Goal: Task Accomplishment & Management: Manage account settings

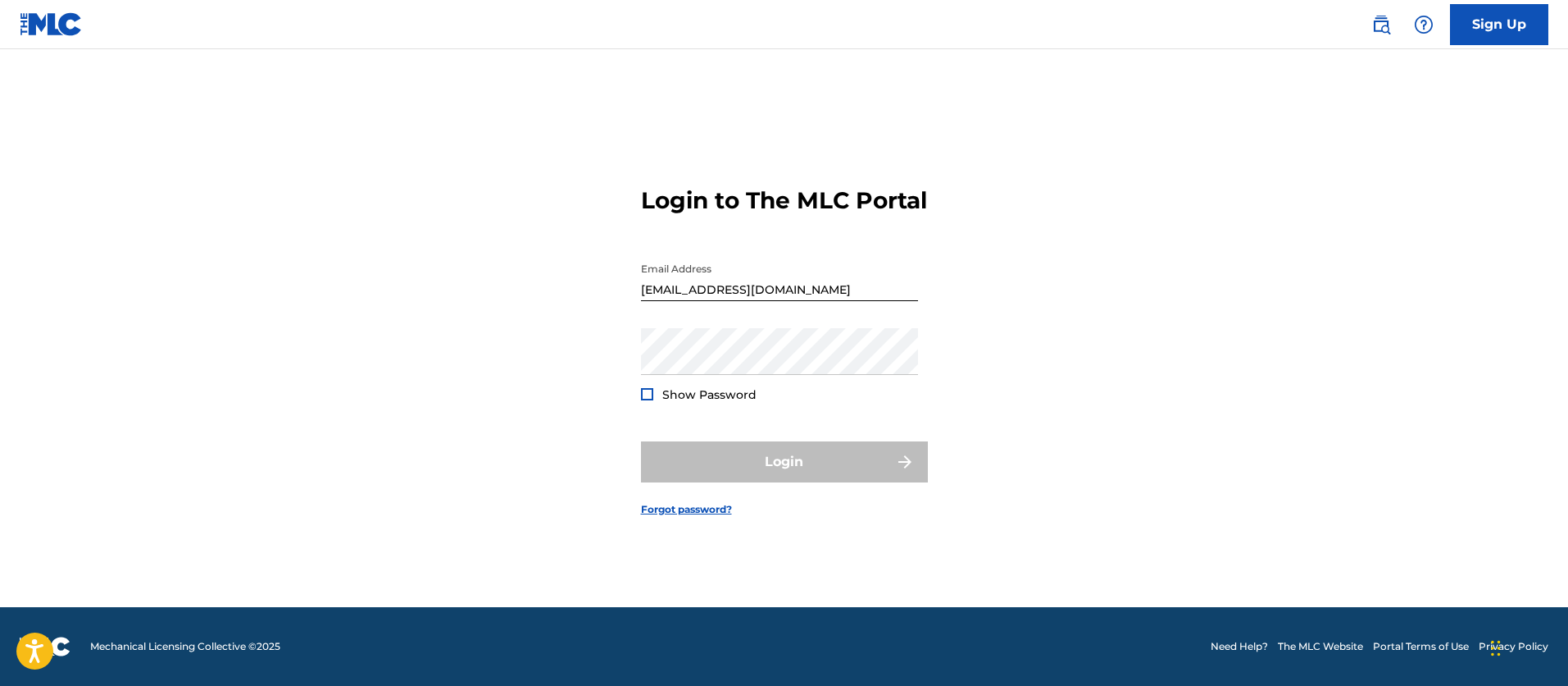
scroll to position [21, 0]
click at [800, 478] on button "Login" at bounding box center [784, 461] width 287 height 41
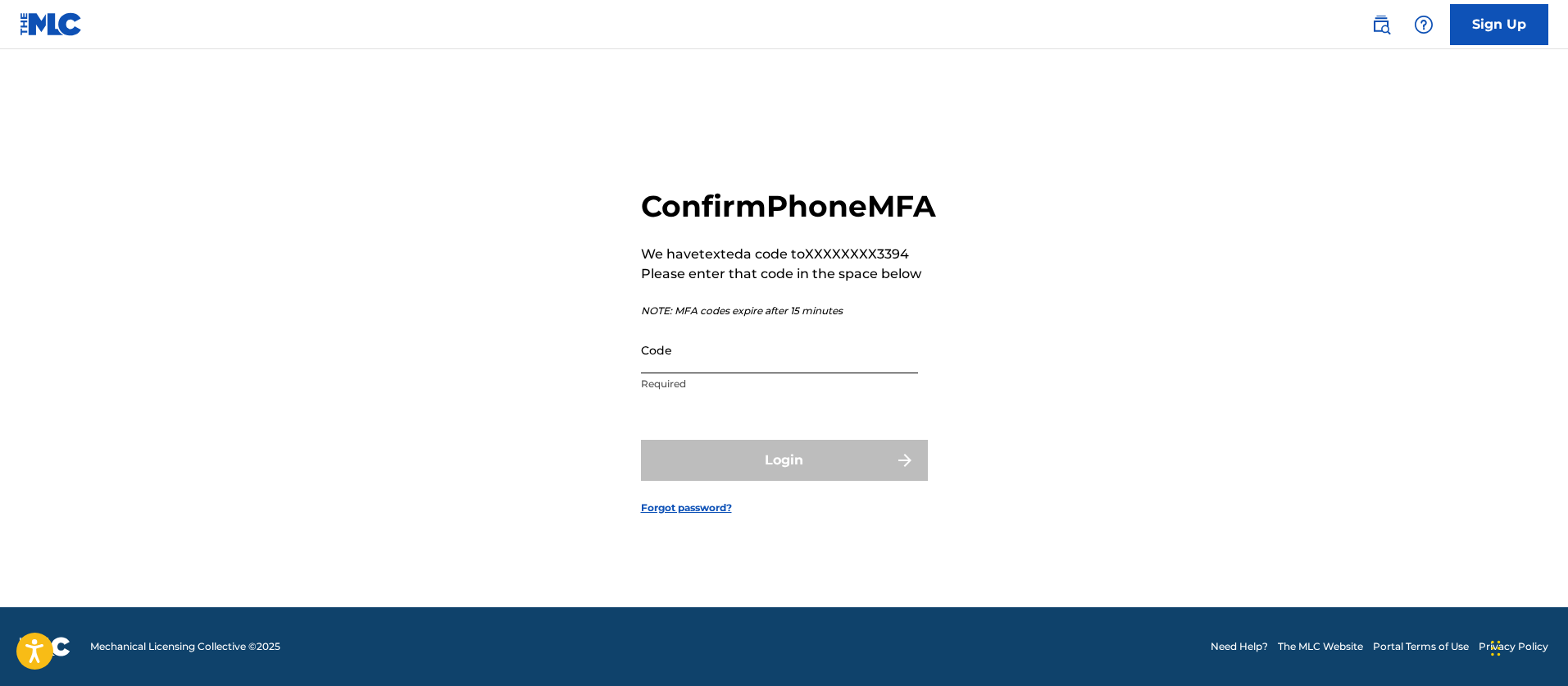
click at [659, 373] on input "Code" at bounding box center [779, 349] width 277 height 47
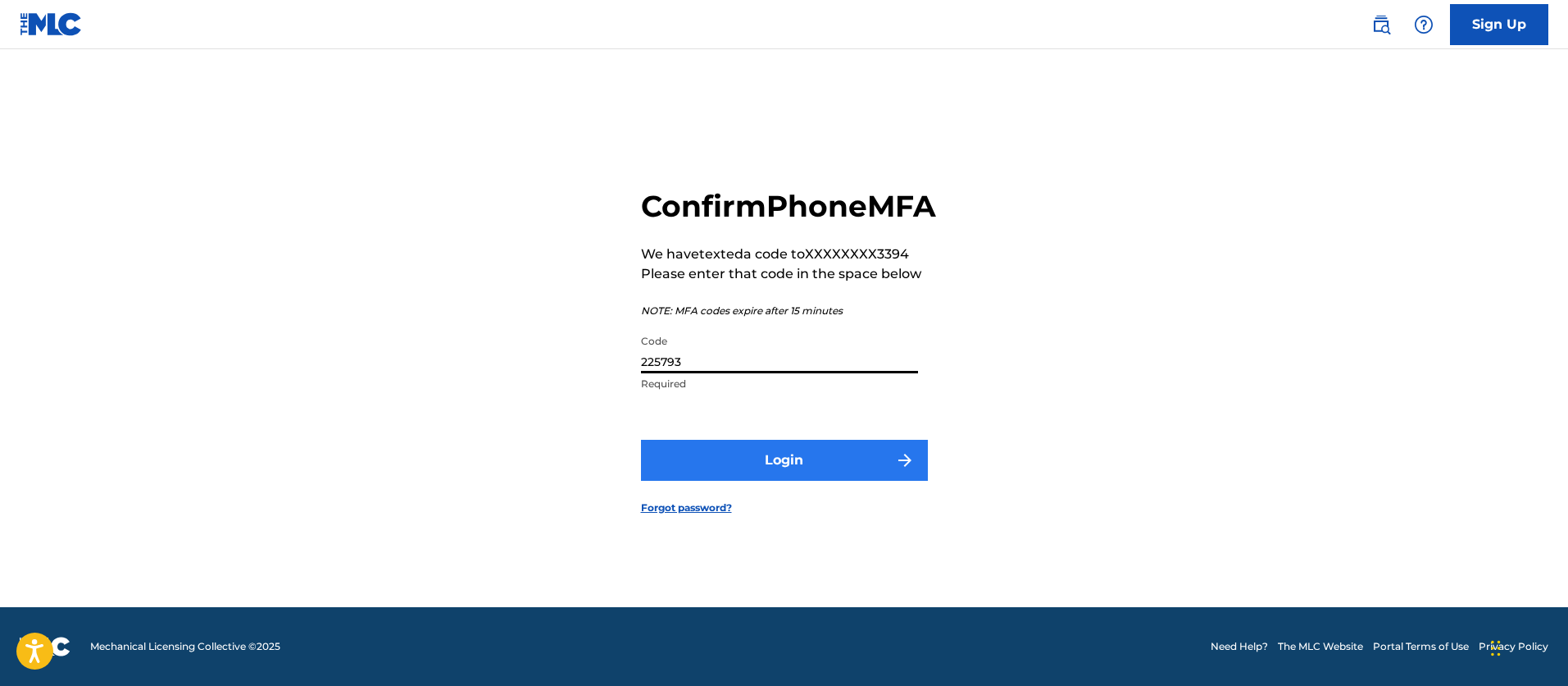
type input "225793"
click at [792, 481] on button "Login" at bounding box center [784, 460] width 287 height 41
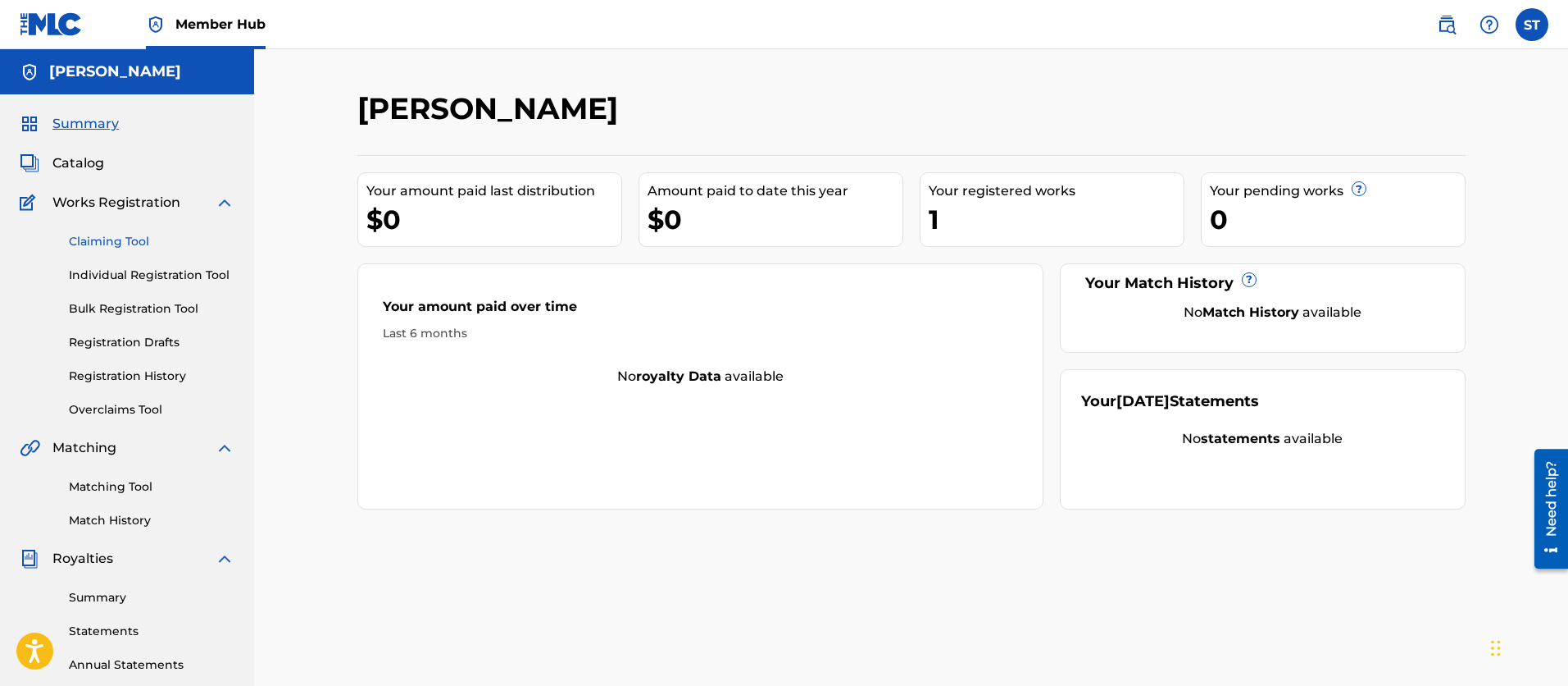
click at [125, 239] on link "Claiming Tool" at bounding box center [152, 241] width 165 height 18
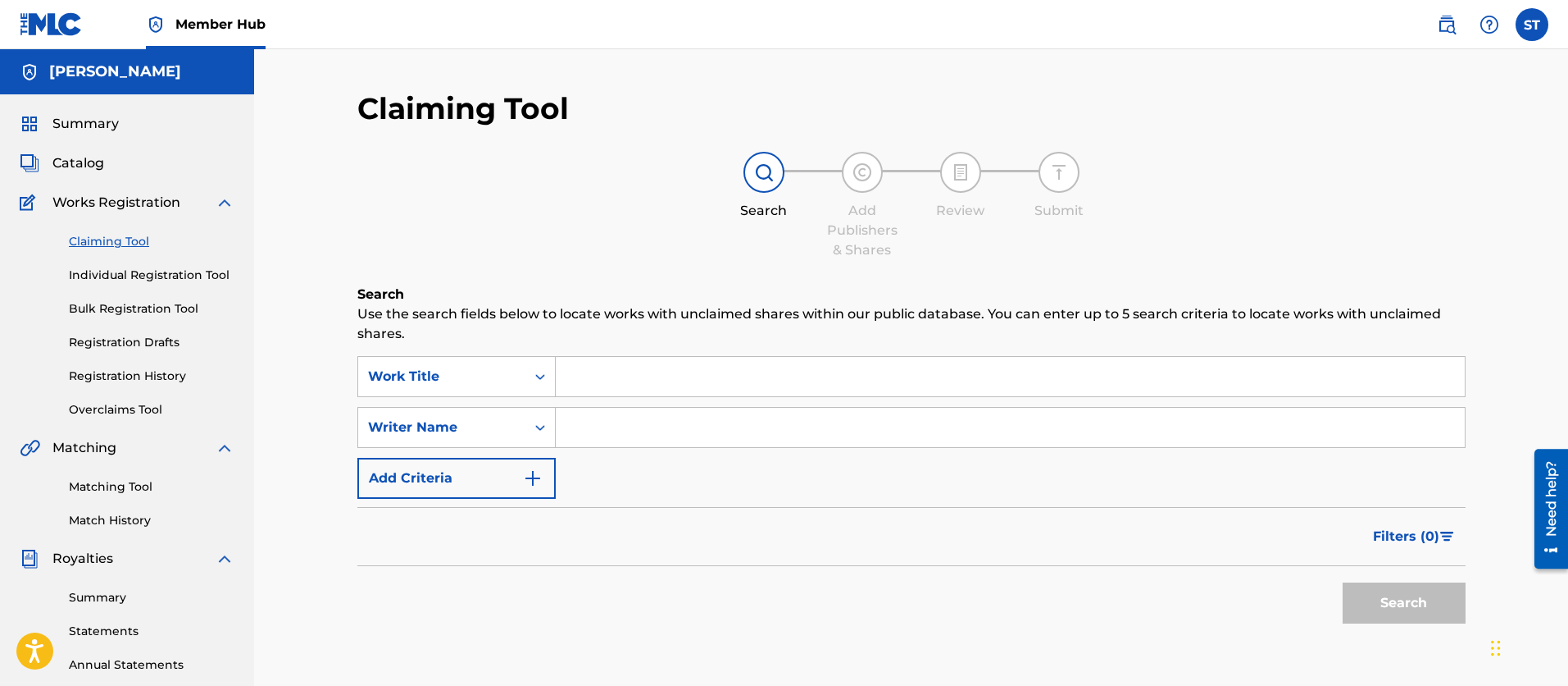
click at [578, 379] on input "Search Form" at bounding box center [1010, 377] width 909 height 39
type input "C"
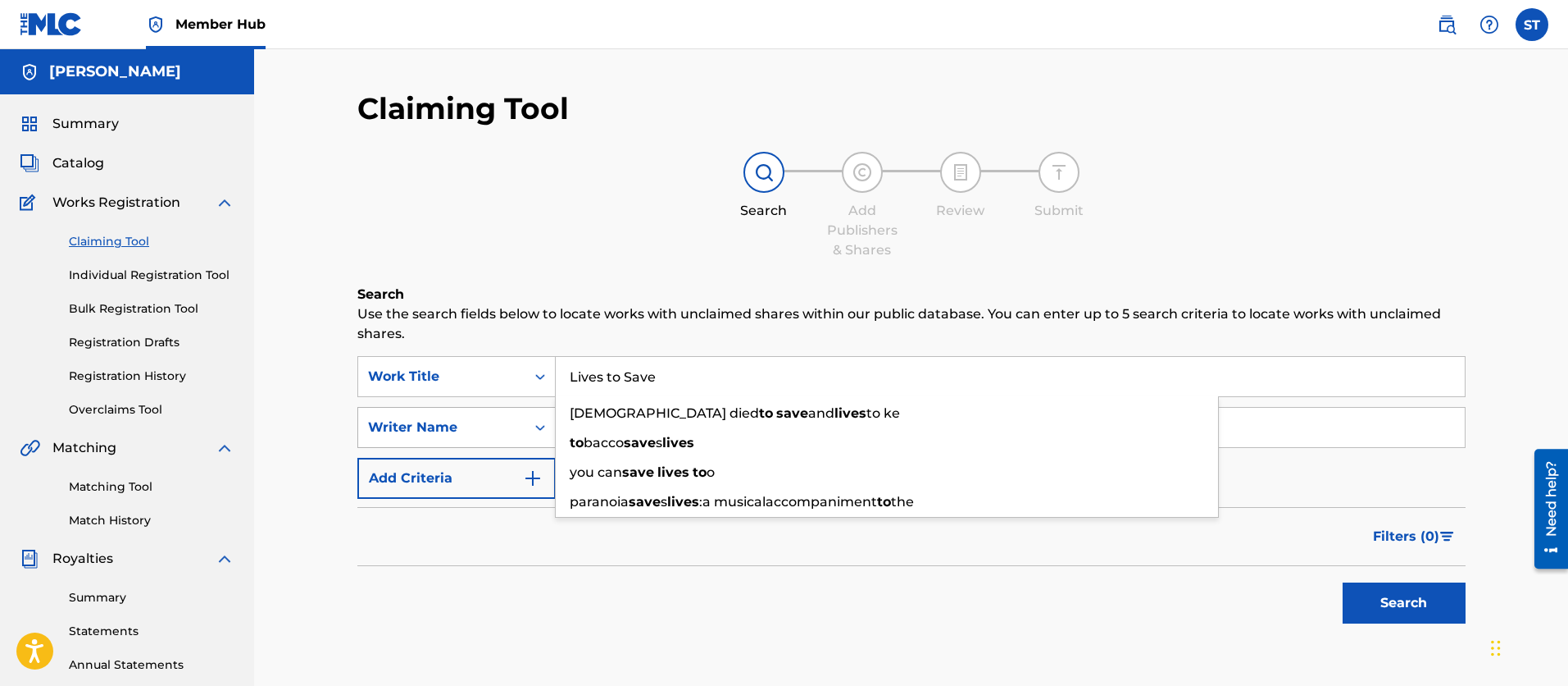
type input "Lives to Save"
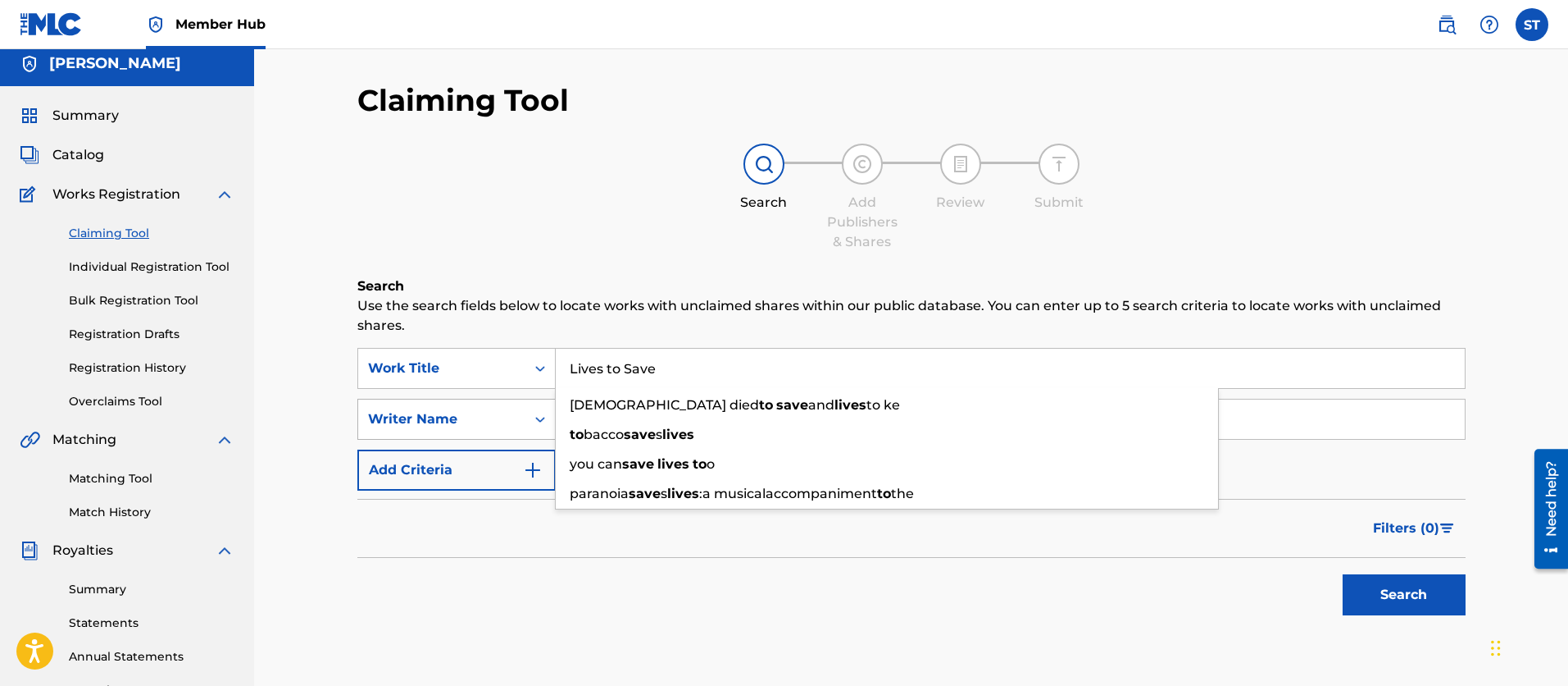
click at [483, 432] on div "Writer Name" at bounding box center [442, 419] width 167 height 31
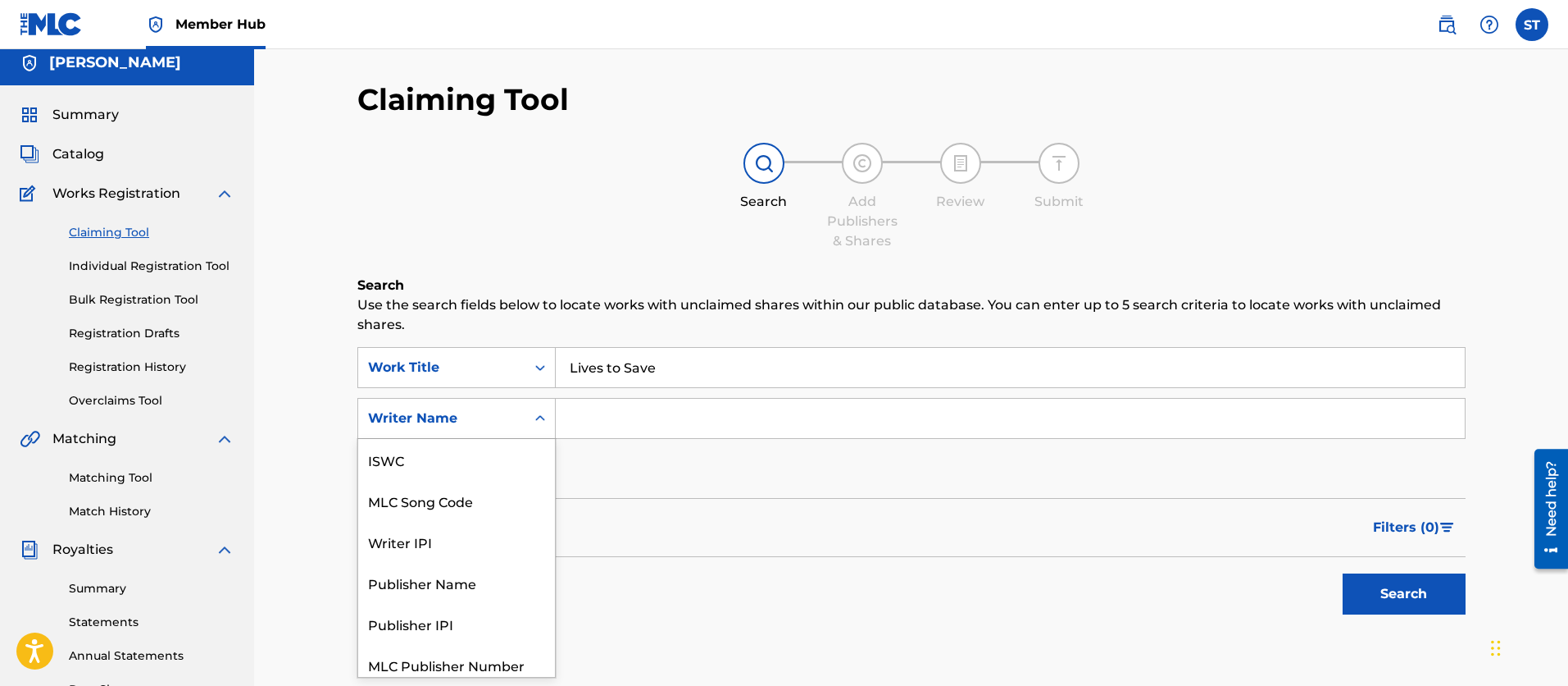
scroll to position [41, 0]
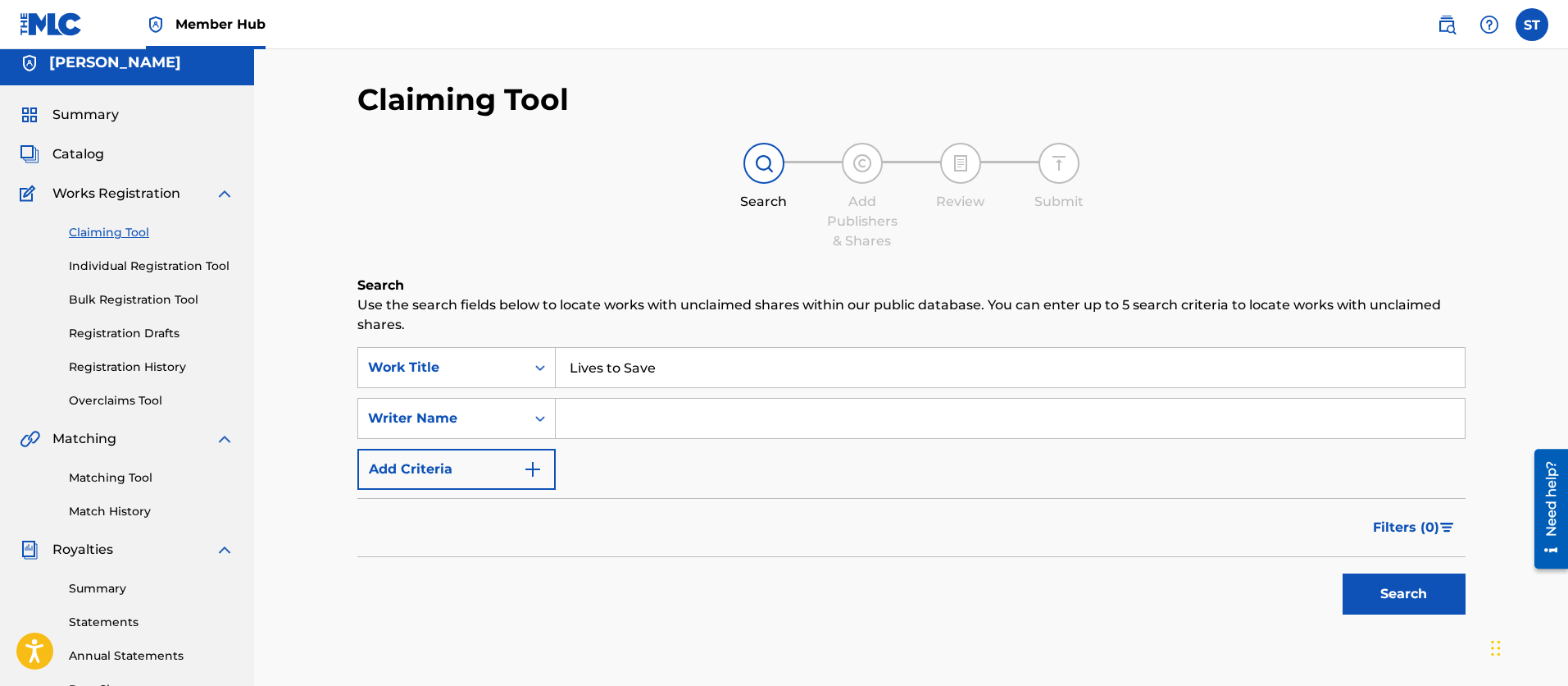
click at [617, 428] on input "Search Form" at bounding box center [1010, 418] width 909 height 39
type input "[PERSON_NAME]"
click at [534, 466] on img "Search Form" at bounding box center [533, 469] width 19 height 19
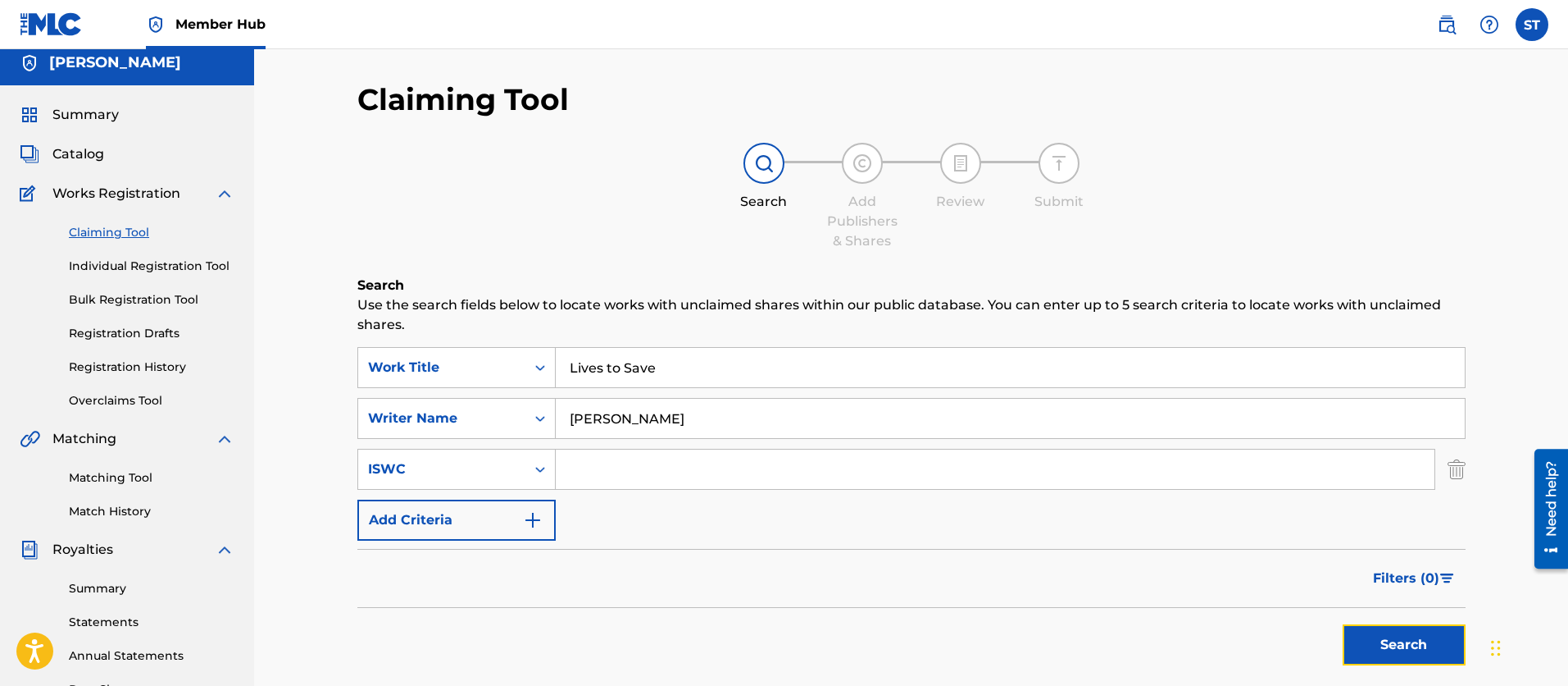
click at [1399, 644] on button "Search" at bounding box center [1404, 644] width 123 height 41
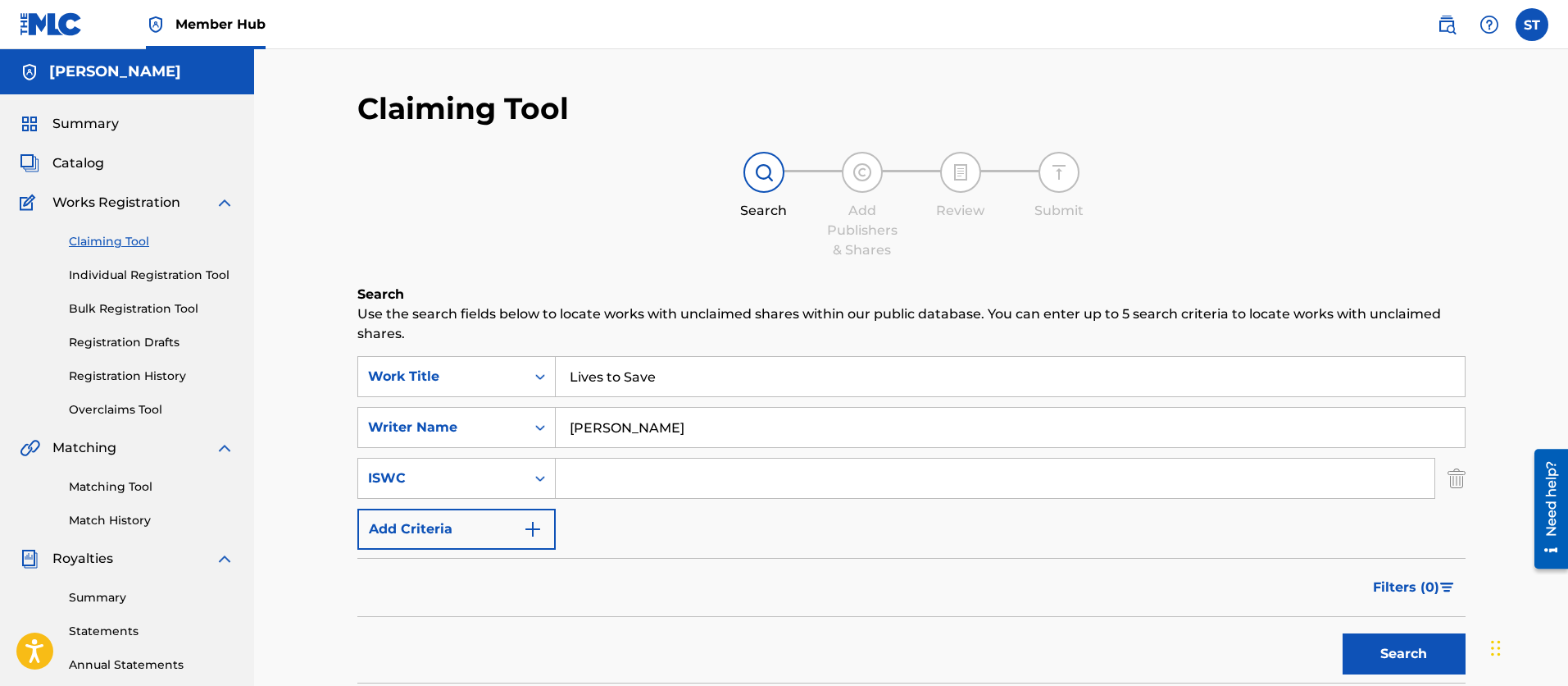
click at [581, 483] on input "Search Form" at bounding box center [994, 478] width 878 height 39
paste input "T9117022818"
type input "T9117022818"
click at [1408, 654] on button "Search" at bounding box center [1404, 654] width 123 height 41
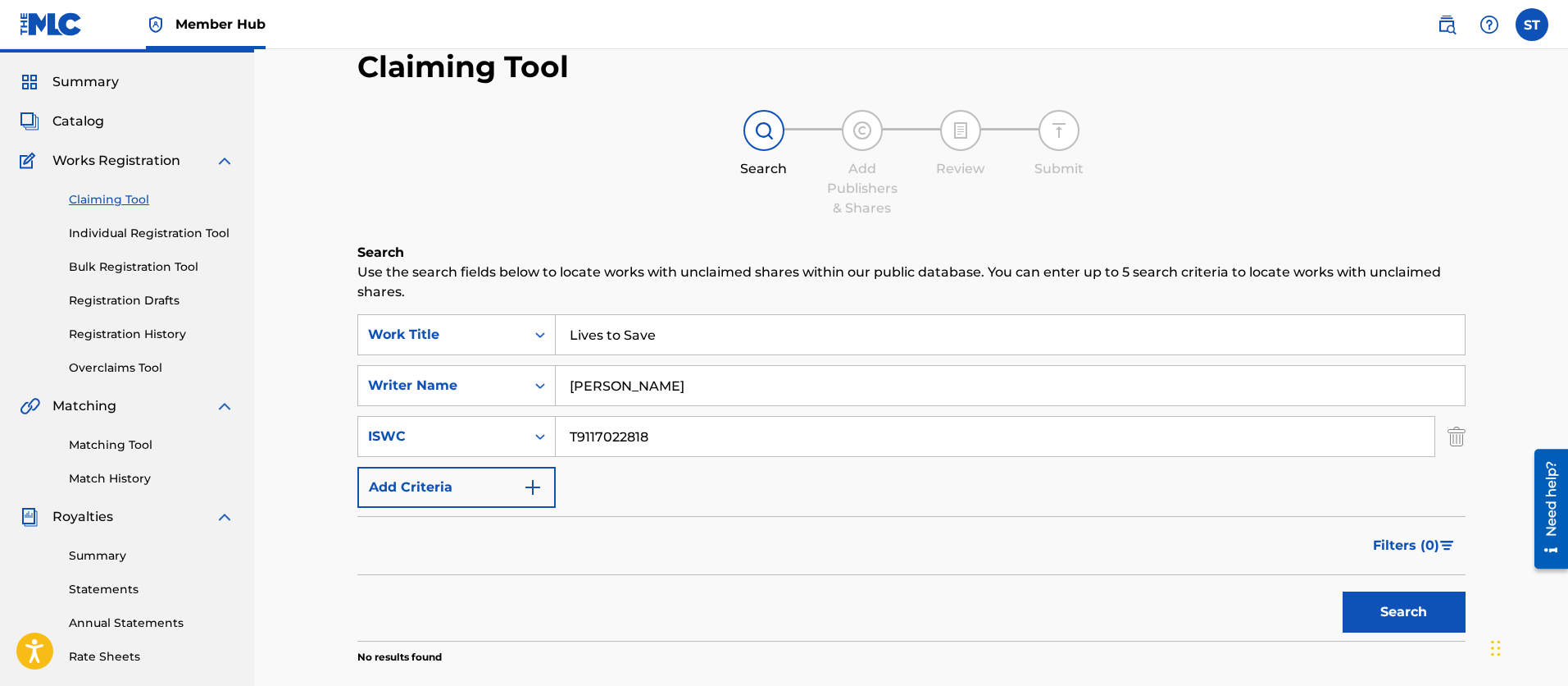
scroll to position [35, 0]
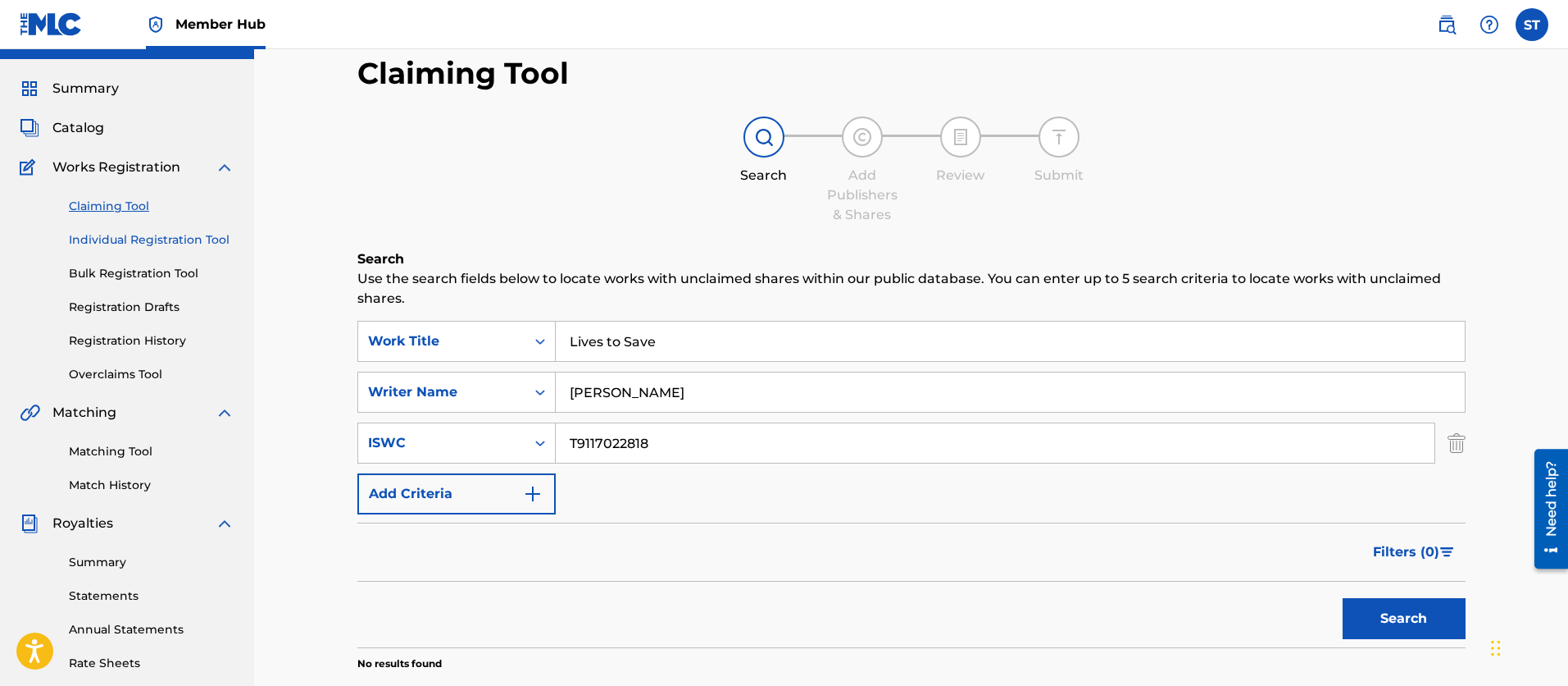
click at [168, 238] on link "Individual Registration Tool" at bounding box center [152, 240] width 165 height 18
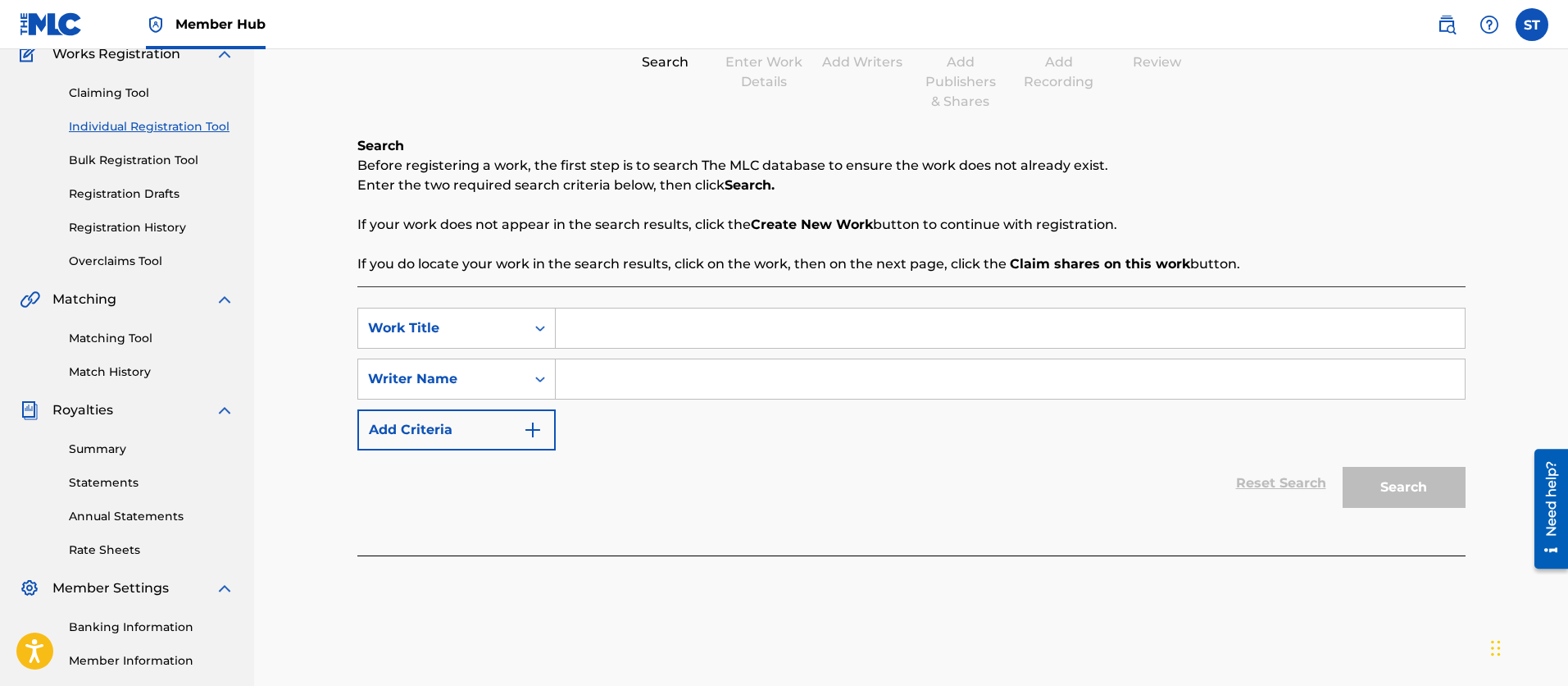
scroll to position [144, 0]
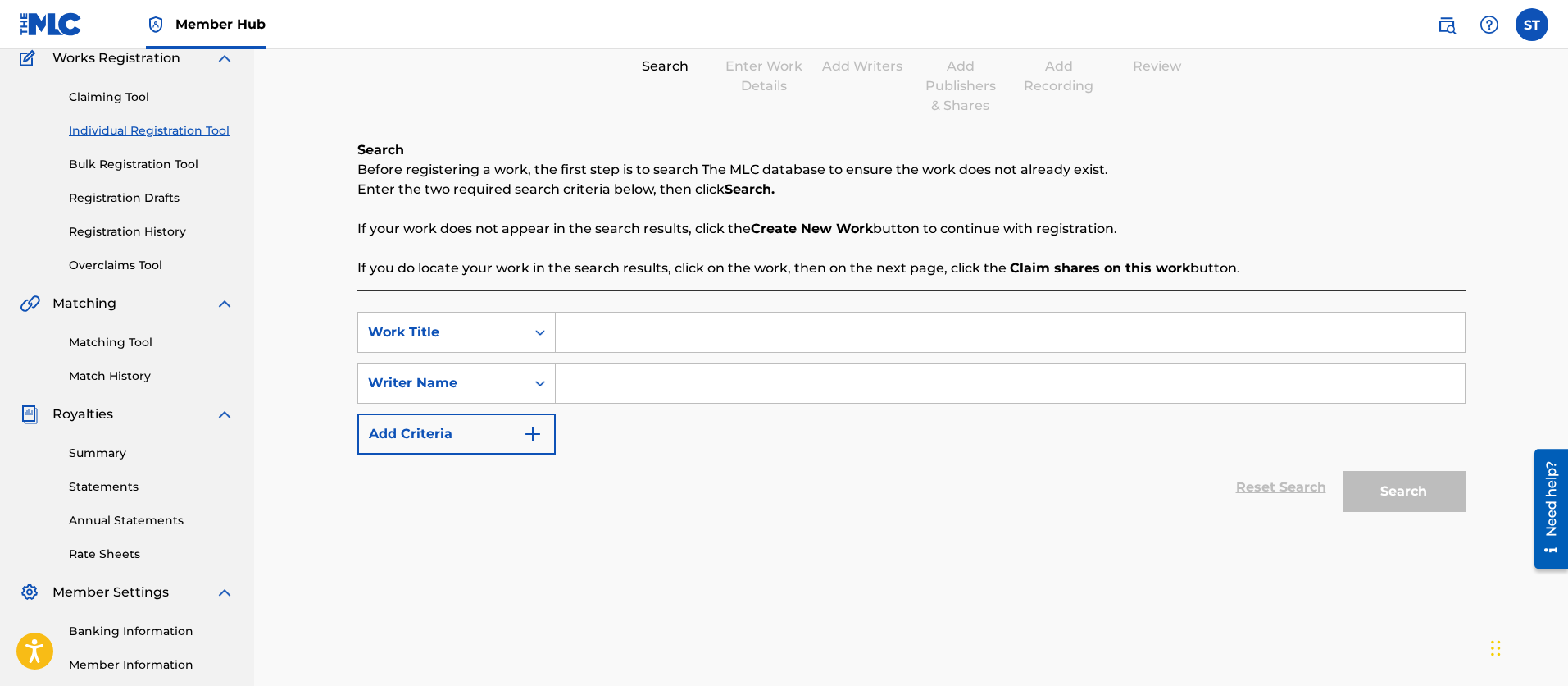
click at [581, 337] on input "Search Form" at bounding box center [1010, 332] width 909 height 39
click at [535, 433] on img "Search Form" at bounding box center [533, 434] width 19 height 19
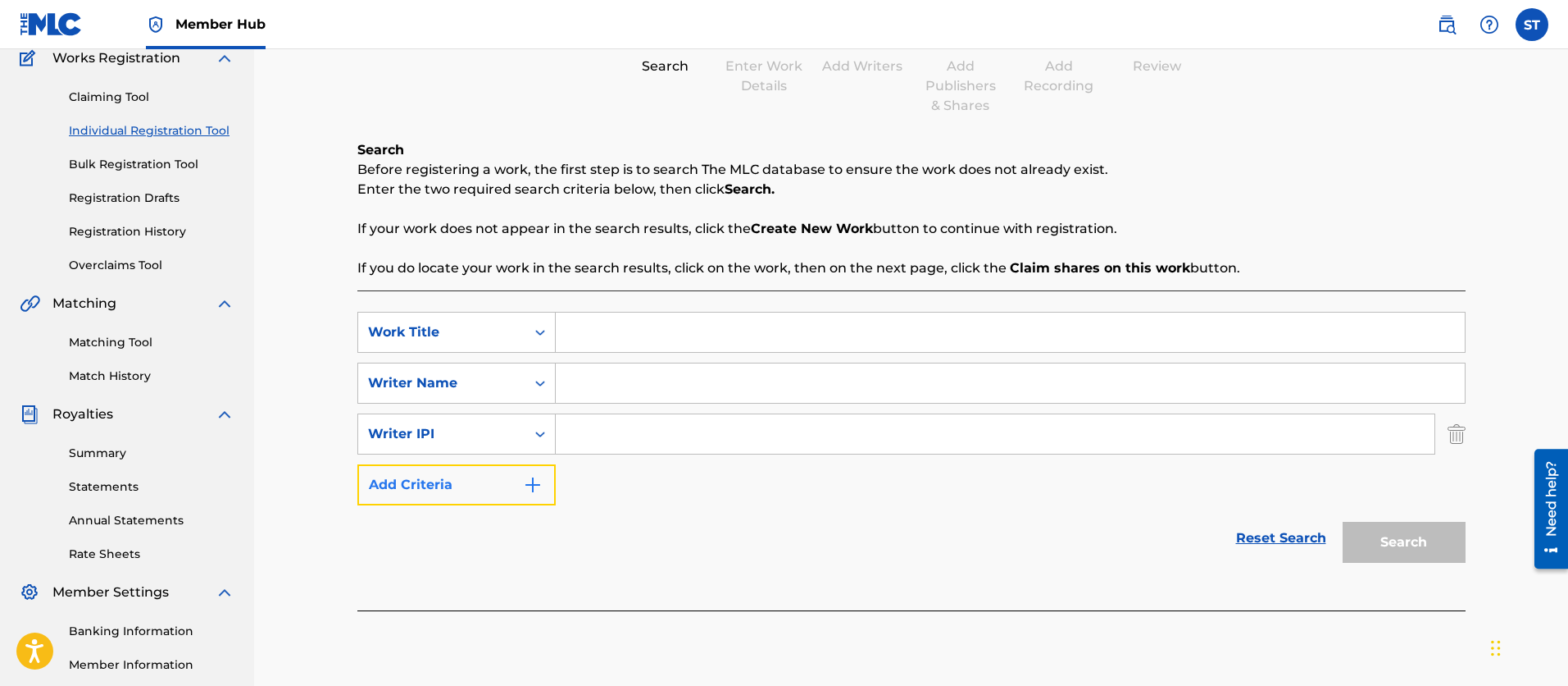
click at [529, 484] on img "Search Form" at bounding box center [533, 485] width 19 height 19
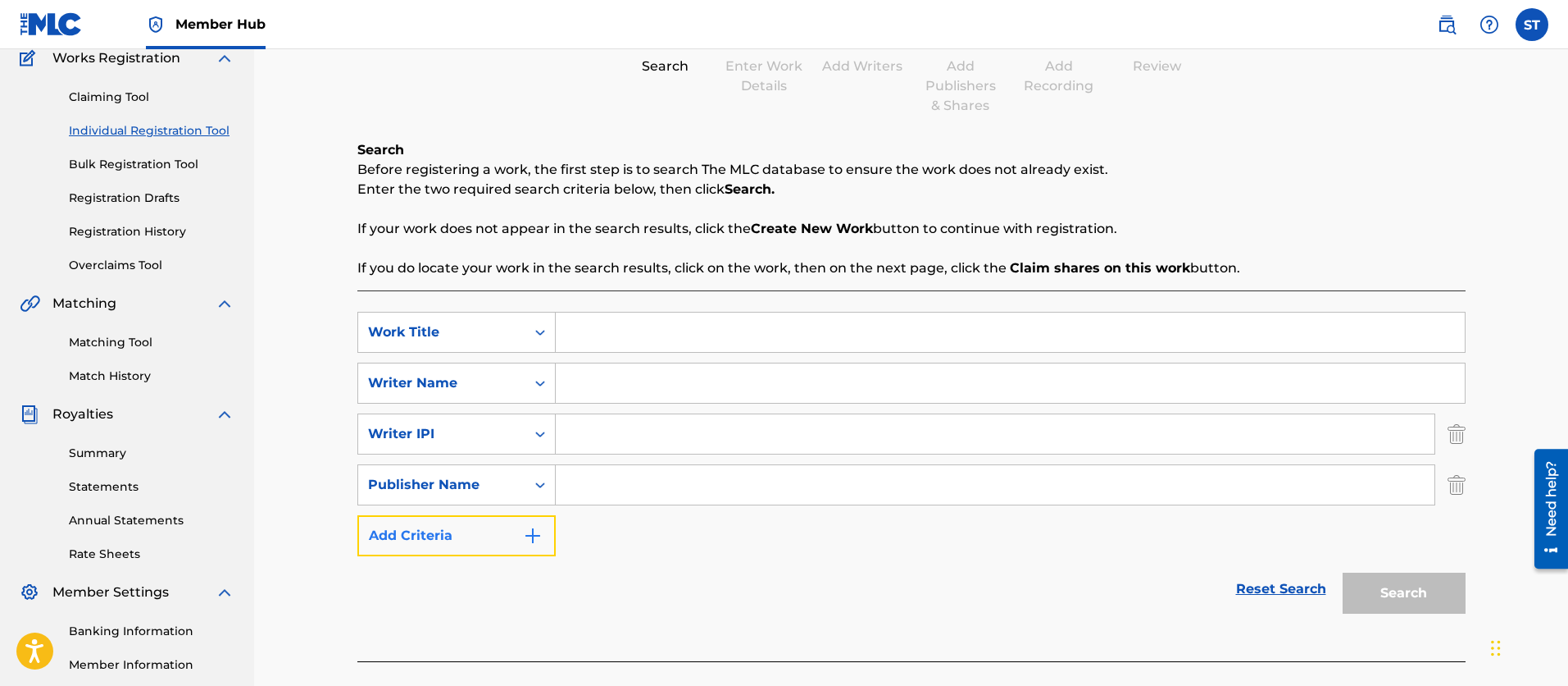
click at [535, 535] on img "Search Form" at bounding box center [533, 535] width 19 height 19
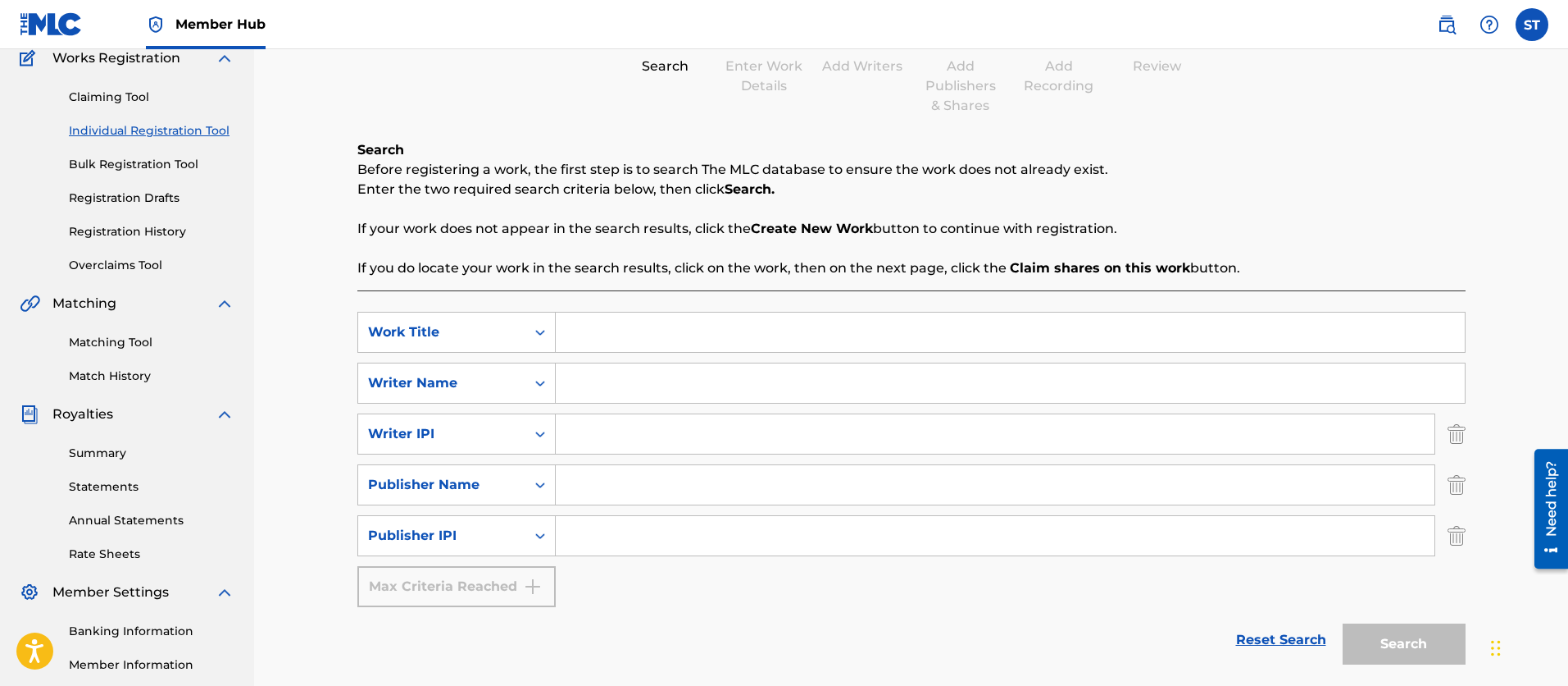
click at [529, 584] on div "Max Criteria Reached" at bounding box center [456, 586] width 198 height 41
click at [578, 331] on input "Search Form" at bounding box center [1010, 332] width 909 height 39
click at [542, 332] on icon "Search Form" at bounding box center [540, 332] width 10 height 6
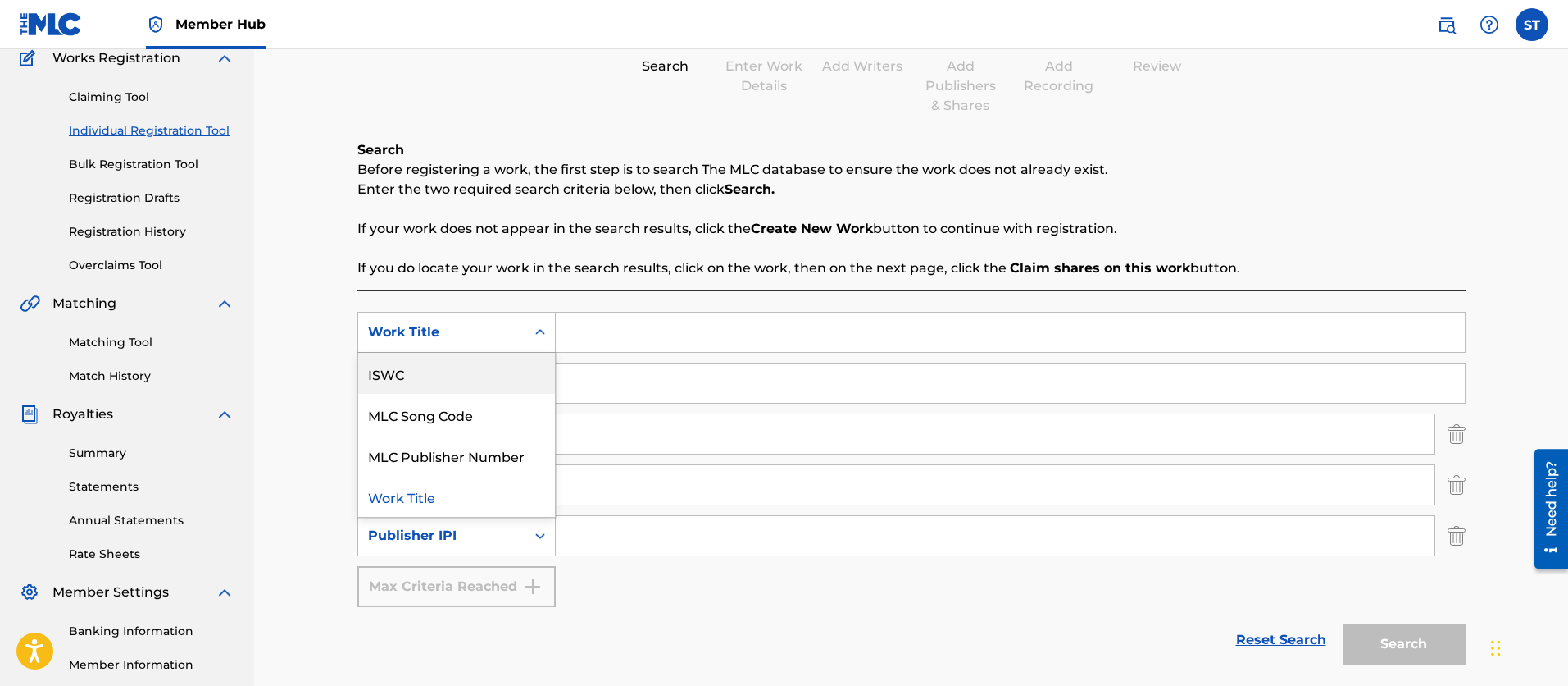
click at [374, 373] on div "ISWC" at bounding box center [456, 373] width 196 height 41
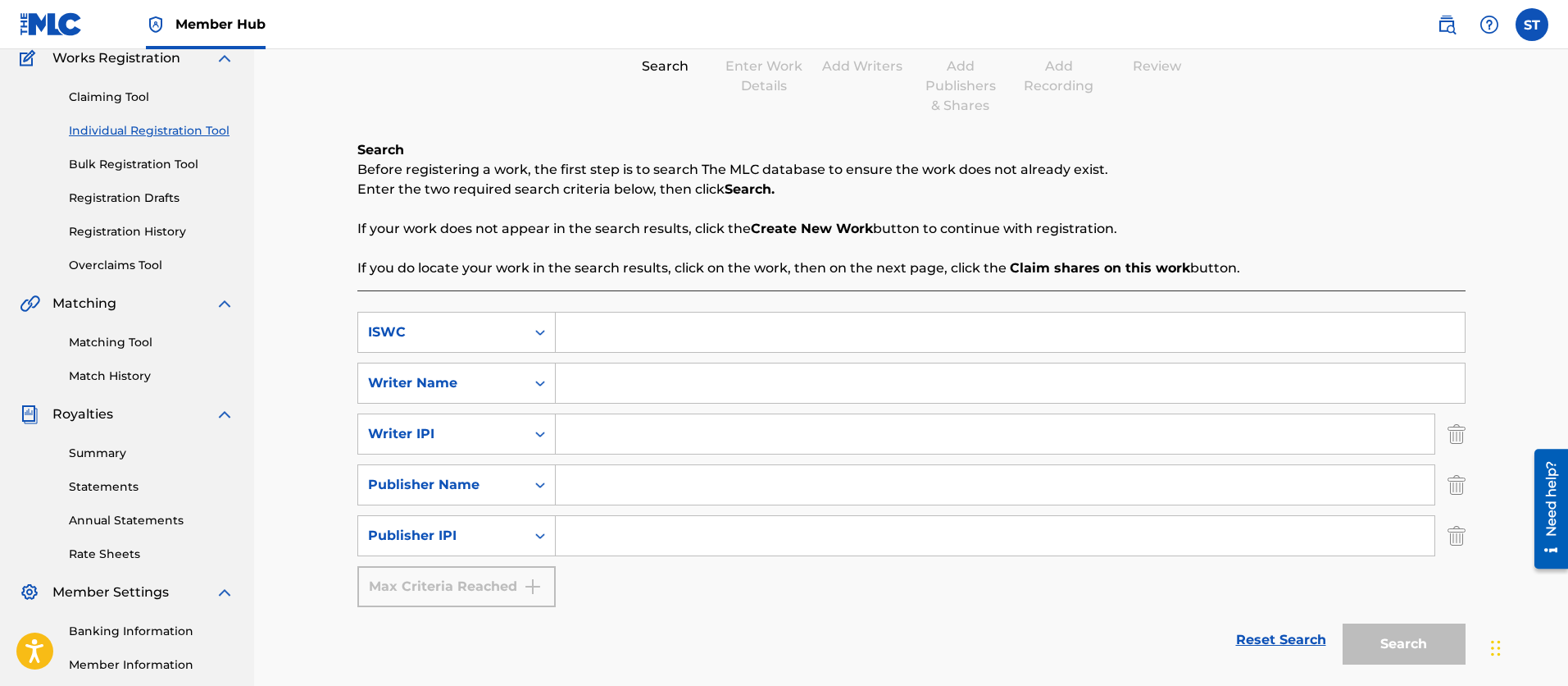
paste input "T9117022818"
type input "T9117022818"
click at [1009, 643] on div "Reset Search Search" at bounding box center [910, 638] width 1108 height 65
click at [1380, 643] on div "Search" at bounding box center [1400, 638] width 131 height 65
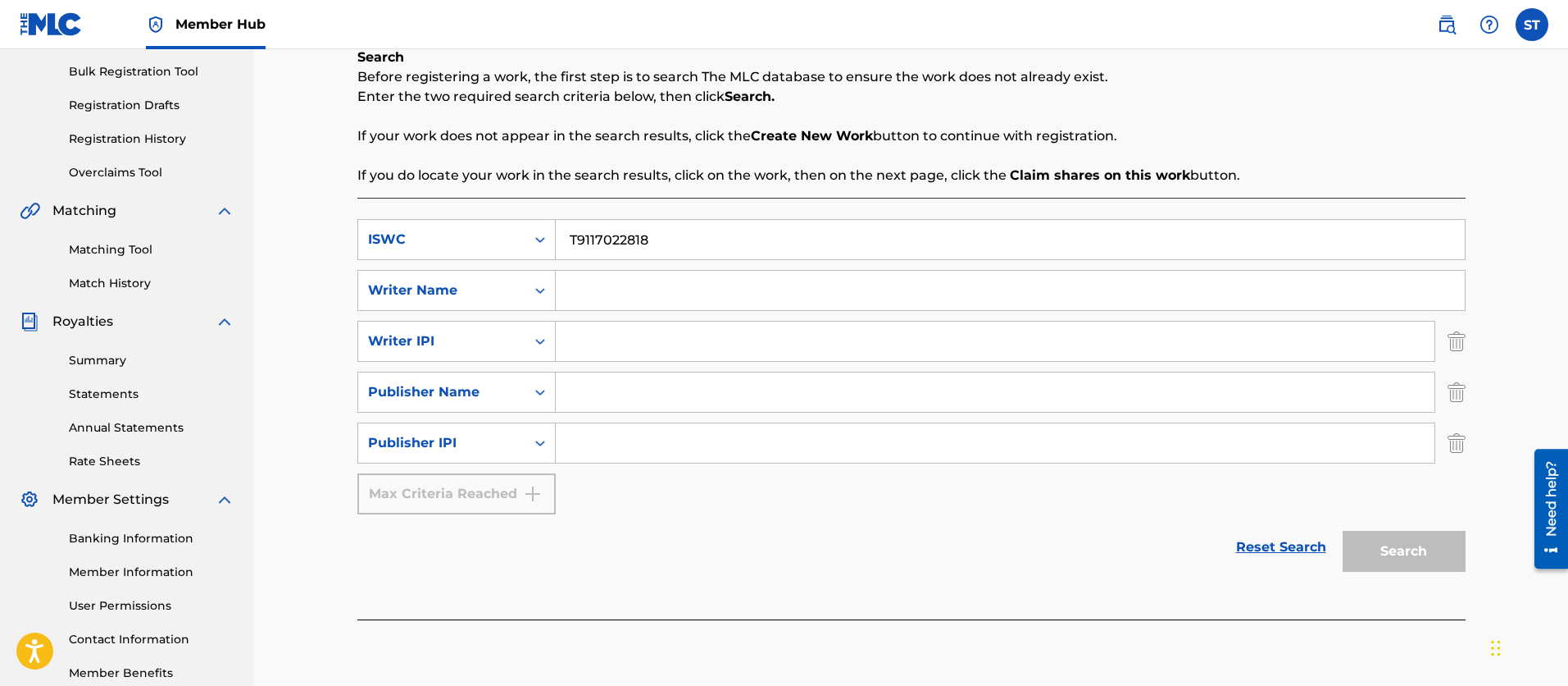
scroll to position [331, 0]
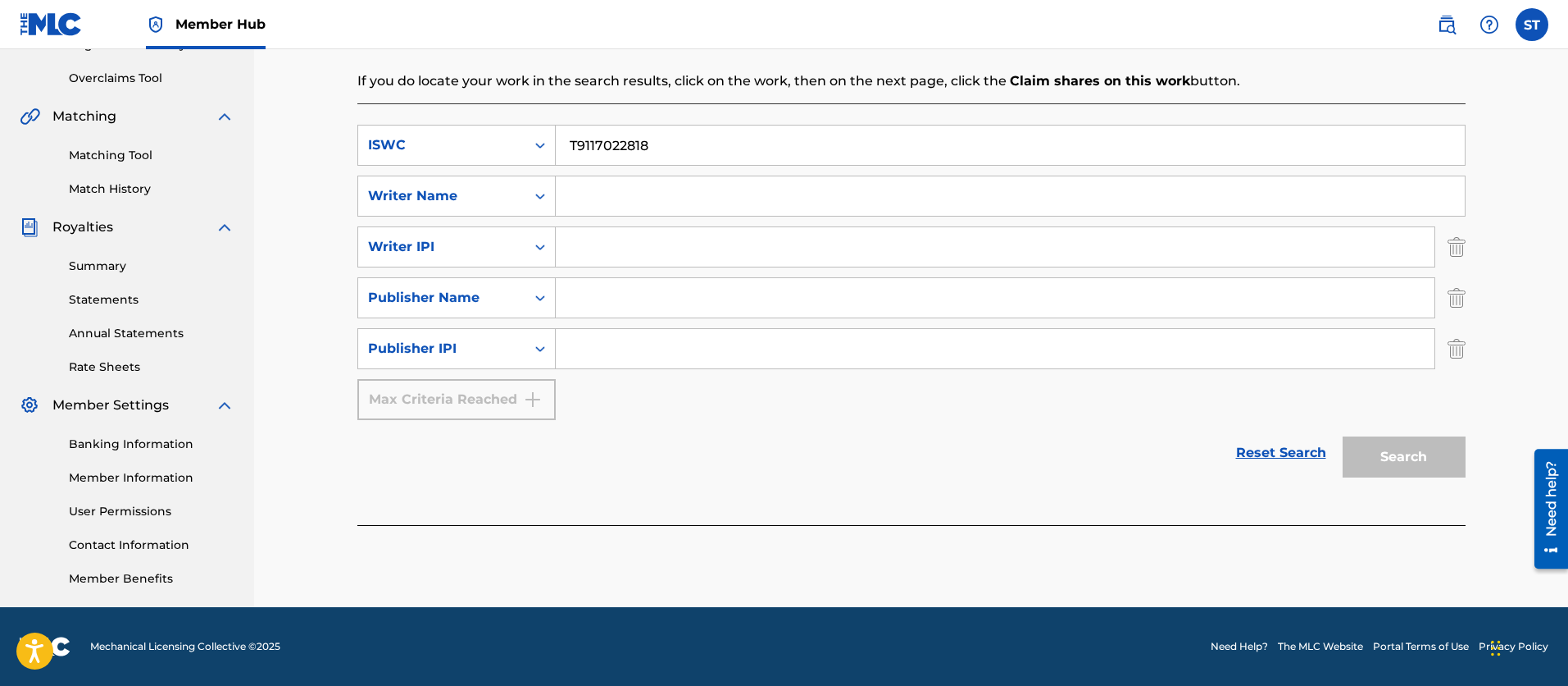
click at [571, 200] on input "Search Form" at bounding box center [1010, 196] width 909 height 39
type input "[PERSON_NAME]"
click at [565, 251] on input "Search Form" at bounding box center [994, 246] width 878 height 39
click at [573, 299] on input "Search Form" at bounding box center [994, 298] width 878 height 39
click at [614, 301] on input "Chief suz music" at bounding box center [994, 298] width 878 height 39
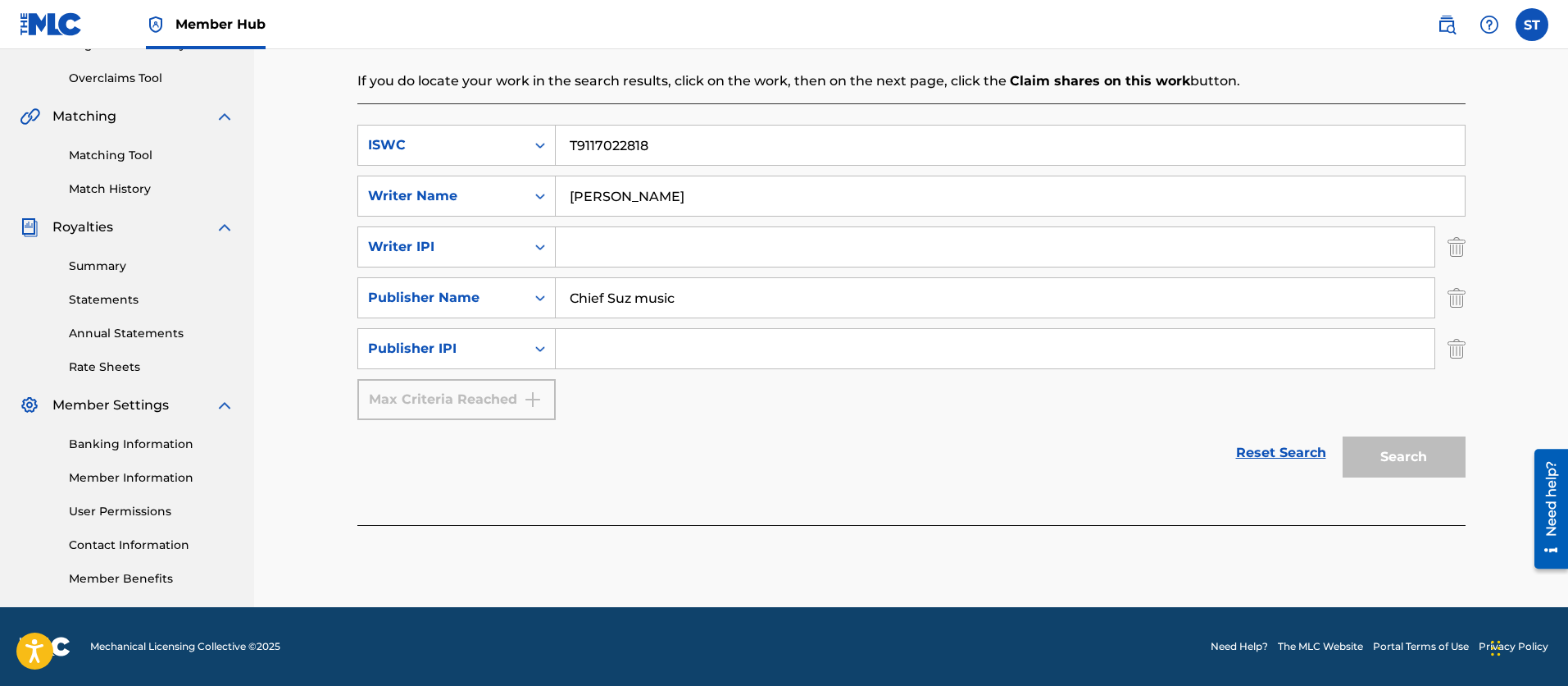
type input "Chief Suz music"
click at [571, 246] on input "Search Form" at bounding box center [994, 246] width 878 height 39
click at [1373, 461] on div "Search" at bounding box center [1400, 451] width 131 height 65
click at [538, 245] on icon "Search Form" at bounding box center [540, 246] width 17 height 17
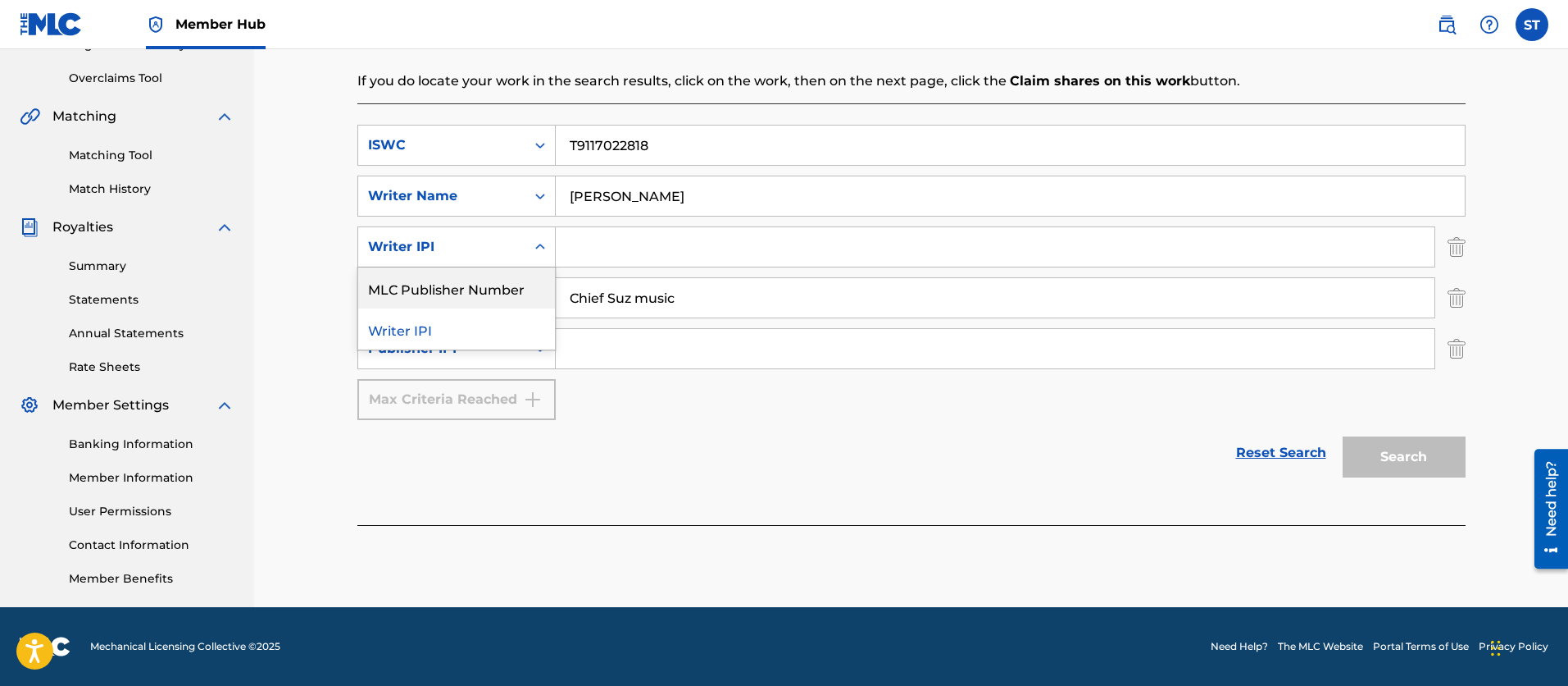
click at [545, 238] on icon "Search Form" at bounding box center [540, 246] width 17 height 17
click at [539, 348] on icon "Search Form" at bounding box center [540, 348] width 17 height 17
click at [539, 348] on icon "Search Form" at bounding box center [540, 349] width 10 height 6
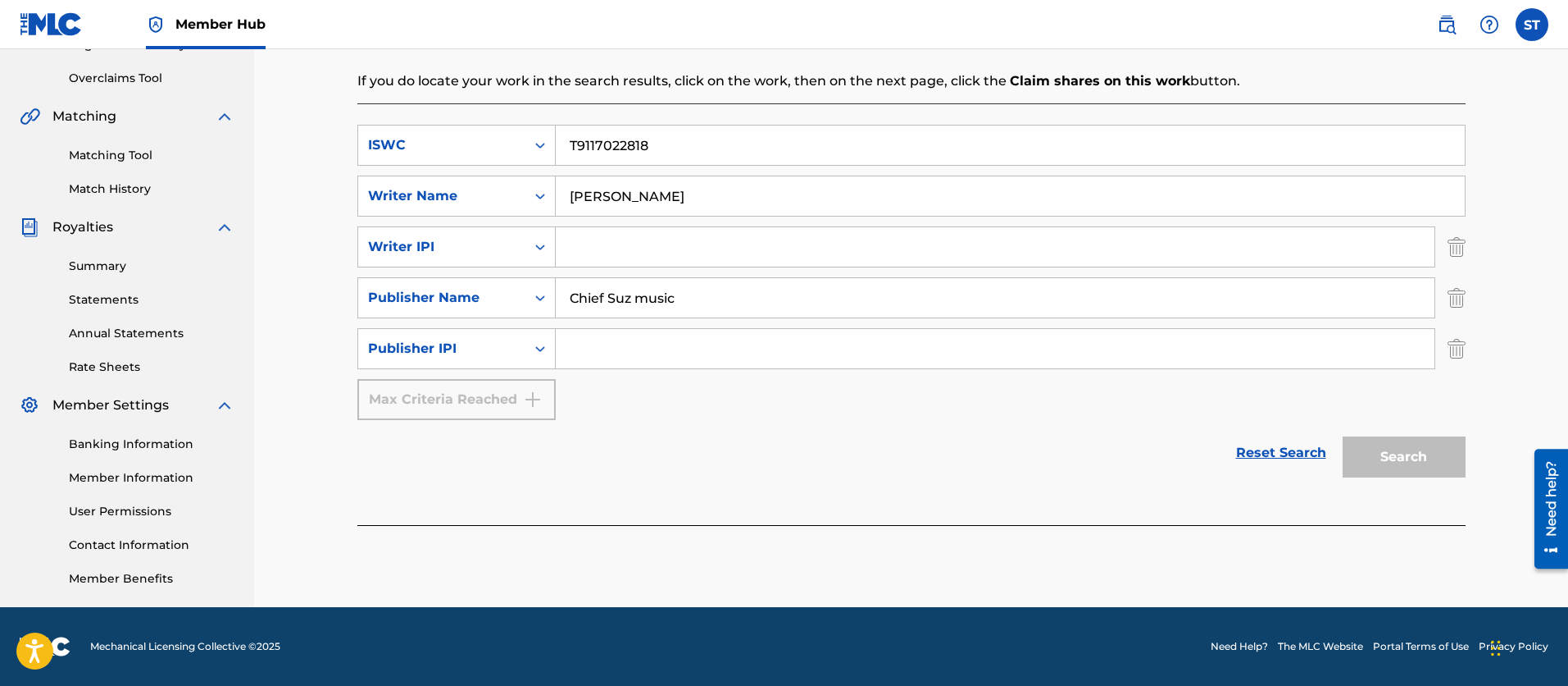
click at [539, 348] on icon "Search Form" at bounding box center [540, 349] width 10 height 6
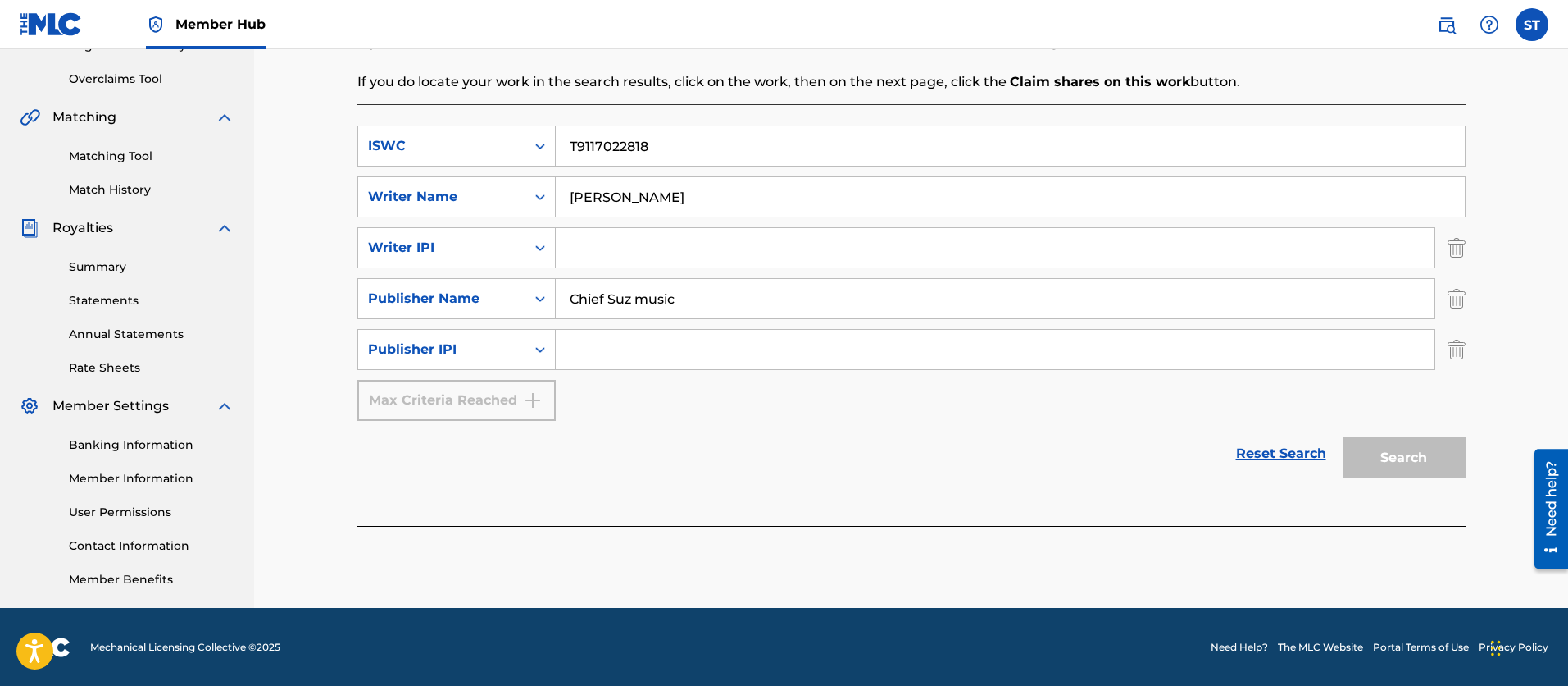
click at [539, 348] on icon "Search Form" at bounding box center [540, 349] width 10 height 6
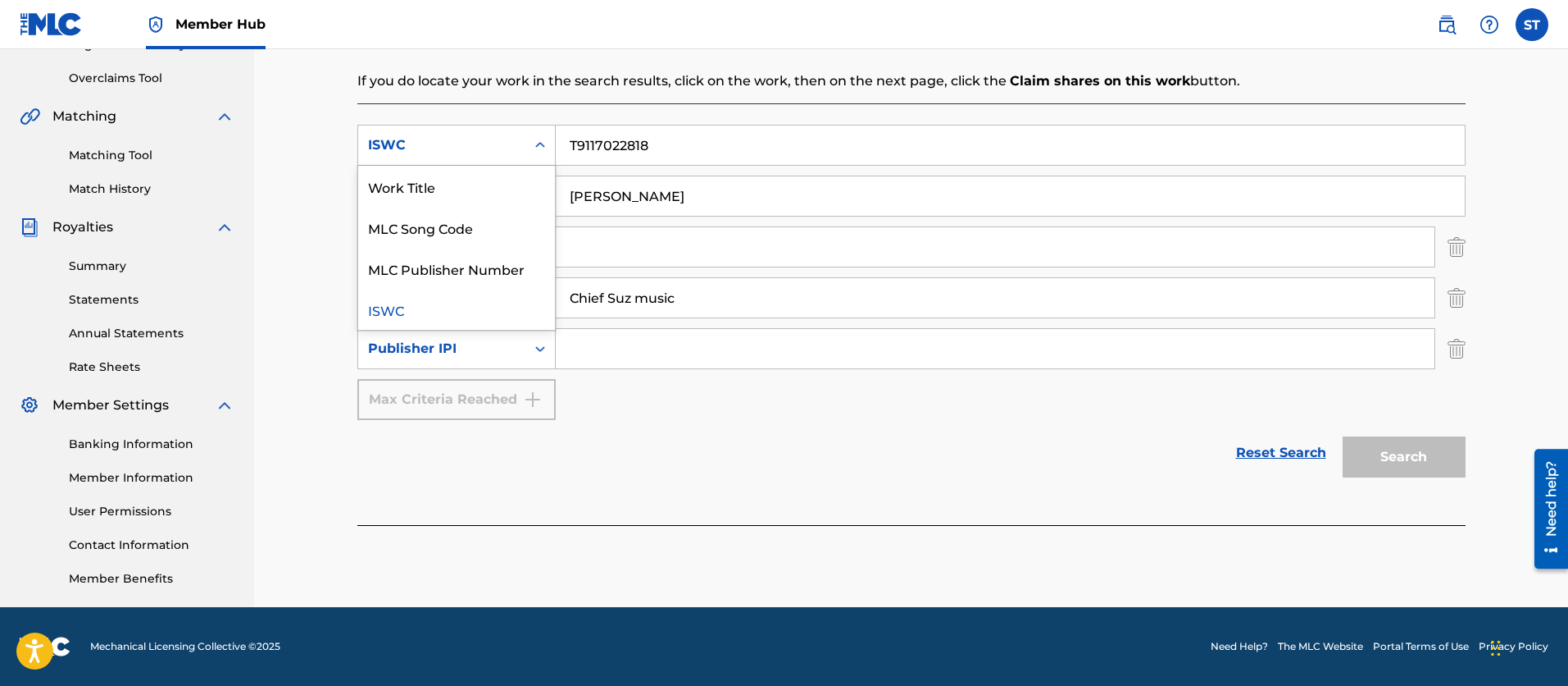
click at [541, 143] on icon "Search Form" at bounding box center [540, 145] width 10 height 6
click at [541, 143] on icon "Search Form" at bounding box center [540, 145] width 17 height 17
click at [538, 192] on icon "Search Form" at bounding box center [540, 196] width 17 height 17
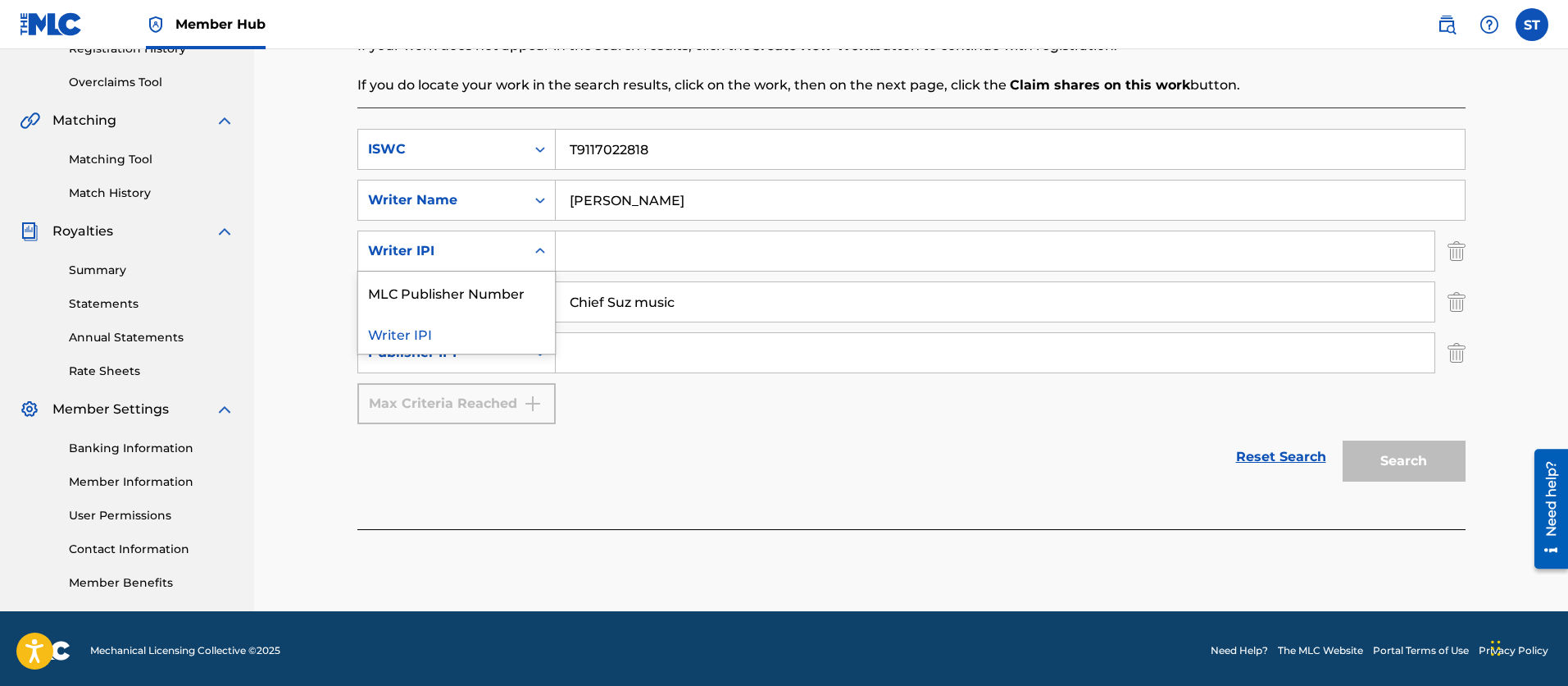
scroll to position [325, 0]
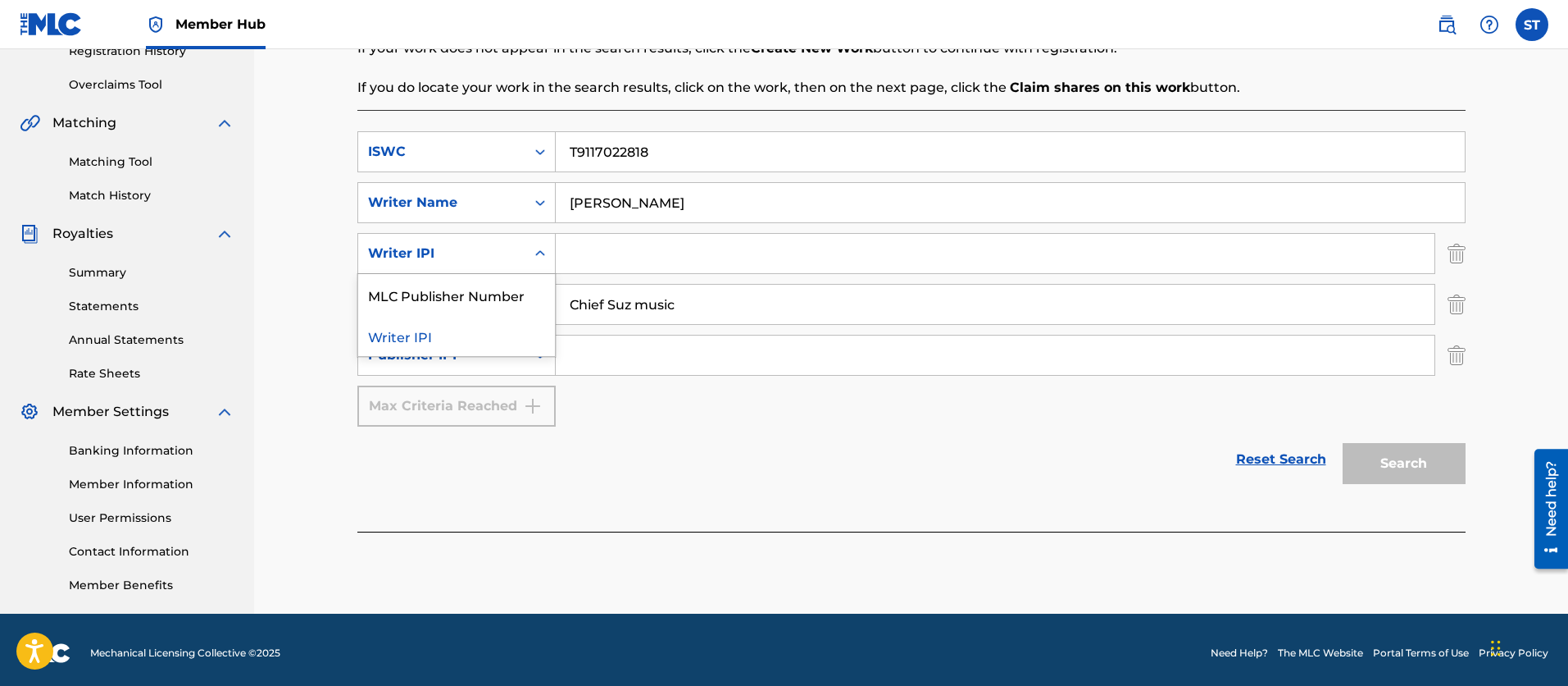
click at [543, 242] on div "Search Form" at bounding box center [540, 253] width 29 height 29
click at [579, 258] on input "Search Form" at bounding box center [994, 253] width 878 height 39
type input "669361604"
click at [583, 360] on input "Search Form" at bounding box center [994, 355] width 878 height 39
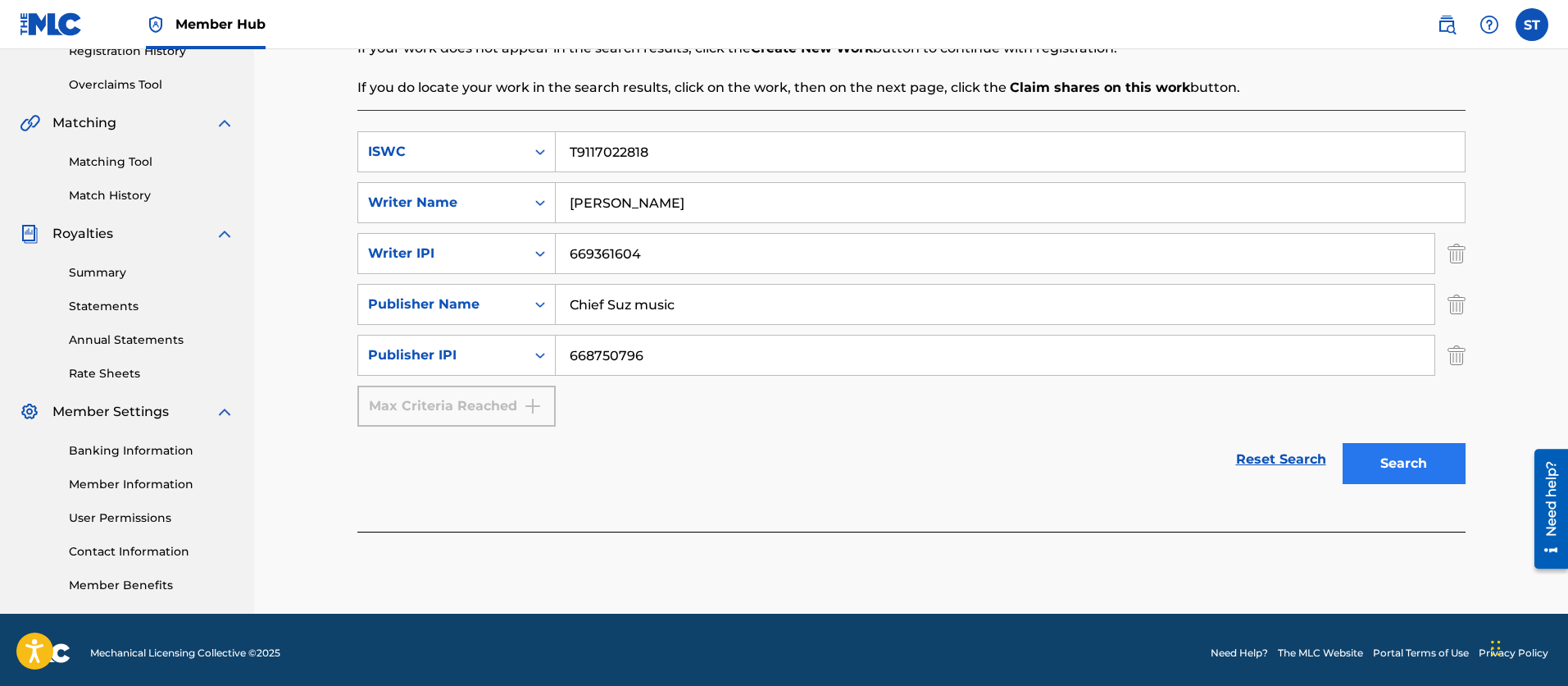
type input "668750796"
click at [1411, 462] on button "Search" at bounding box center [1404, 463] width 123 height 41
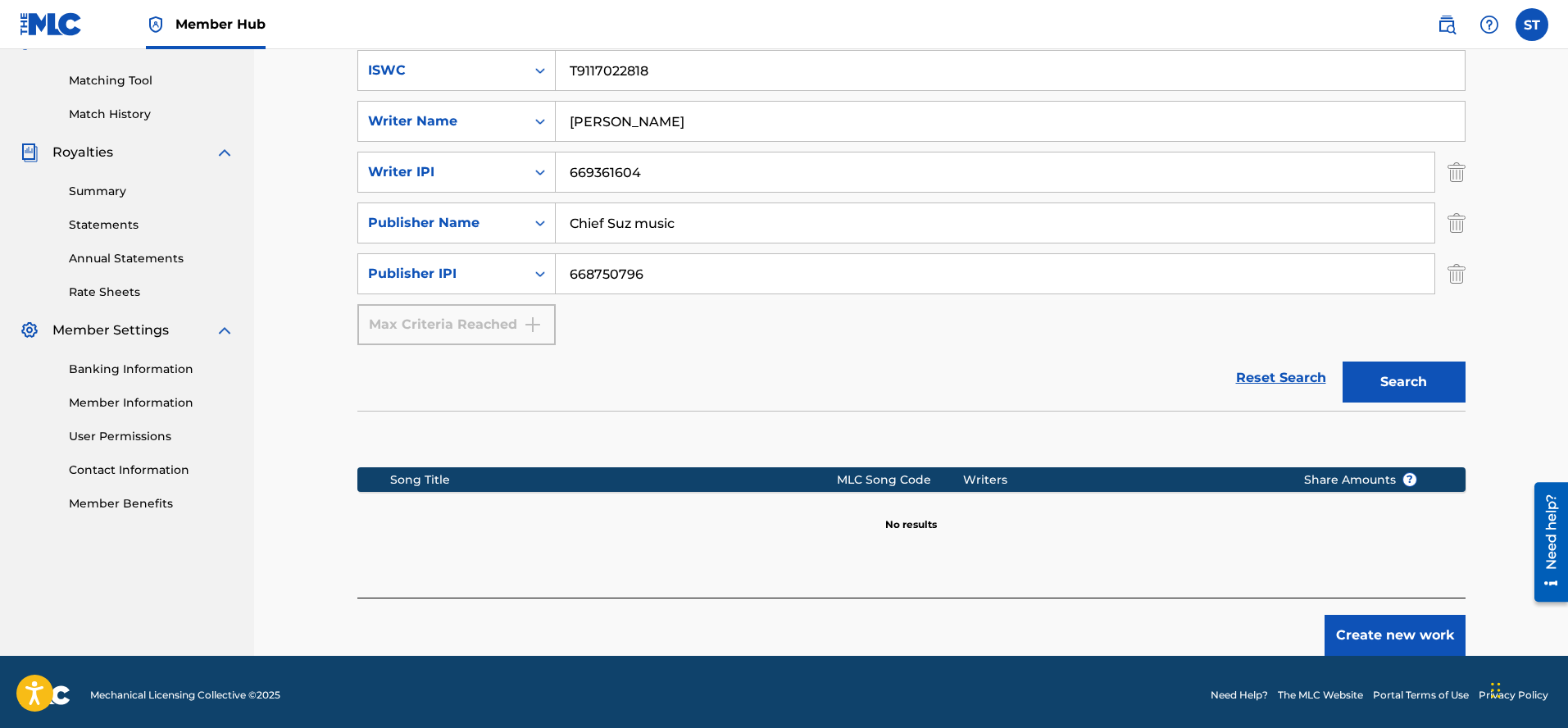
scroll to position [413, 0]
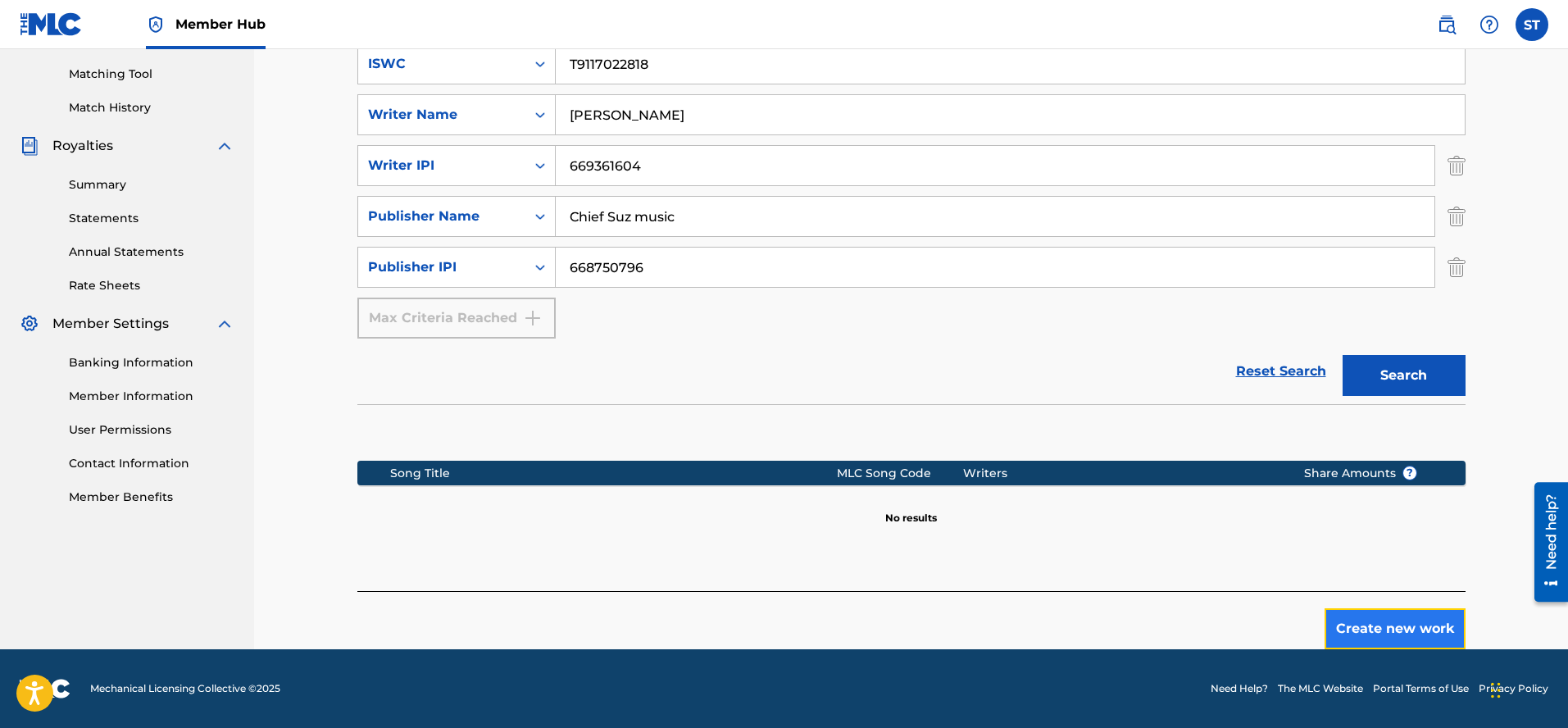
click at [1392, 634] on button "Create new work" at bounding box center [1395, 629] width 141 height 41
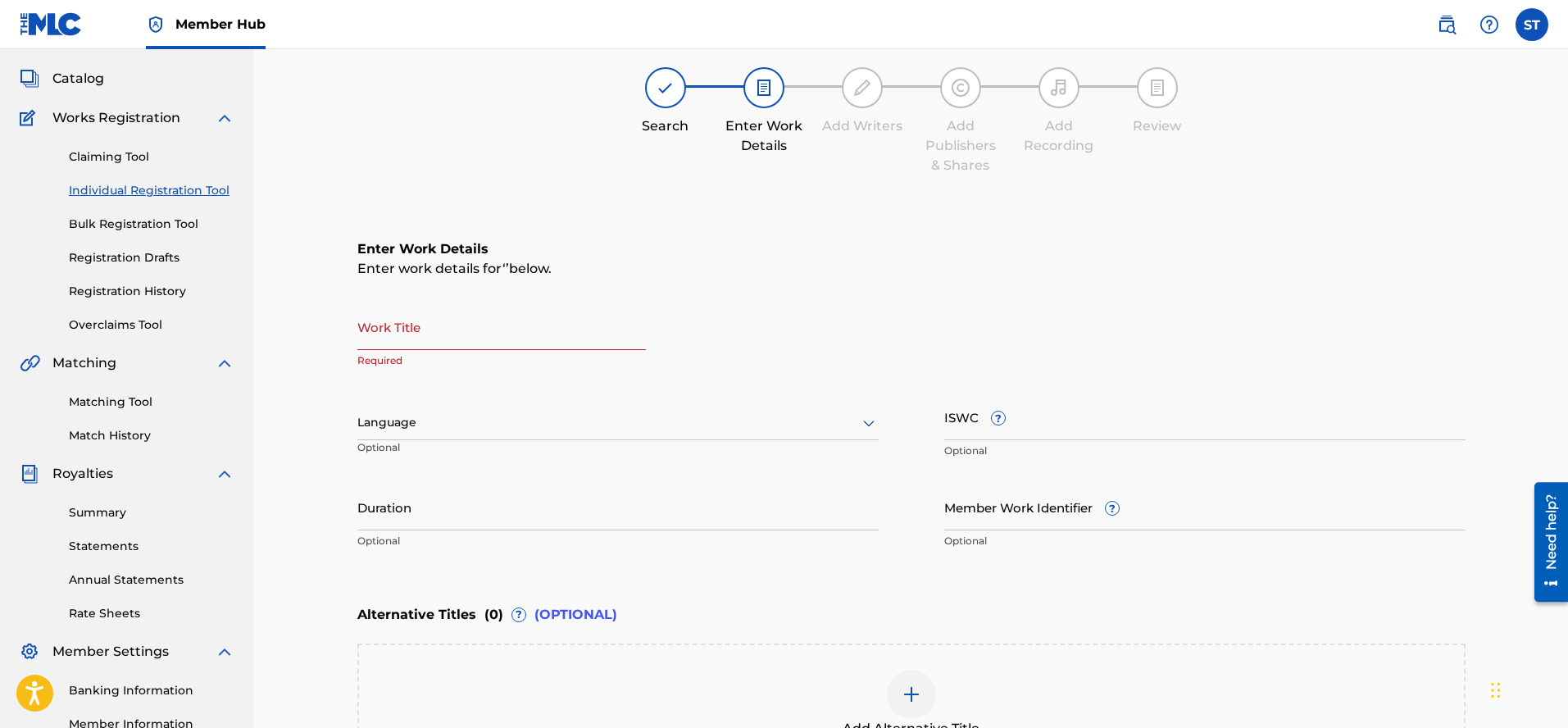
scroll to position [86, 0]
click at [1013, 419] on input "ISWC ?" at bounding box center [1205, 417] width 521 height 47
paste input "T9117022818"
type input "T9117022818"
click at [371, 339] on input "Work Title" at bounding box center [501, 326] width 289 height 47
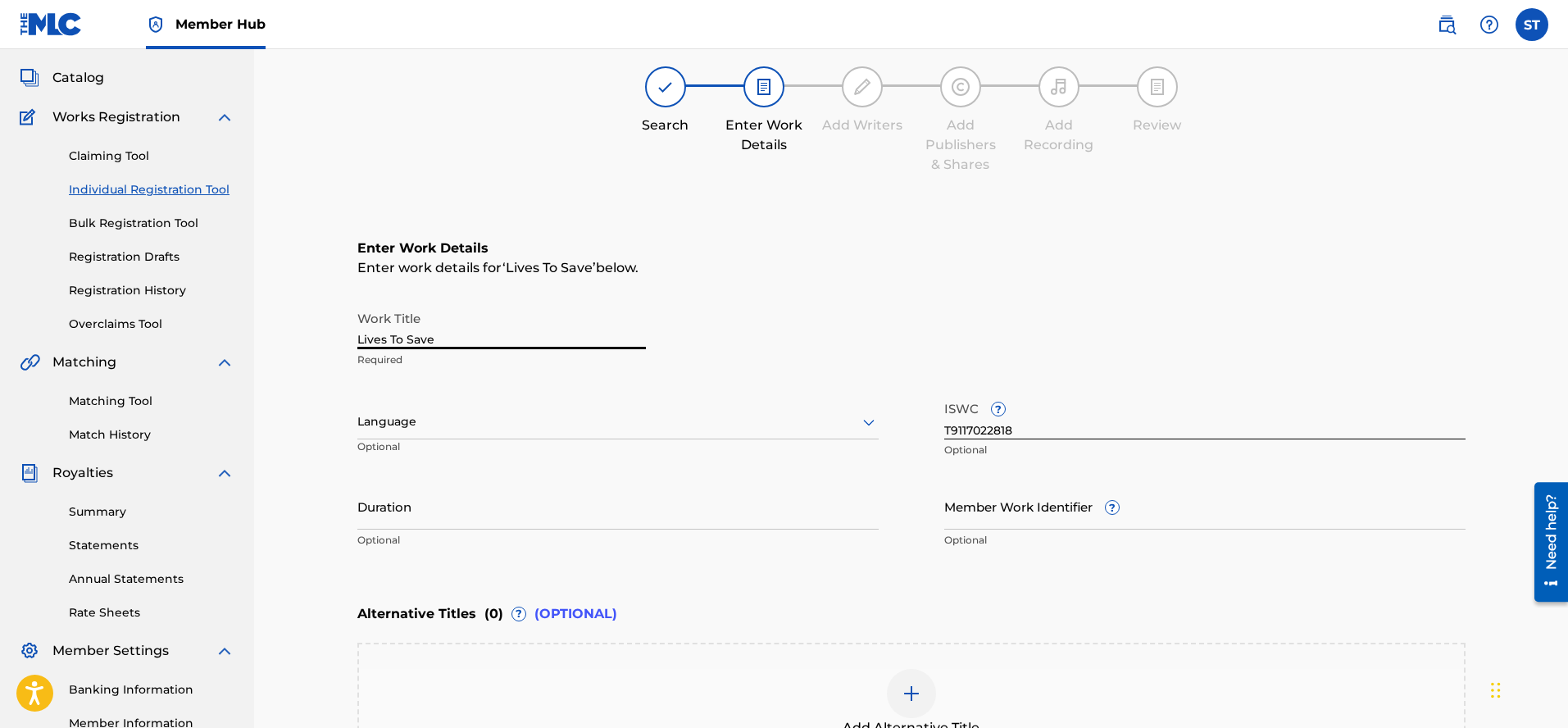
type input "Lives To Save"
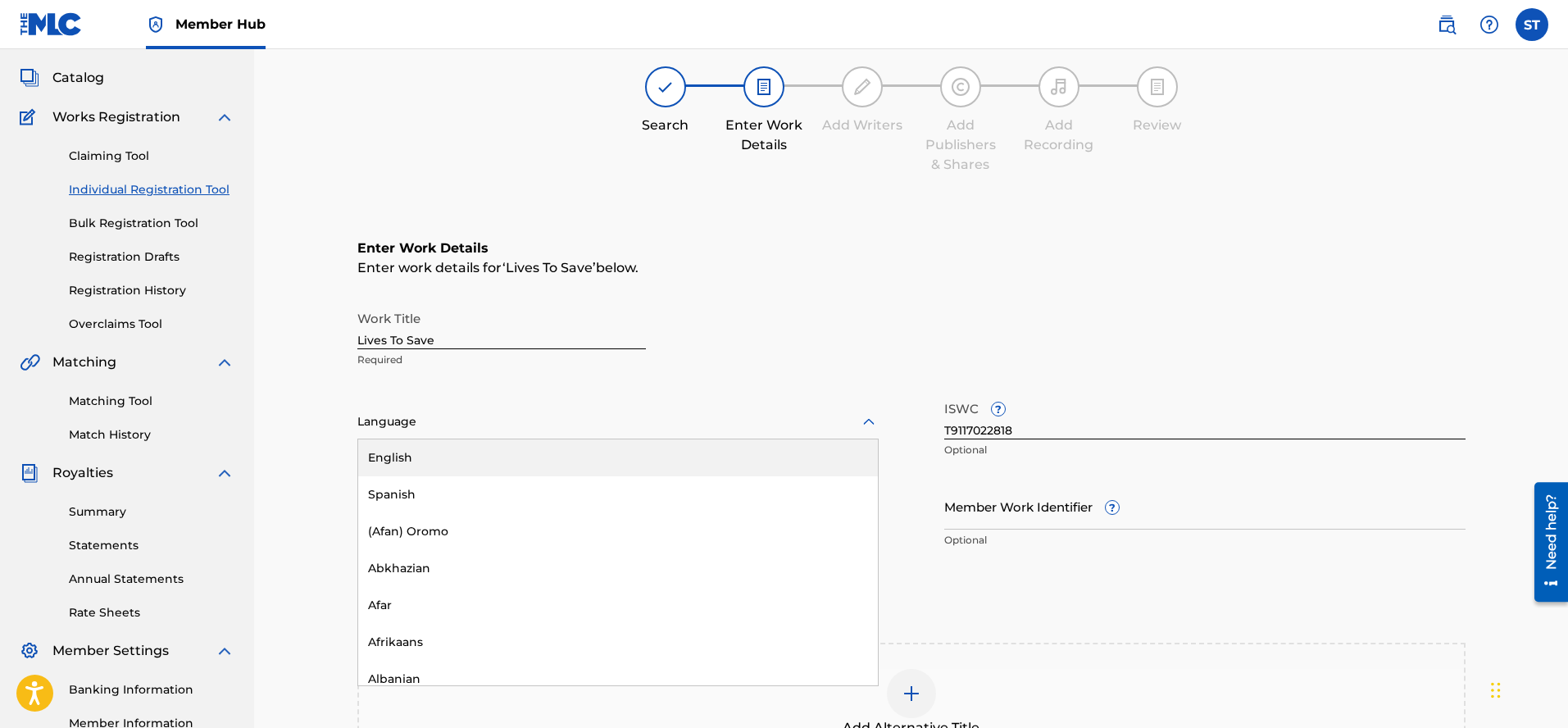
click at [368, 418] on div at bounding box center [618, 421] width 521 height 20
click at [384, 455] on div "English" at bounding box center [618, 458] width 519 height 37
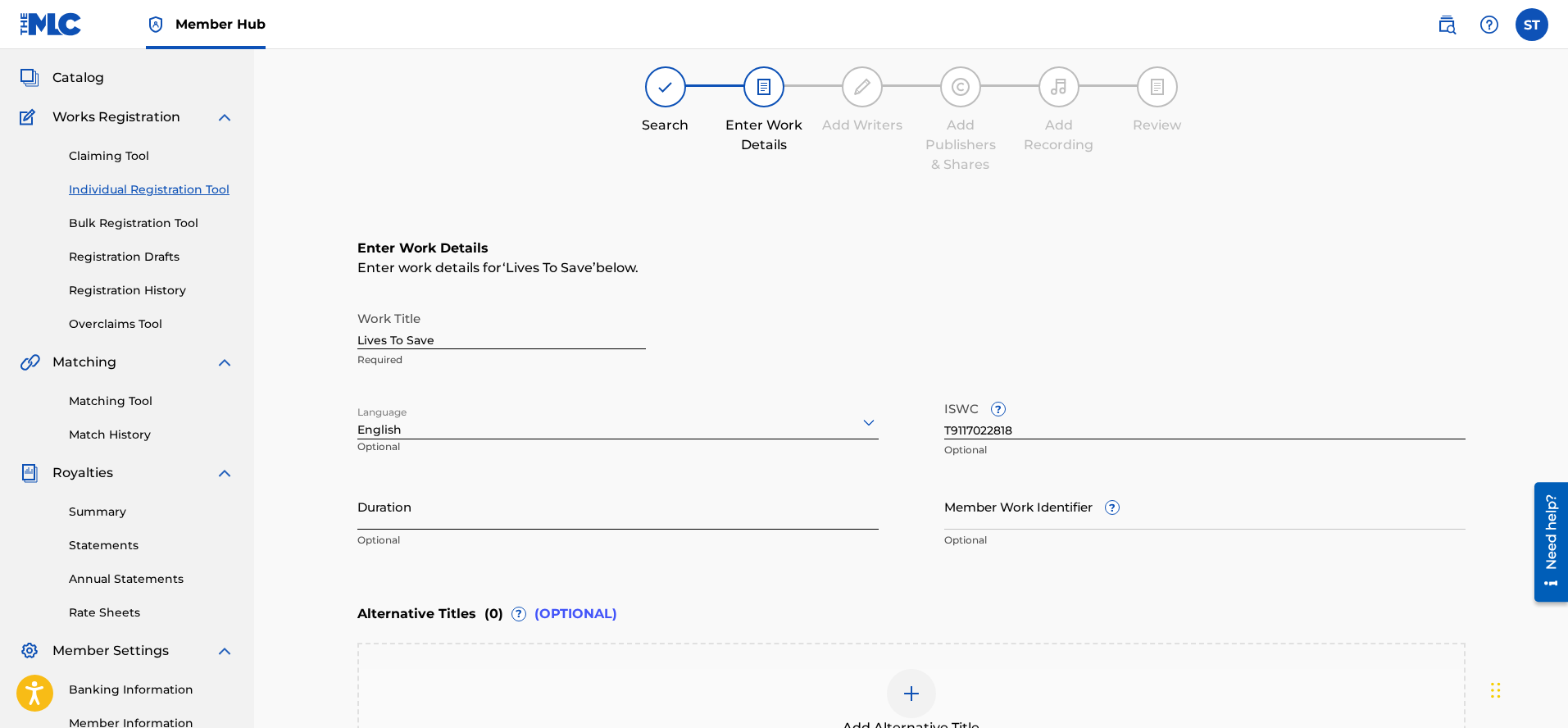
click at [373, 510] on input "Duration" at bounding box center [618, 506] width 521 height 47
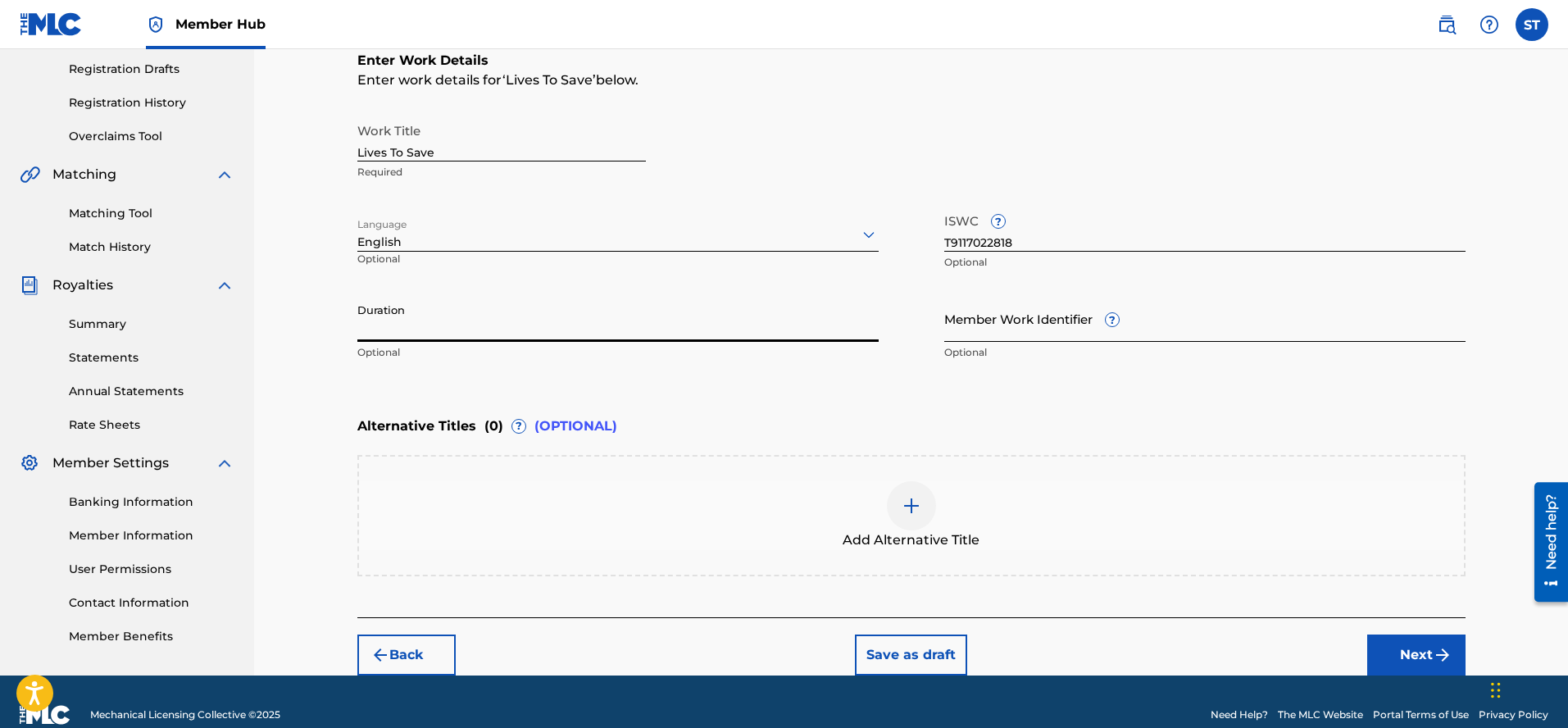
scroll to position [300, 0]
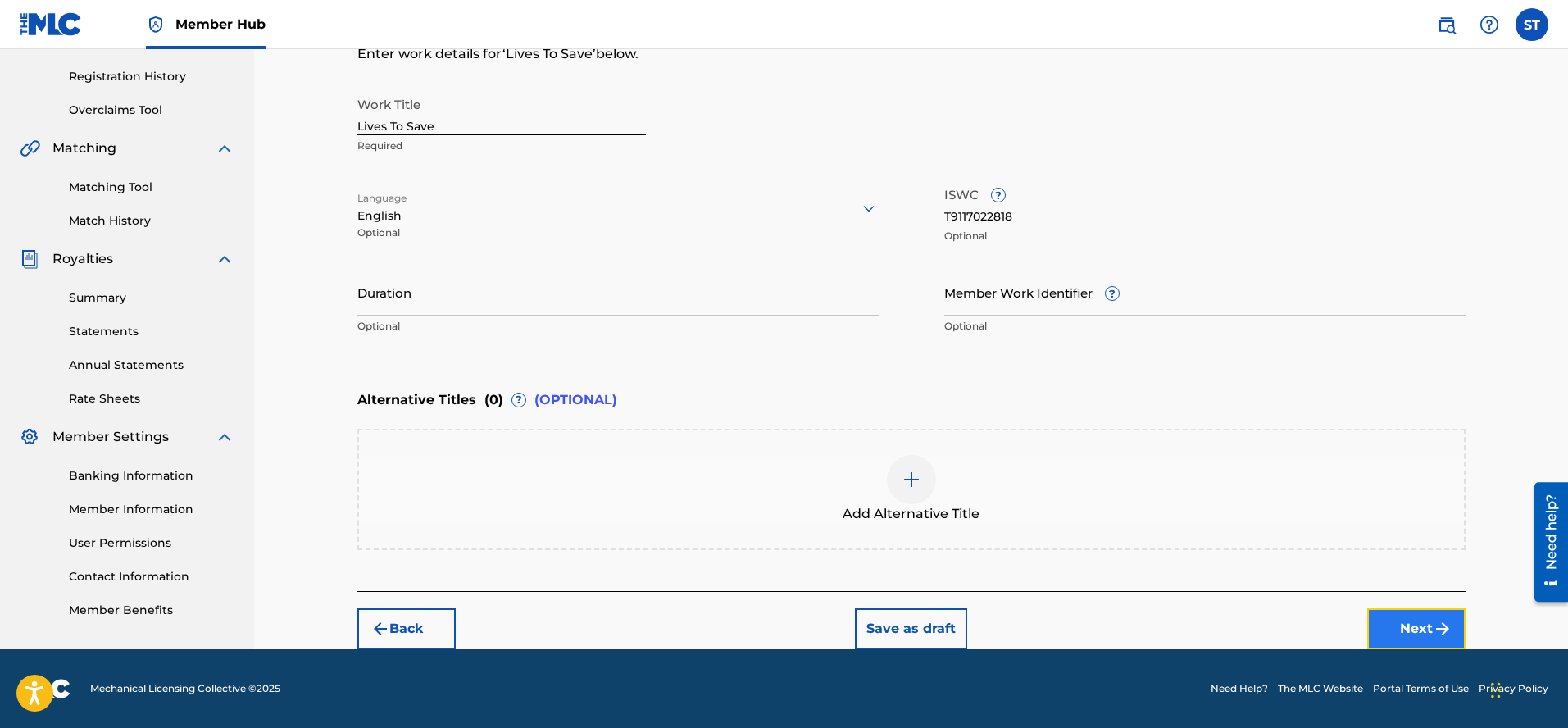
click at [1419, 623] on button "Next" at bounding box center [1416, 629] width 98 height 41
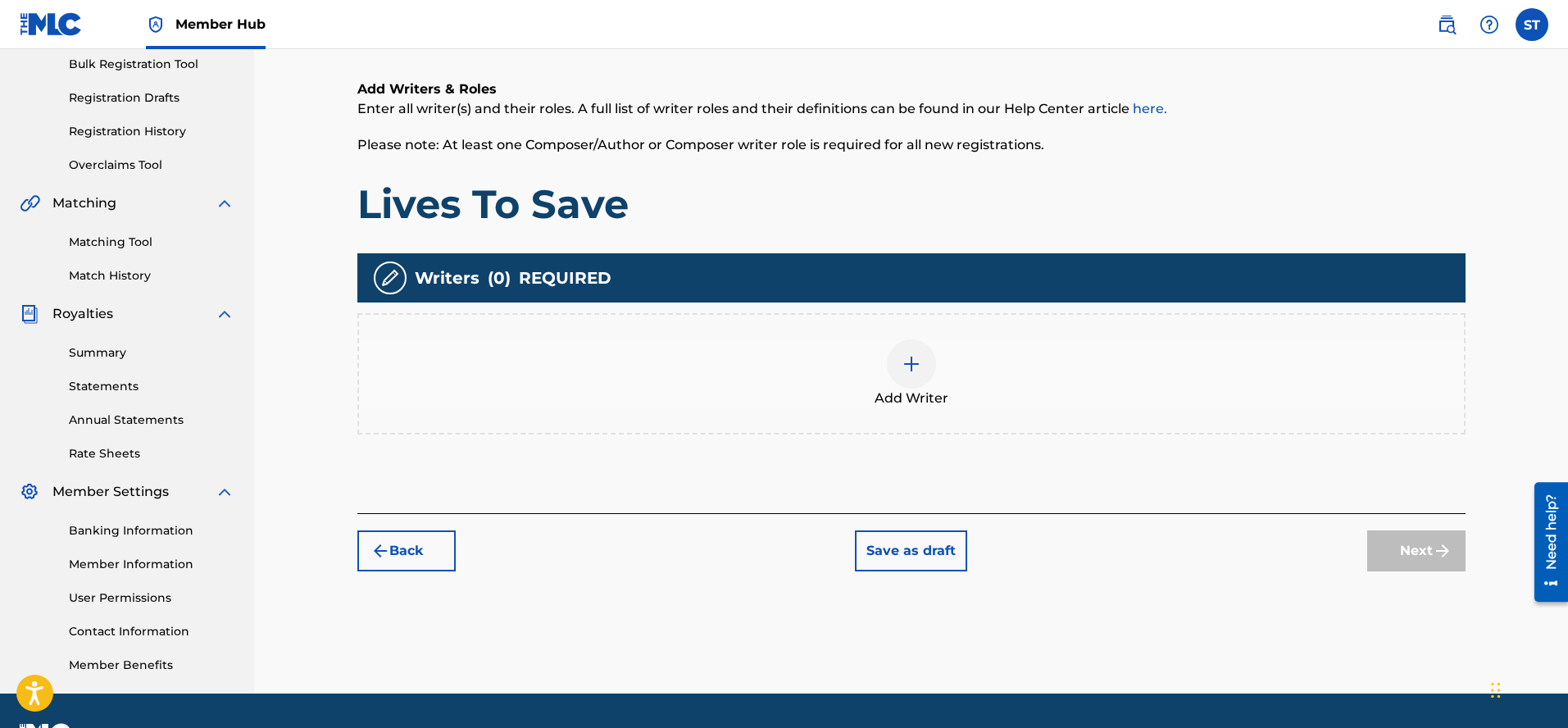
scroll to position [243, 0]
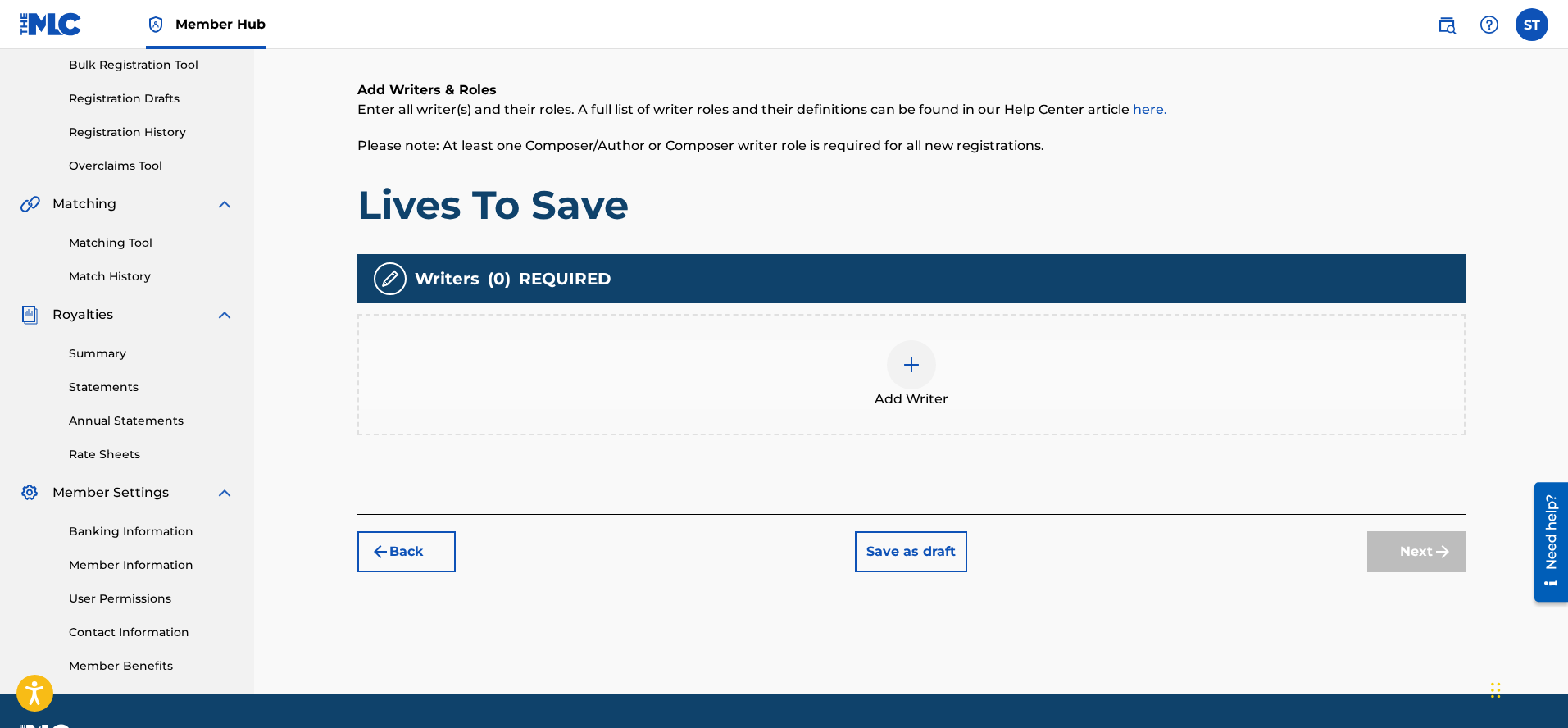
click at [909, 362] on img at bounding box center [911, 365] width 19 height 19
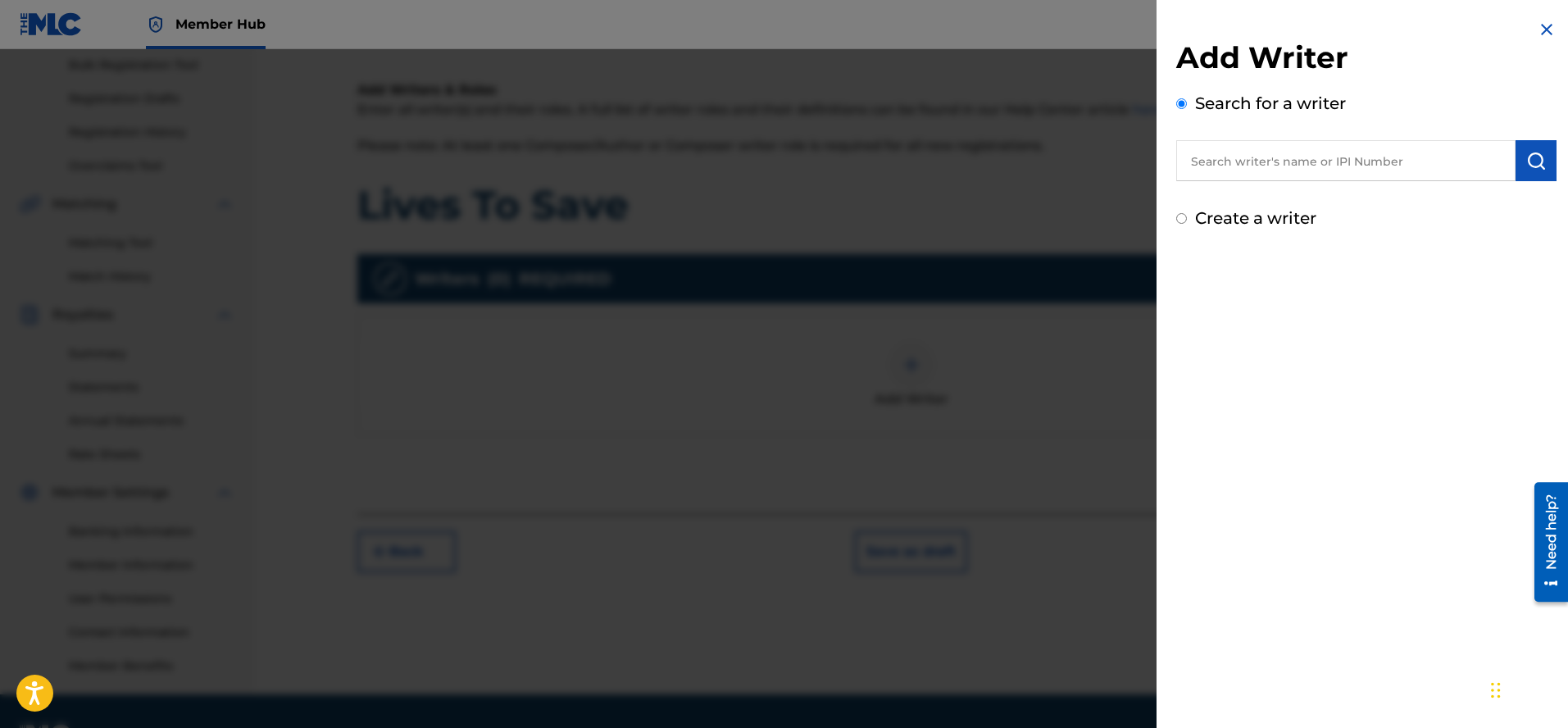
click at [1186, 161] on input "text" at bounding box center [1345, 161] width 339 height 41
type input "[PERSON_NAME]"
click at [1490, 157] on img at bounding box center [1496, 160] width 19 height 19
click at [1188, 163] on input "text" at bounding box center [1345, 161] width 339 height 41
type input "669361604"
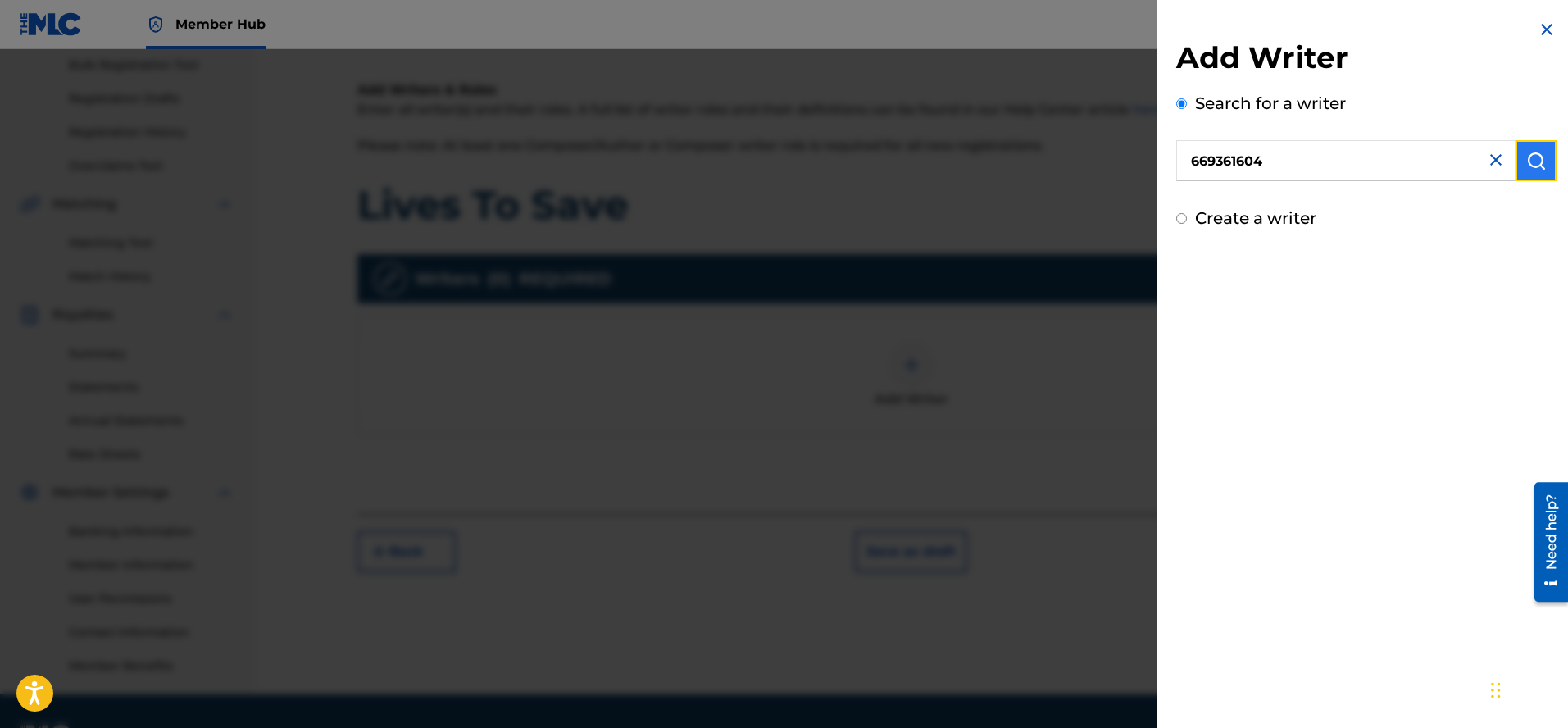
click at [1536, 164] on img "submit" at bounding box center [1536, 161] width 19 height 19
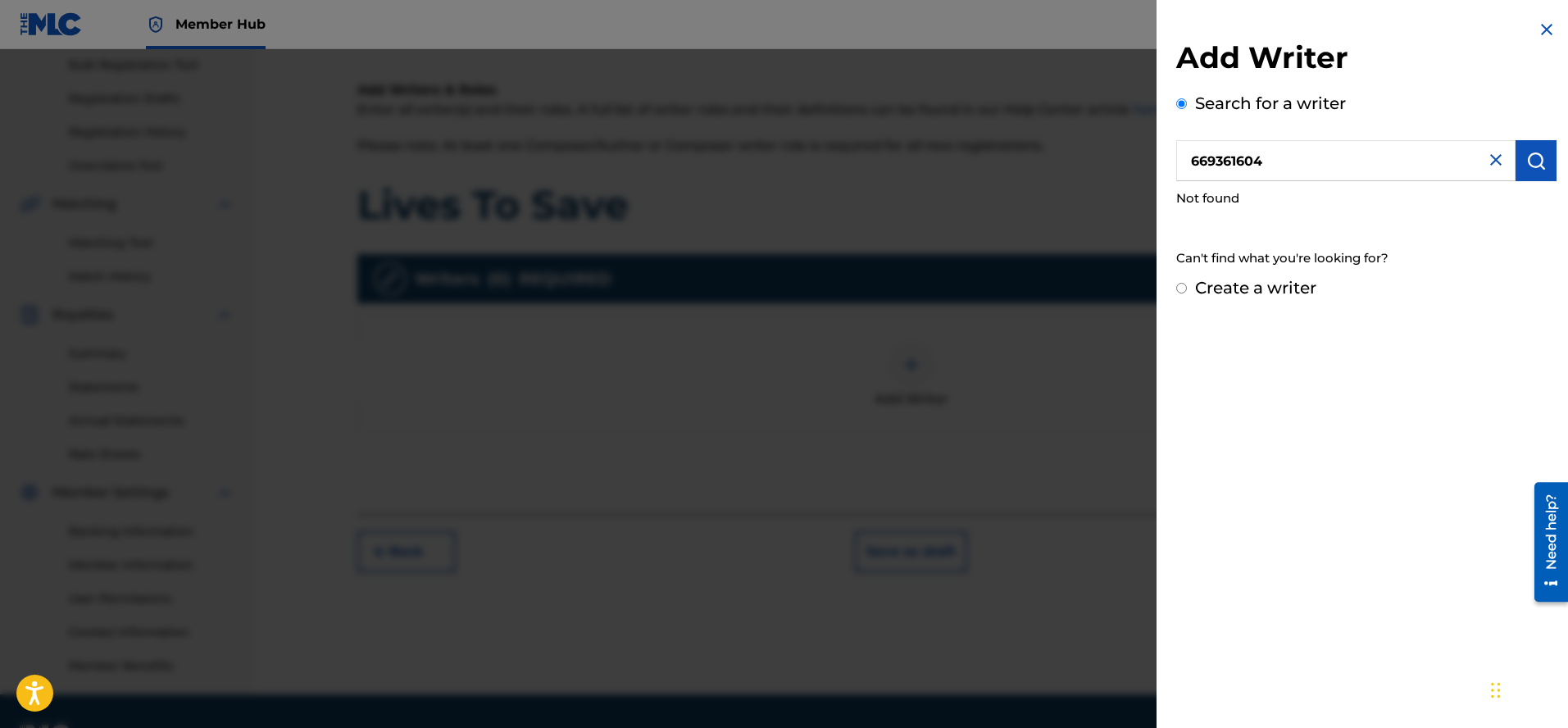
click at [1181, 289] on input "Create a writer" at bounding box center [1181, 288] width 11 height 11
radio input "false"
radio input "true"
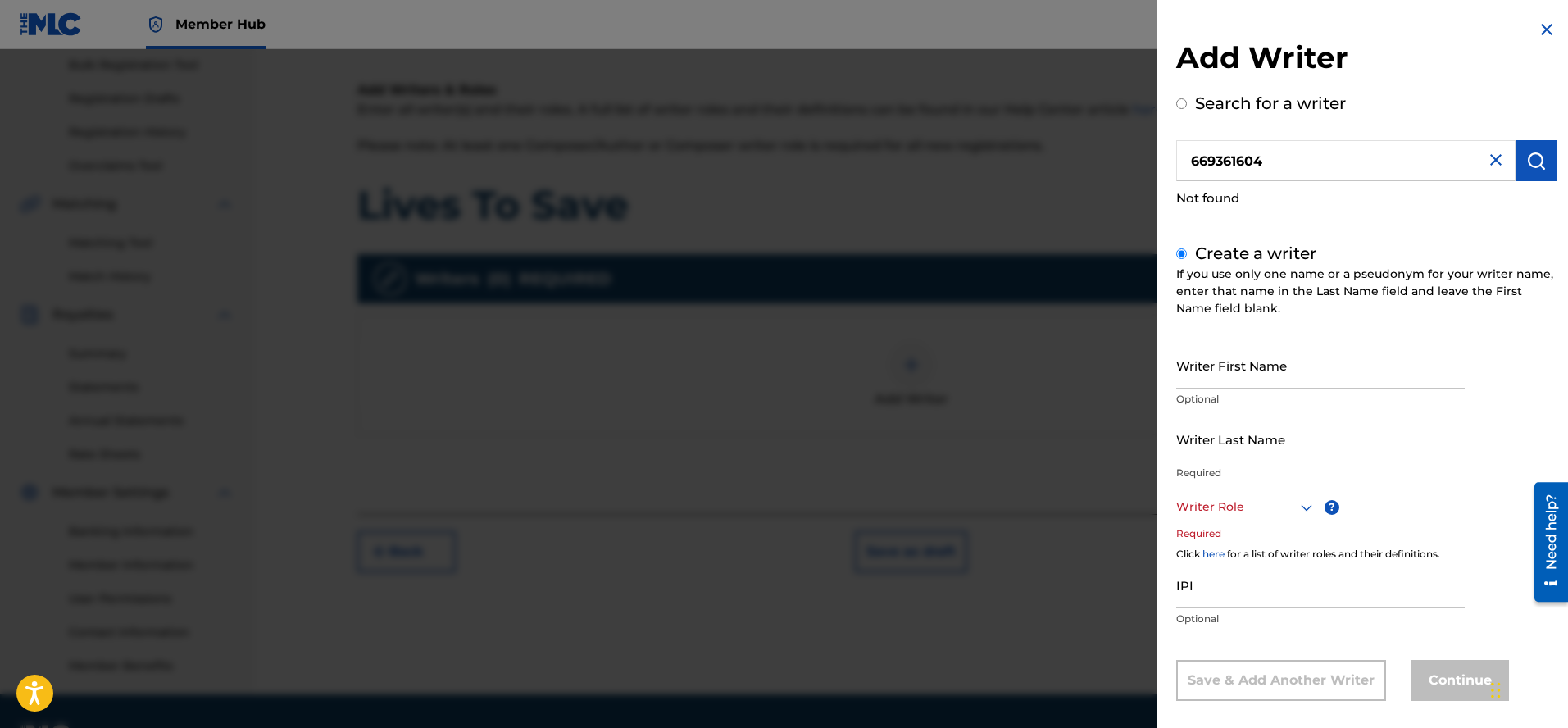
click at [1173, 373] on div "Add Writer Search for a writer 669361604 Not found Create a writer If you use o…" at bounding box center [1366, 373] width 419 height 746
click at [1178, 369] on input "Writer First Name" at bounding box center [1320, 365] width 289 height 47
type input "[PERSON_NAME]"
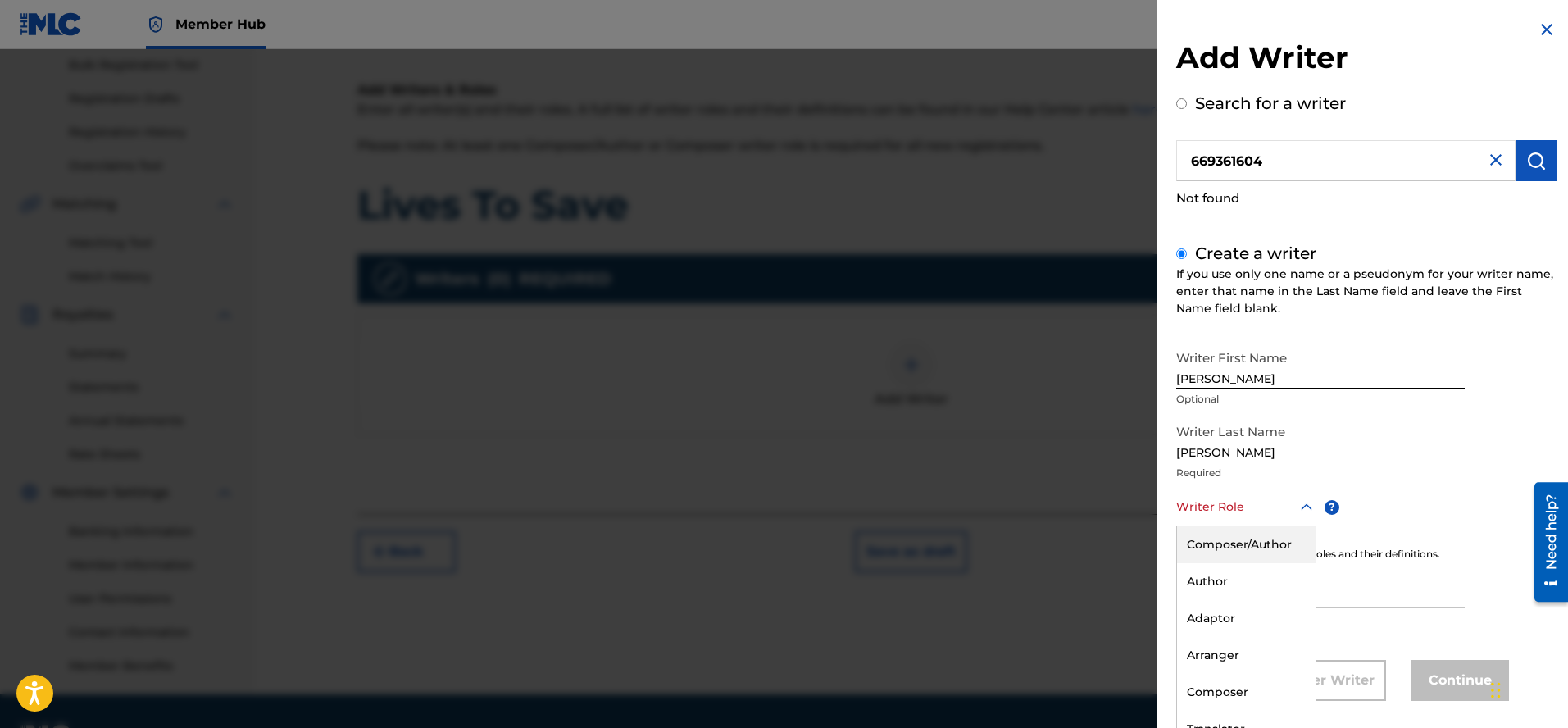
click at [1262, 514] on div "Composer/Author, 1 of 8. 8 results available. Use Up and Down to choose options…" at bounding box center [1246, 508] width 140 height 37
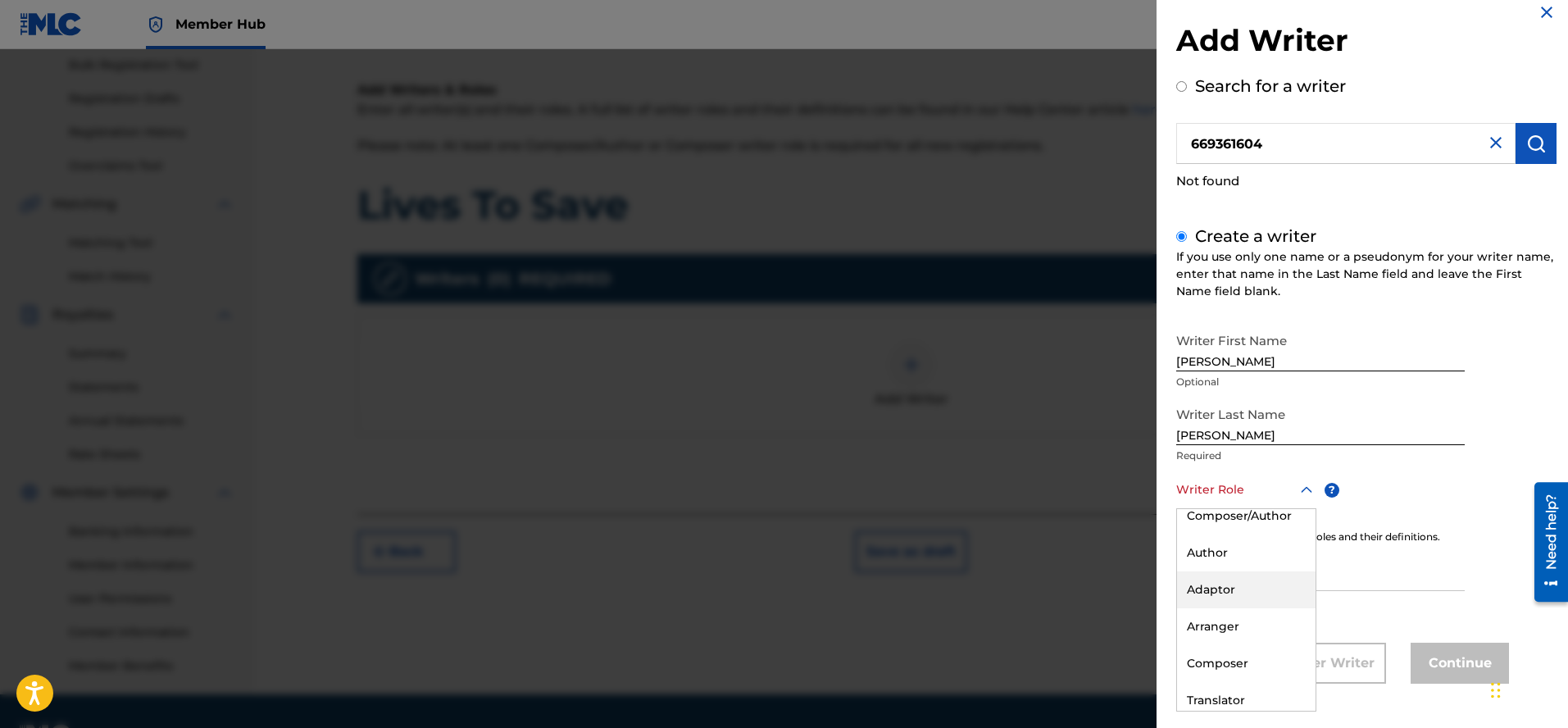
scroll to position [0, 0]
click at [1258, 525] on div "Composer/Author" at bounding box center [1246, 528] width 138 height 37
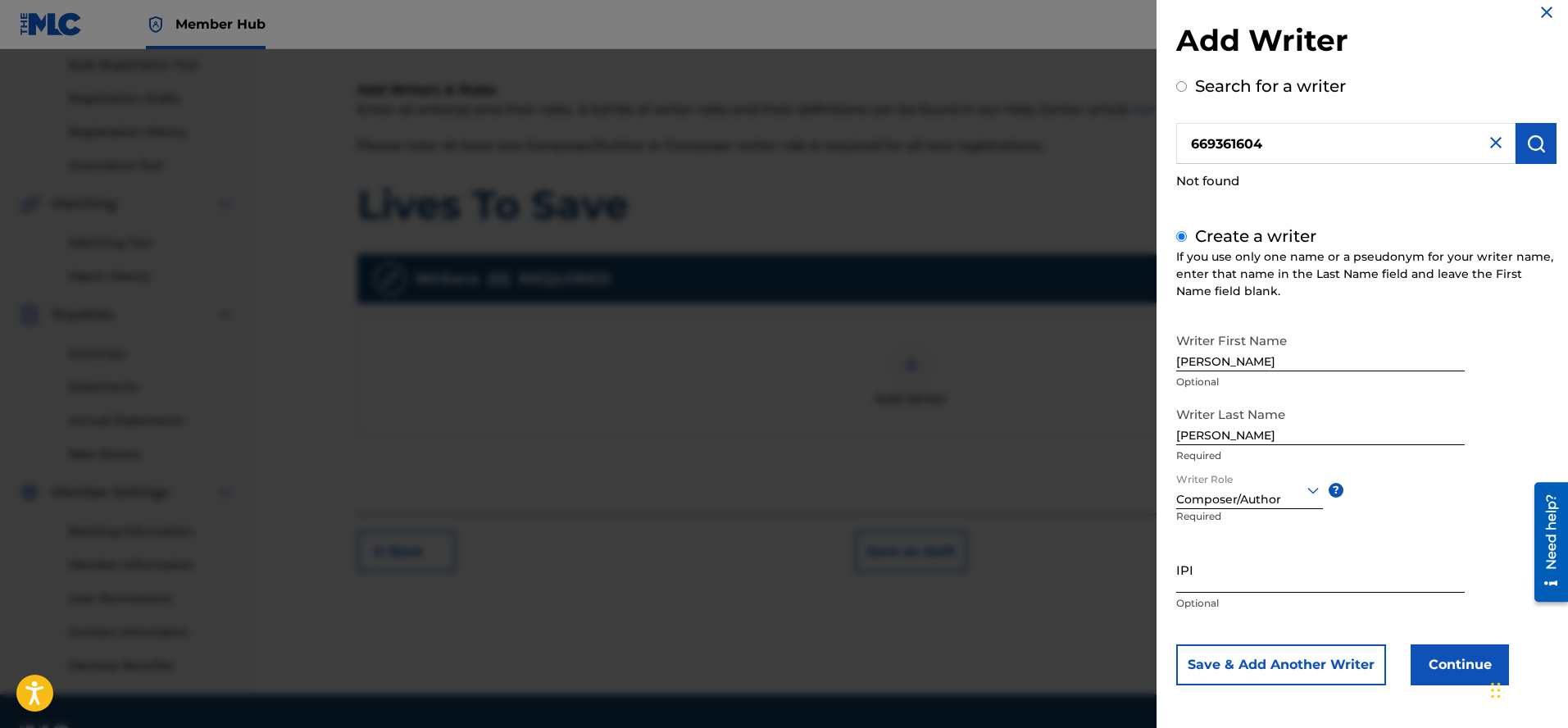
click at [1178, 575] on input "IPI" at bounding box center [1320, 569] width 289 height 47
type input "669361604"
click at [1473, 666] on button "Continue" at bounding box center [1459, 665] width 98 height 41
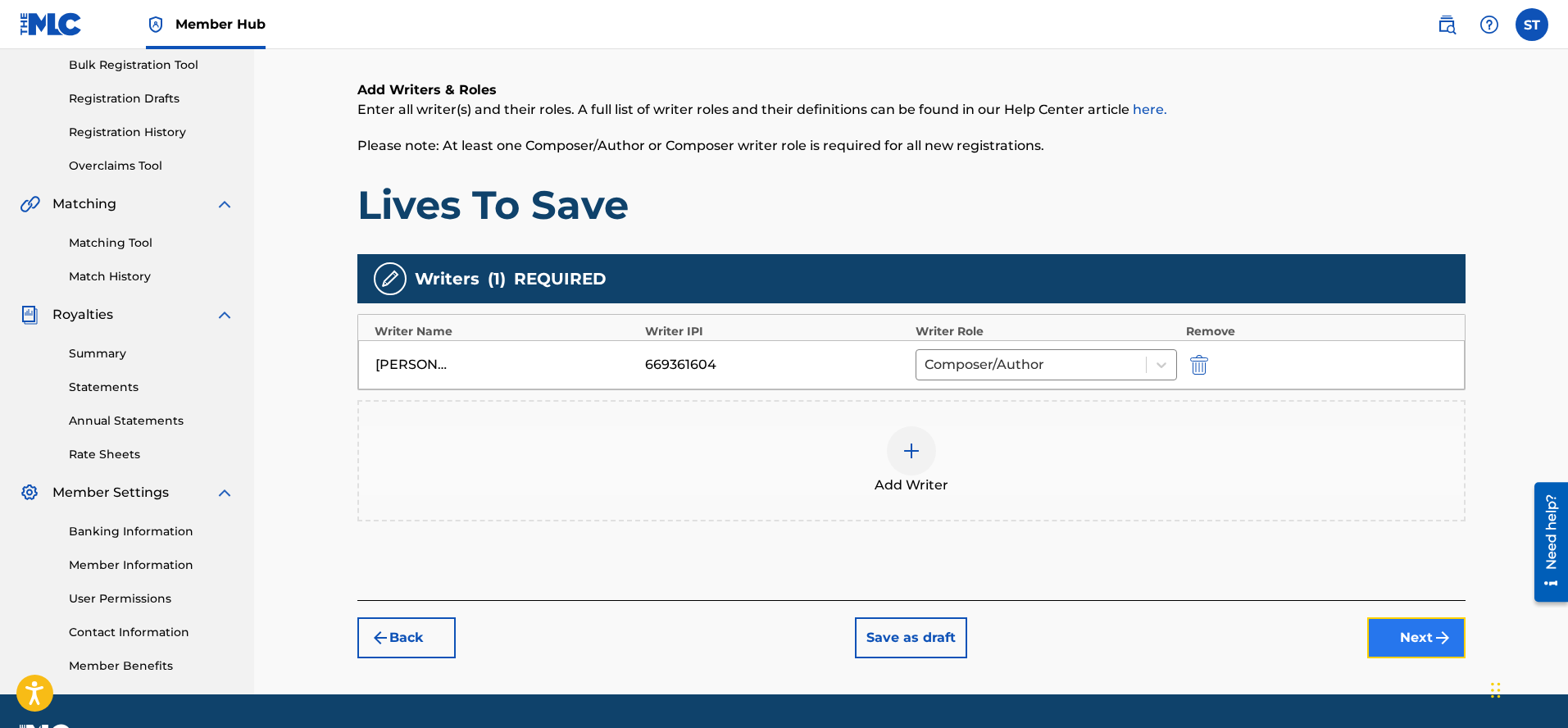
click at [1390, 641] on button "Next" at bounding box center [1416, 638] width 98 height 41
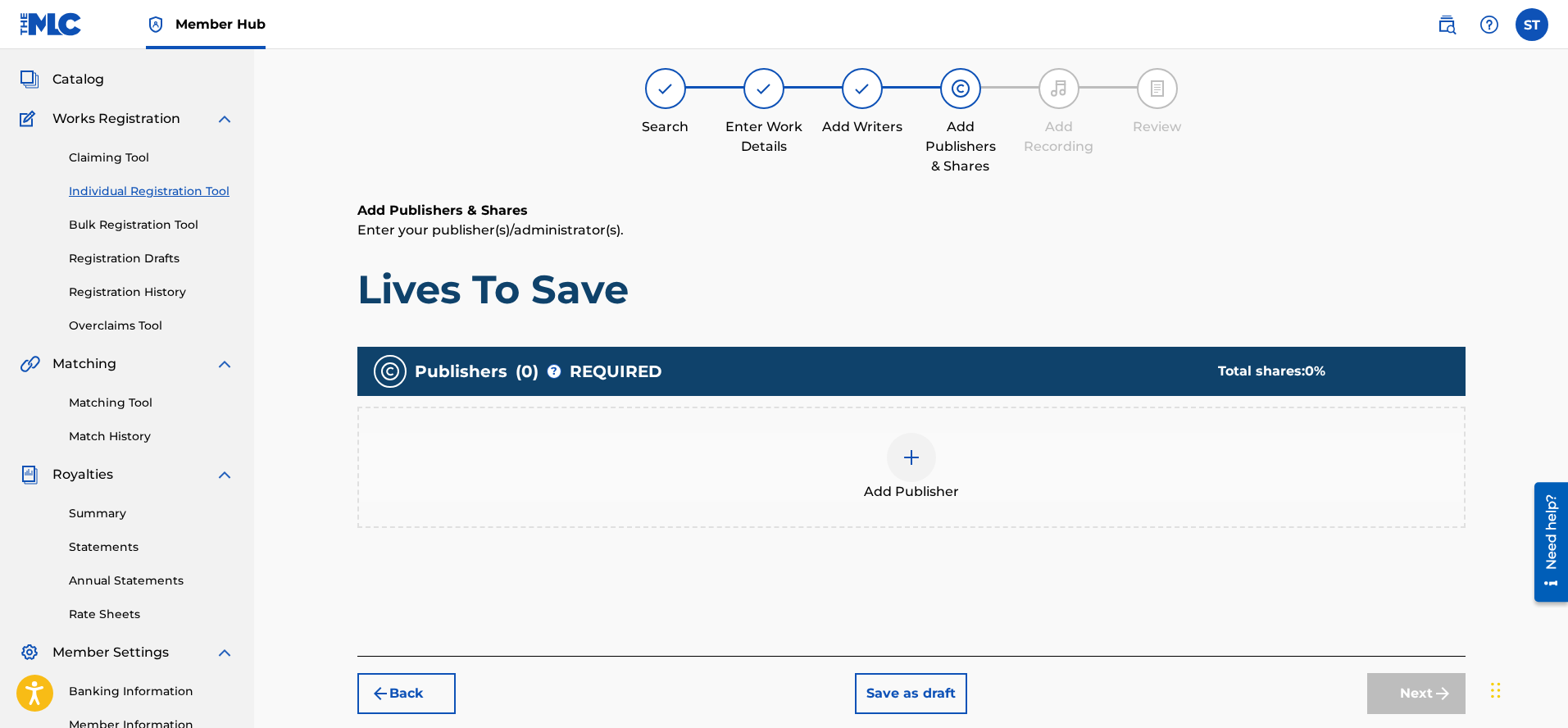
scroll to position [74, 0]
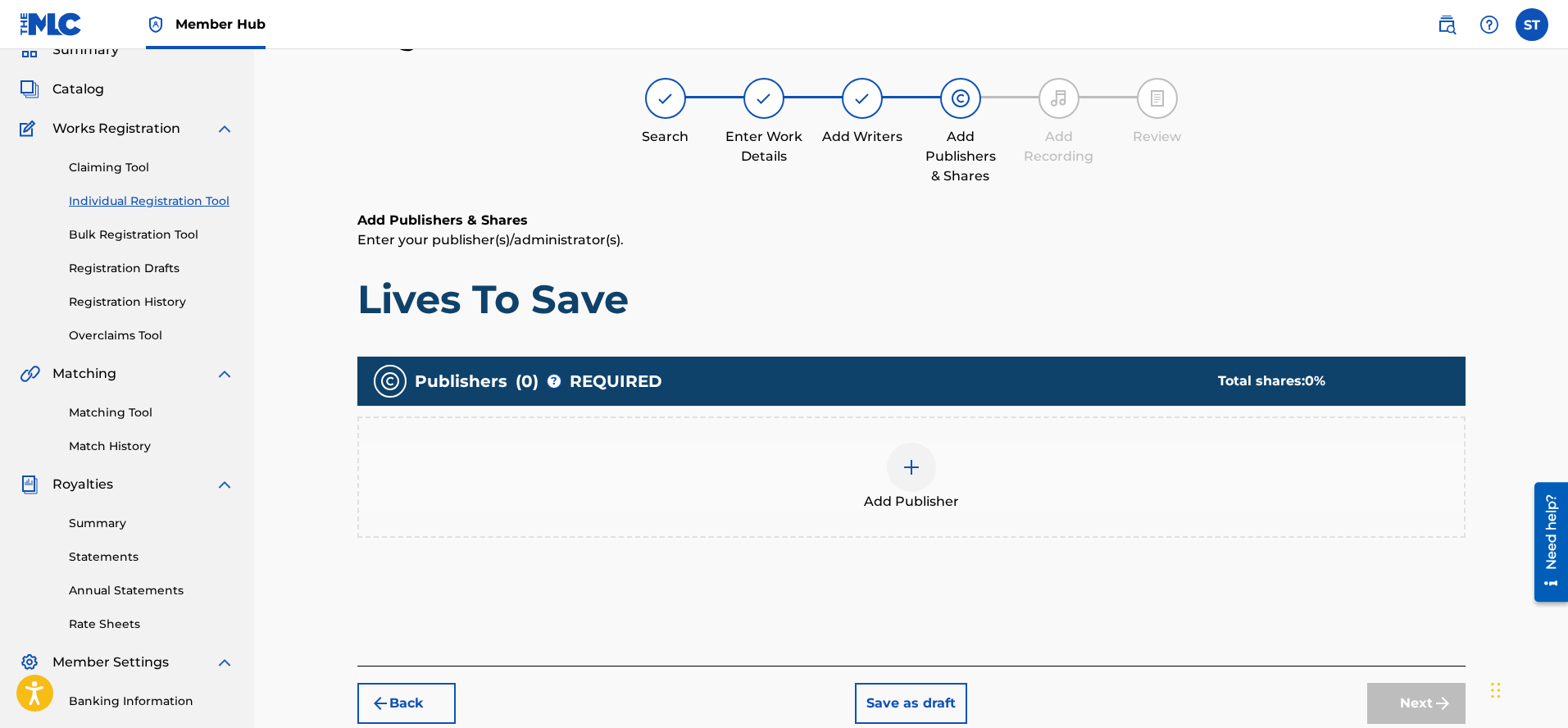
click at [913, 462] on img at bounding box center [911, 467] width 19 height 19
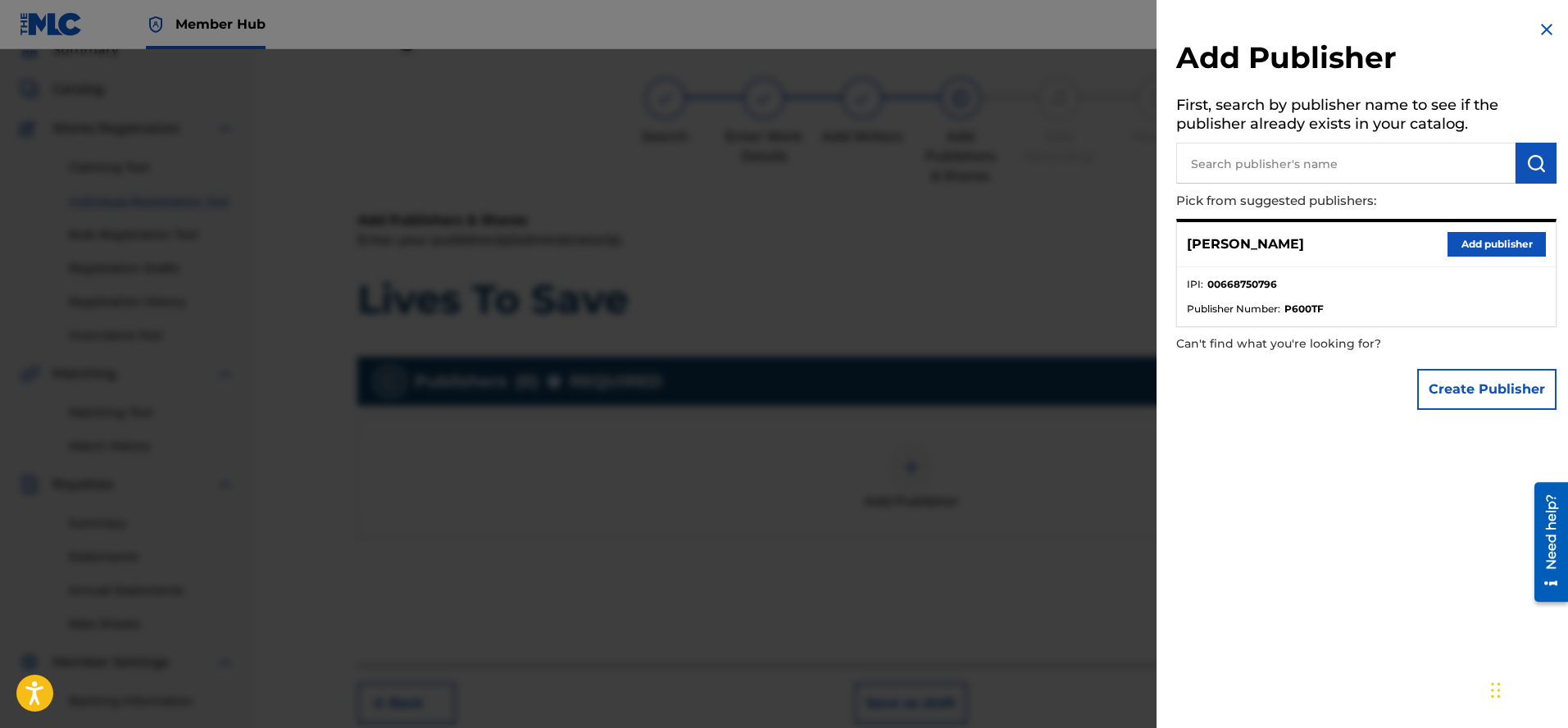
click at [1187, 162] on input "text" at bounding box center [1345, 164] width 339 height 41
type input "Chief Suz Music"
click at [1493, 244] on button "Add publisher" at bounding box center [1496, 243] width 98 height 24
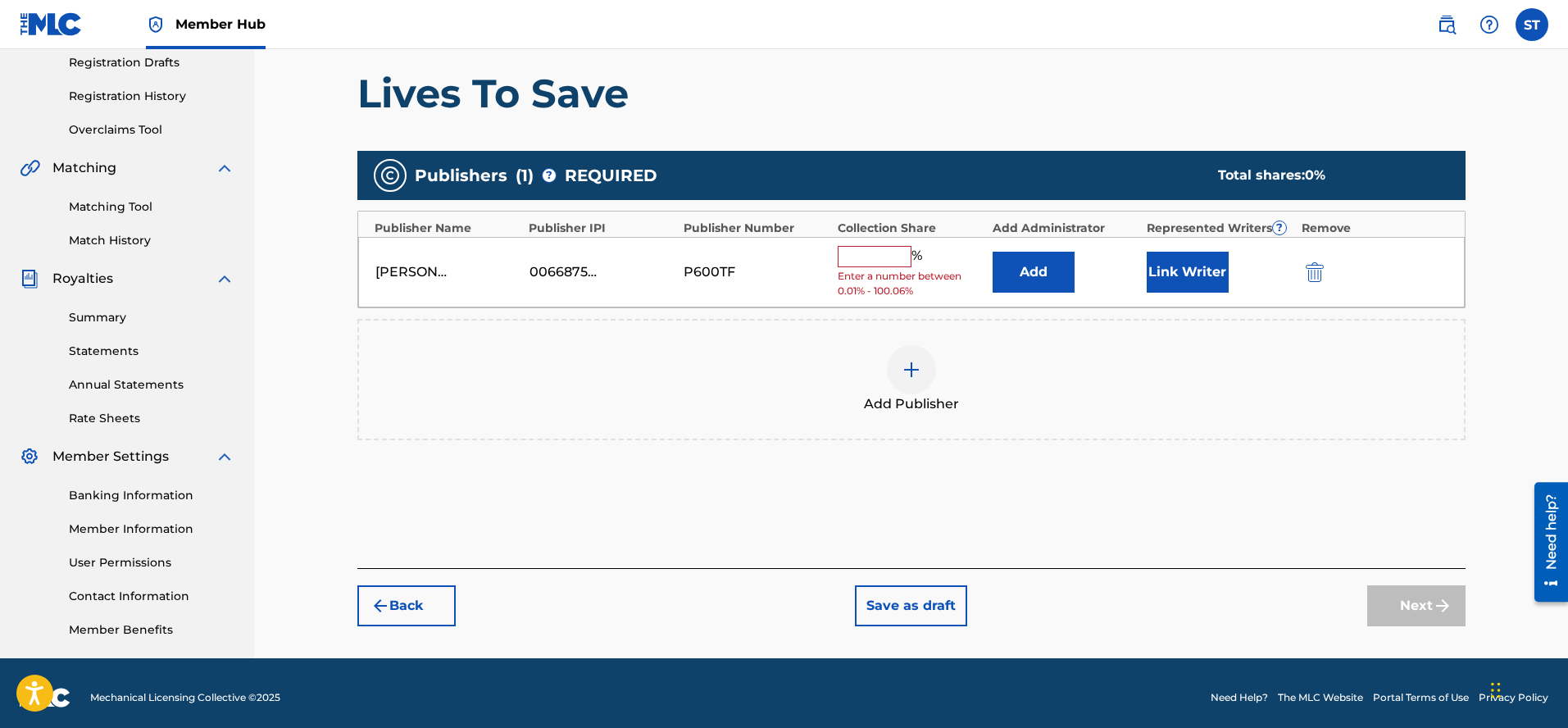
scroll to position [289, 0]
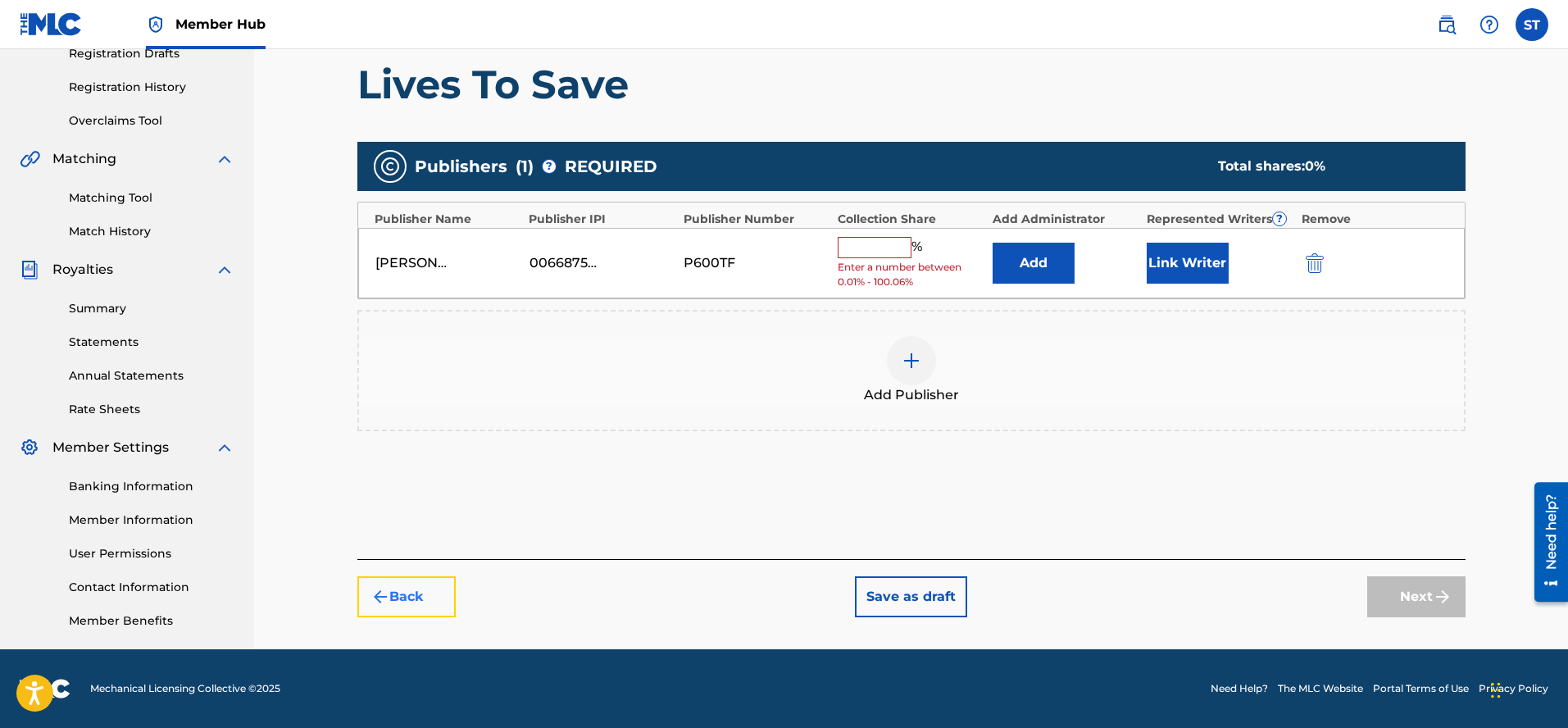
click at [390, 596] on button "Back" at bounding box center [406, 597] width 98 height 41
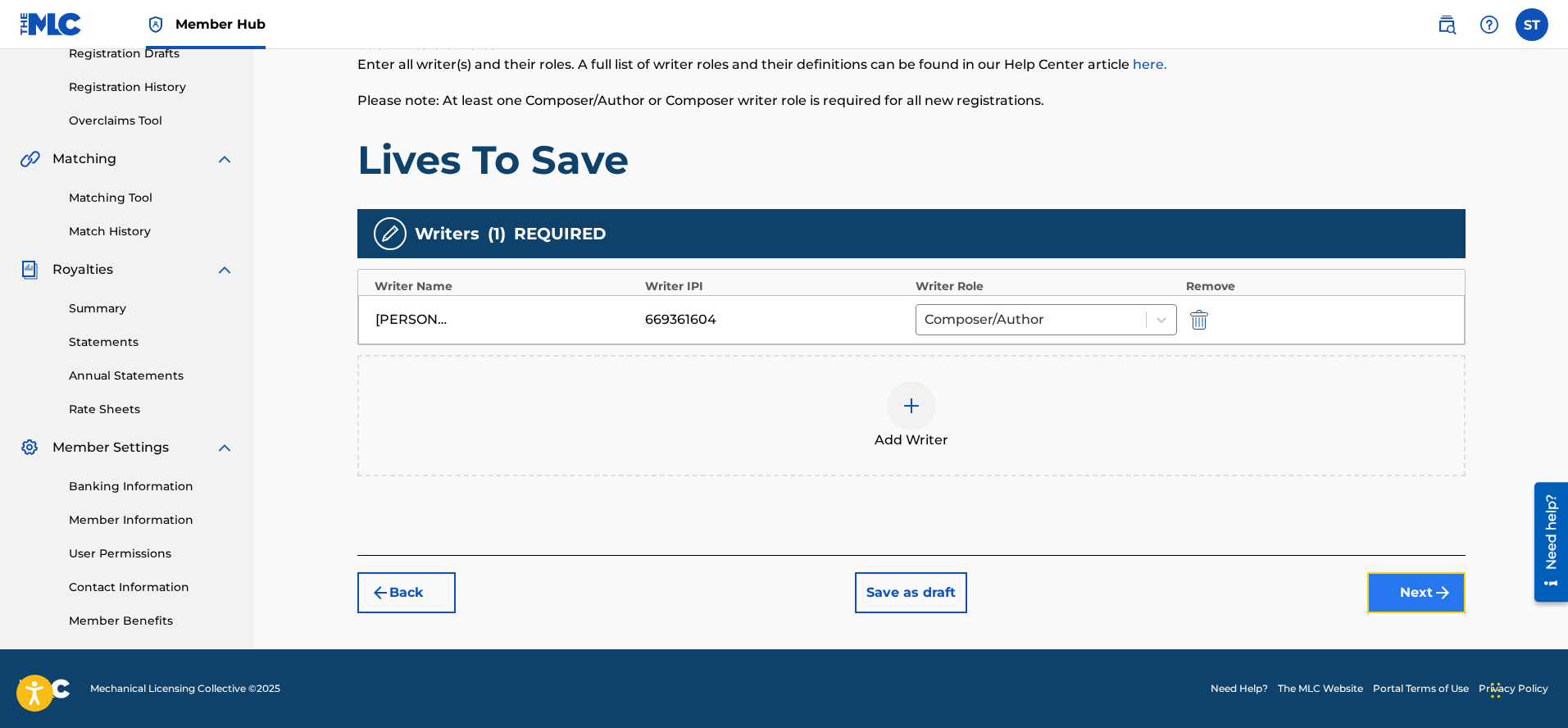
click at [1418, 592] on button "Next" at bounding box center [1416, 593] width 98 height 41
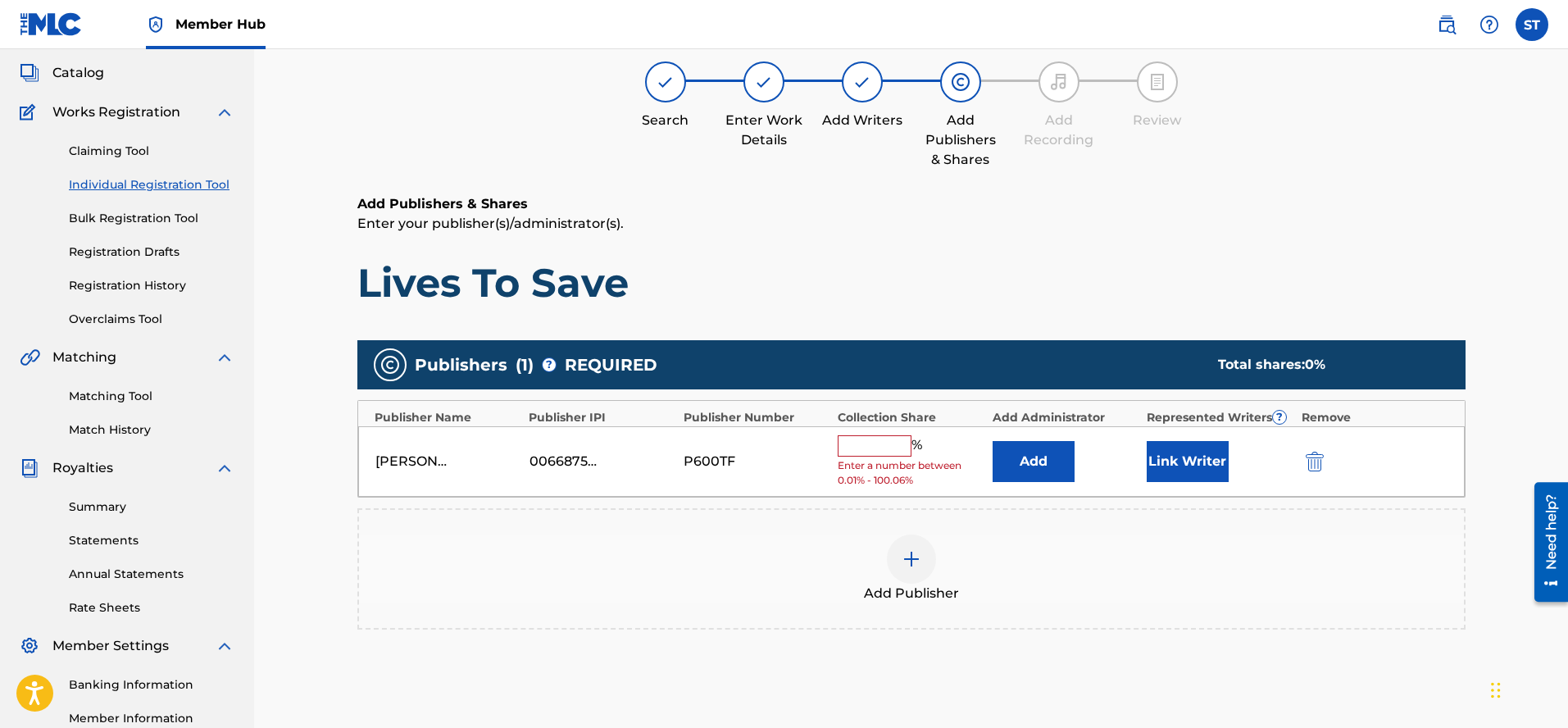
scroll to position [74, 0]
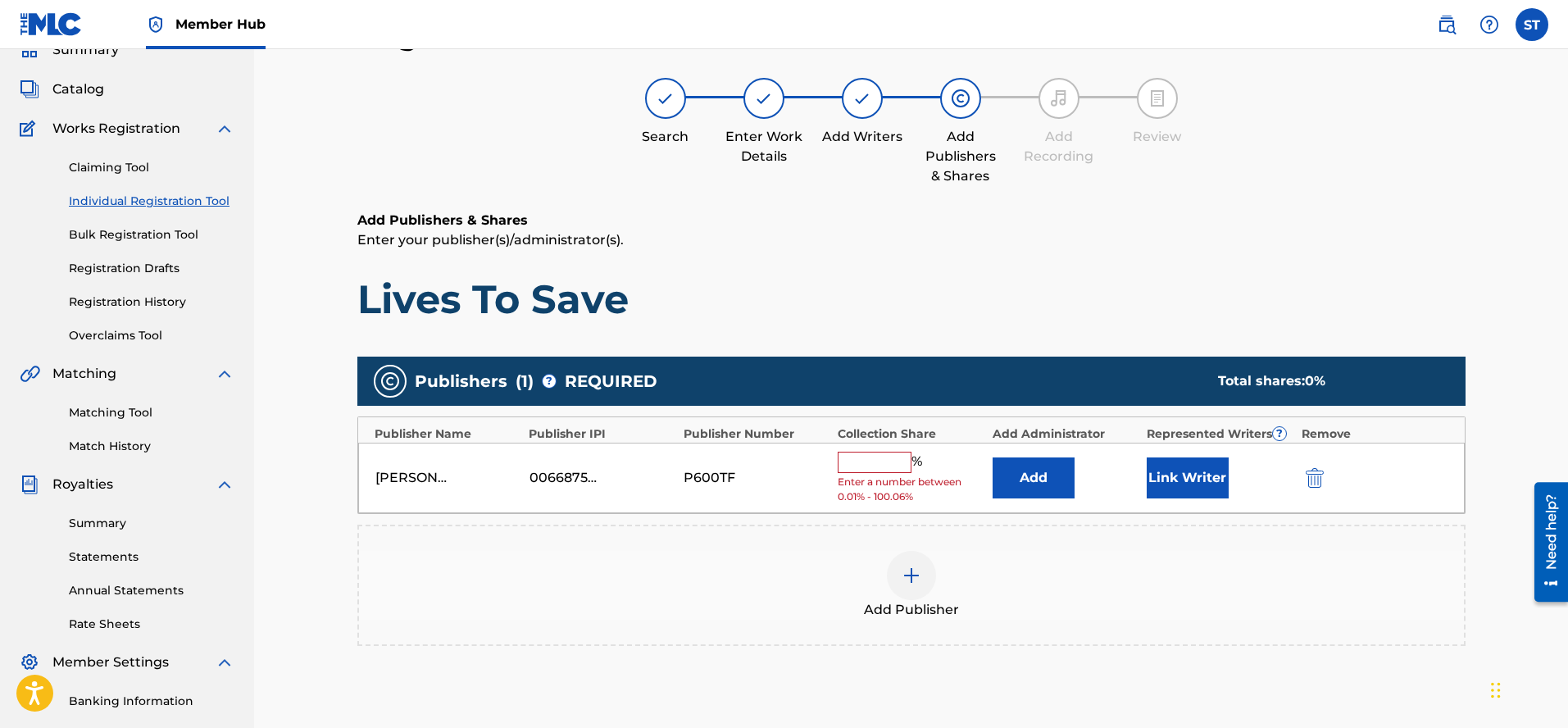
click at [404, 483] on div "[PERSON_NAME]" at bounding box center [412, 478] width 74 height 19
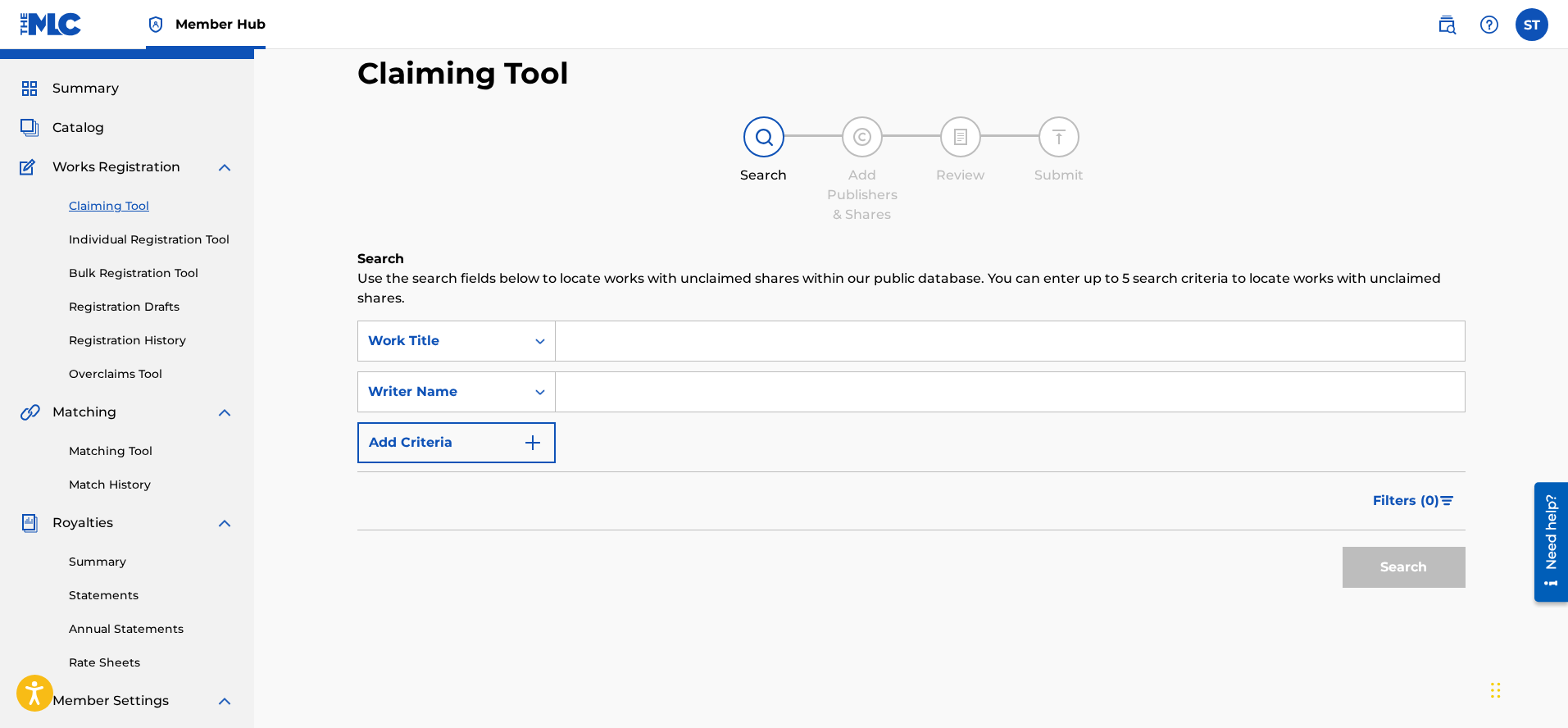
scroll to position [74, 0]
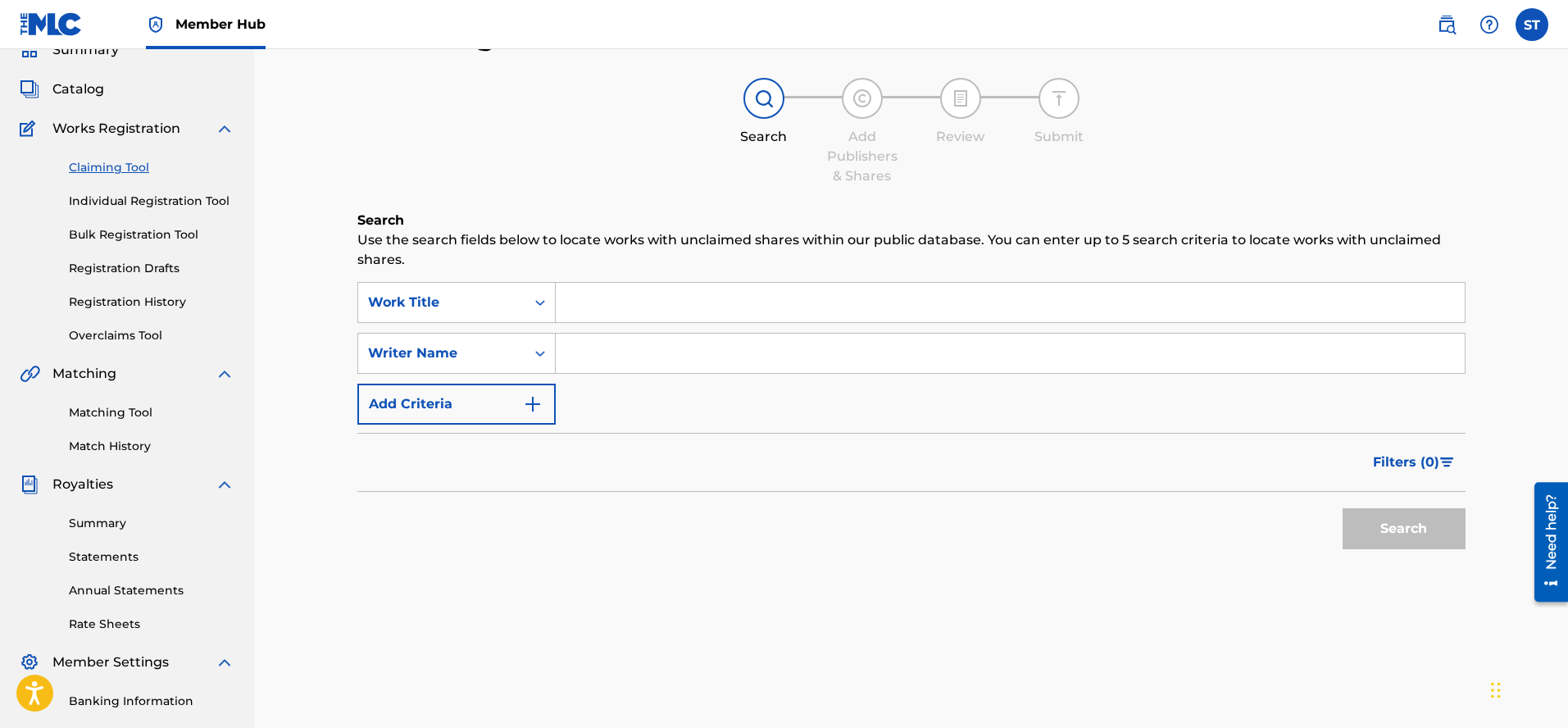
scroll to position [35, 0]
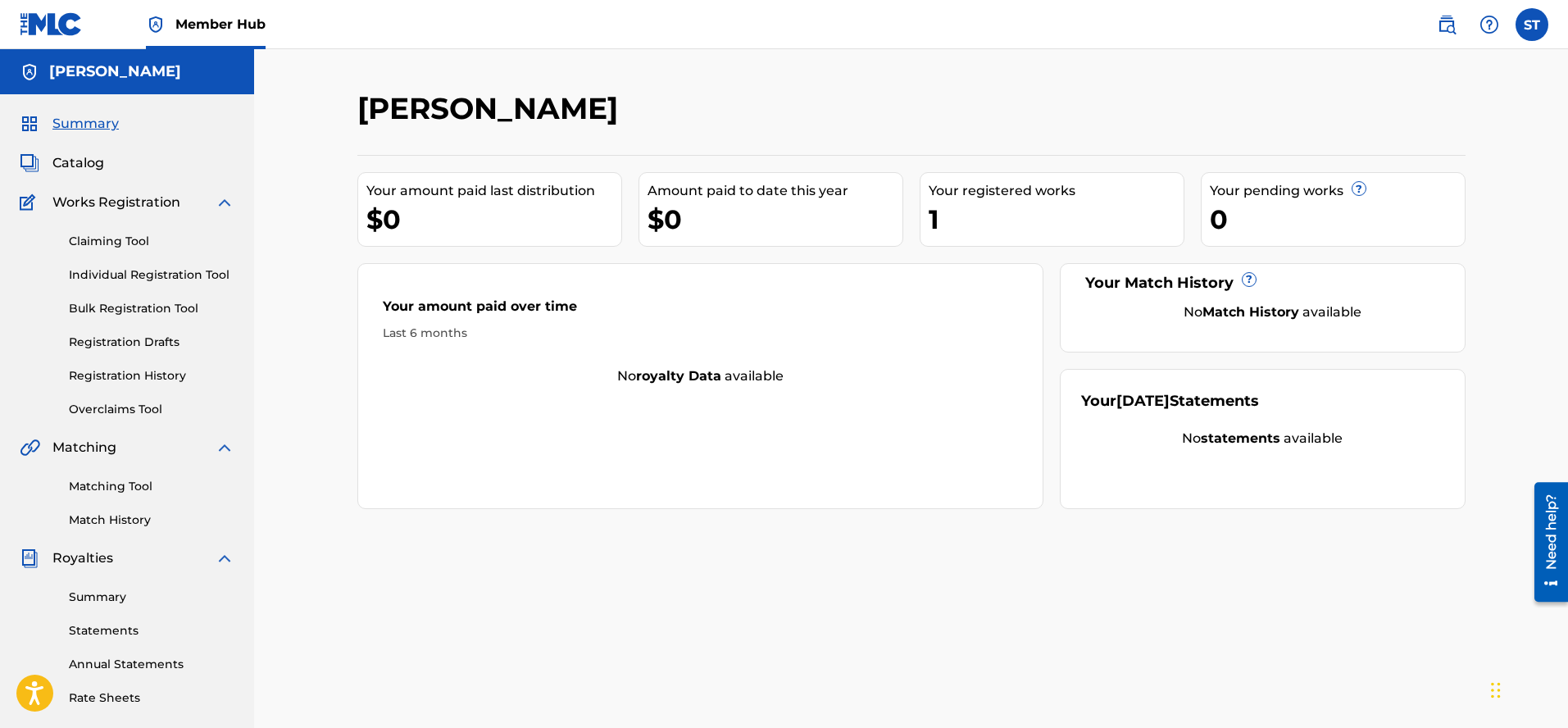
scroll to position [21, 0]
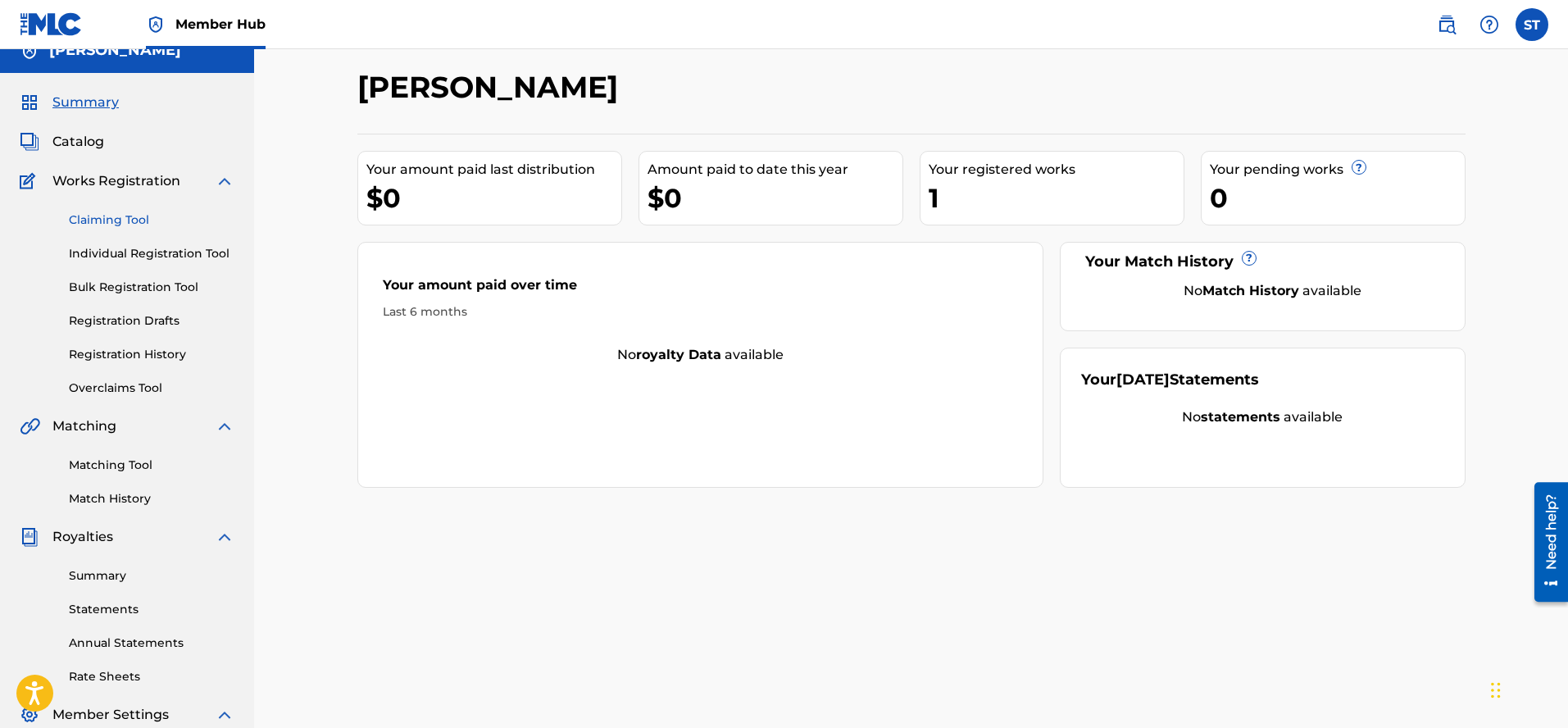
click at [101, 219] on link "Claiming Tool" at bounding box center [152, 220] width 165 height 18
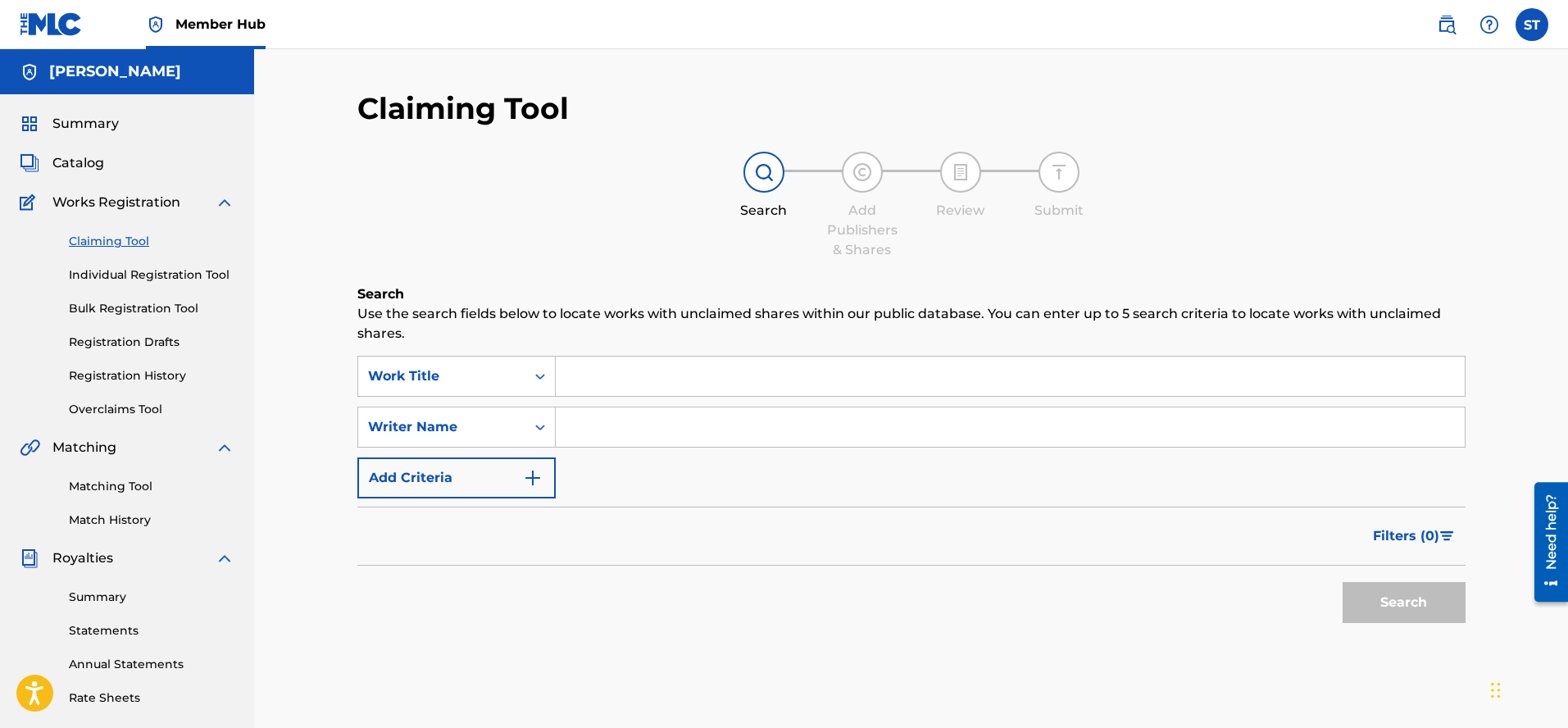
click at [572, 374] on input "Search Form" at bounding box center [1010, 377] width 909 height 39
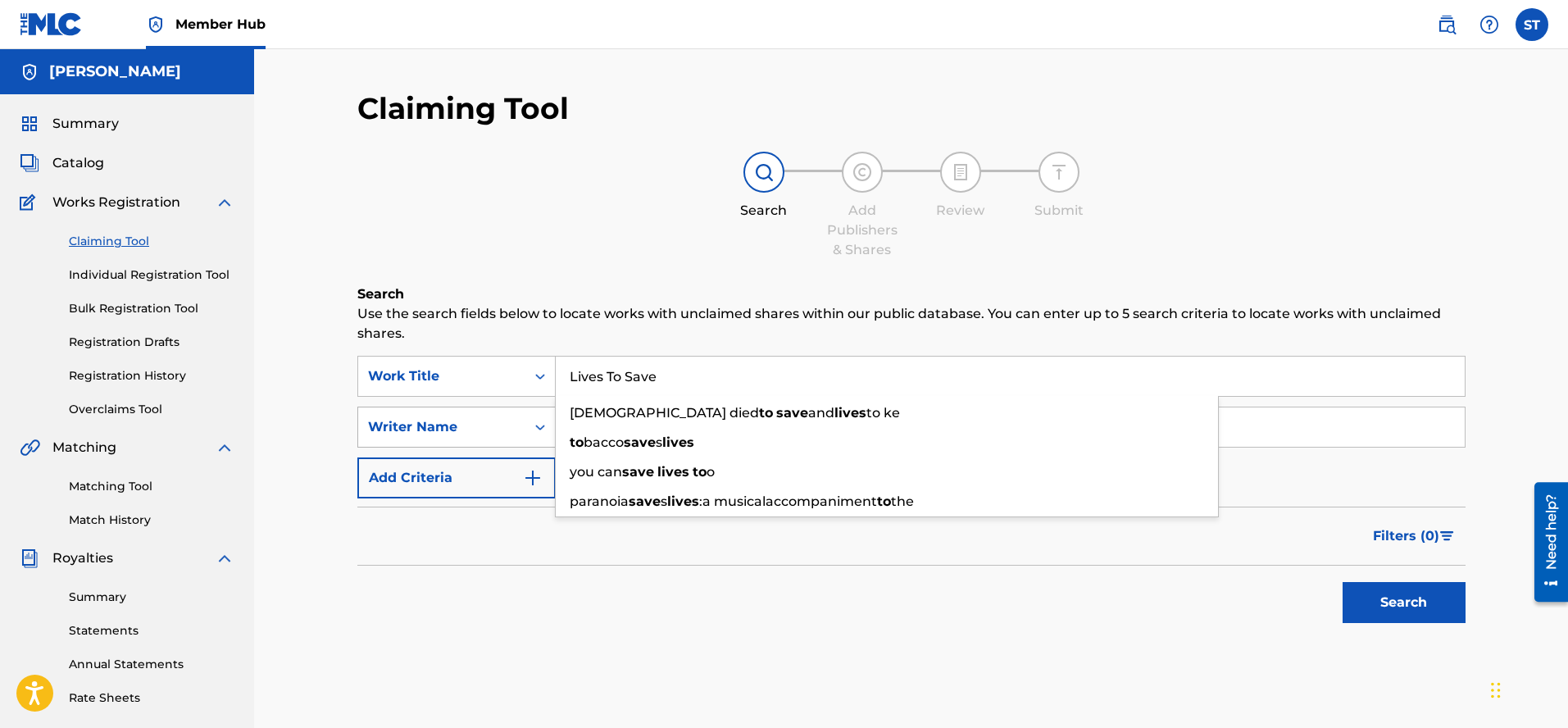
type input "Lives To Save"
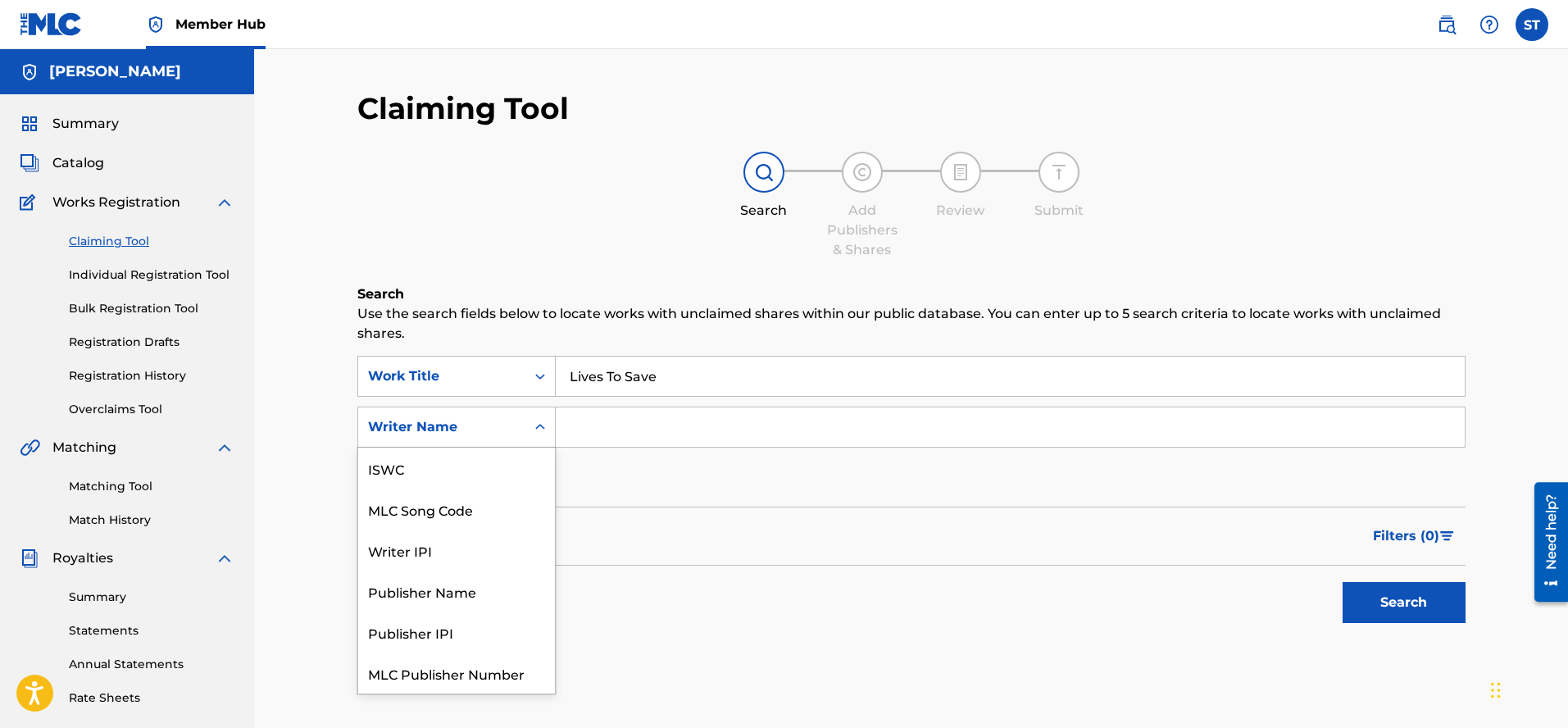
click at [501, 423] on div "Writer Name" at bounding box center [442, 427] width 148 height 19
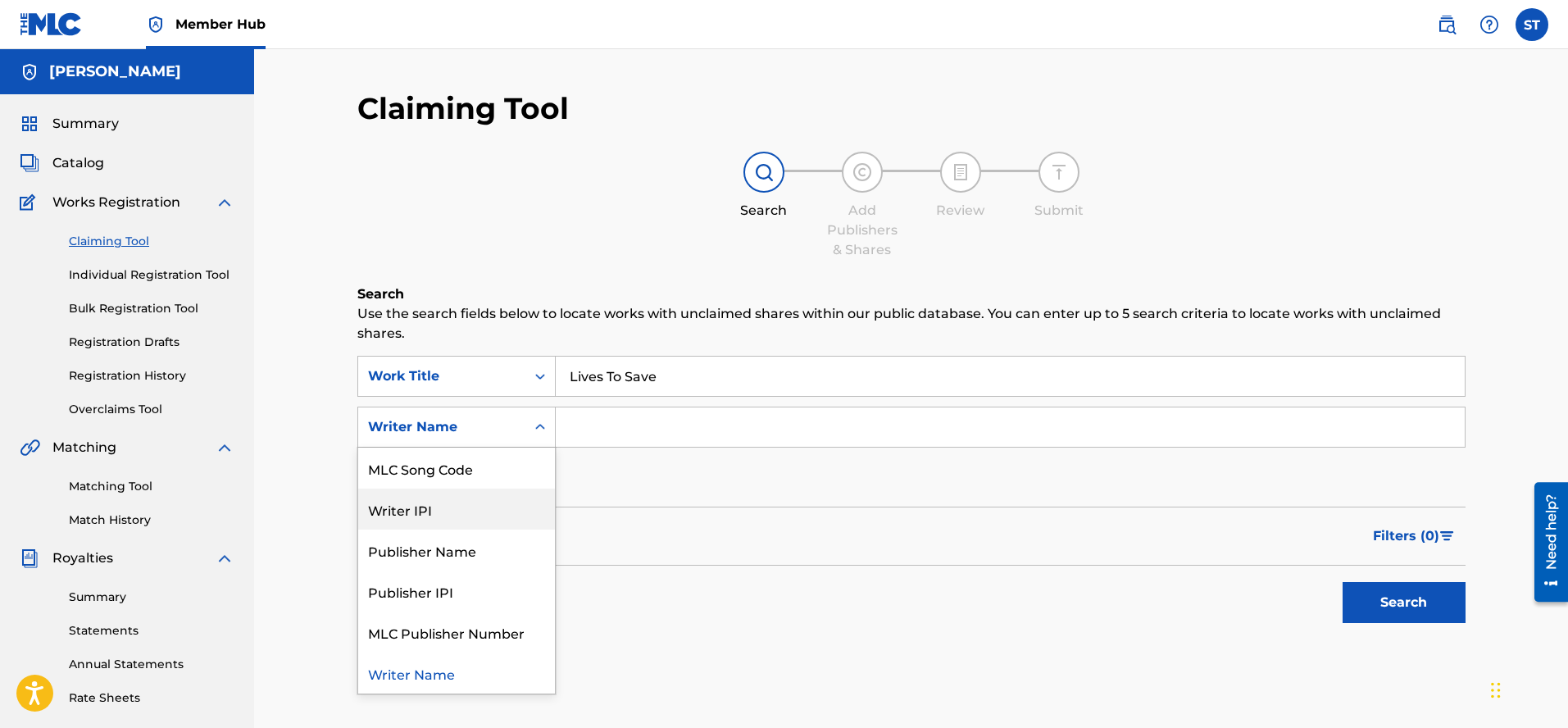
click at [428, 509] on div "Writer IPI" at bounding box center [456, 509] width 196 height 41
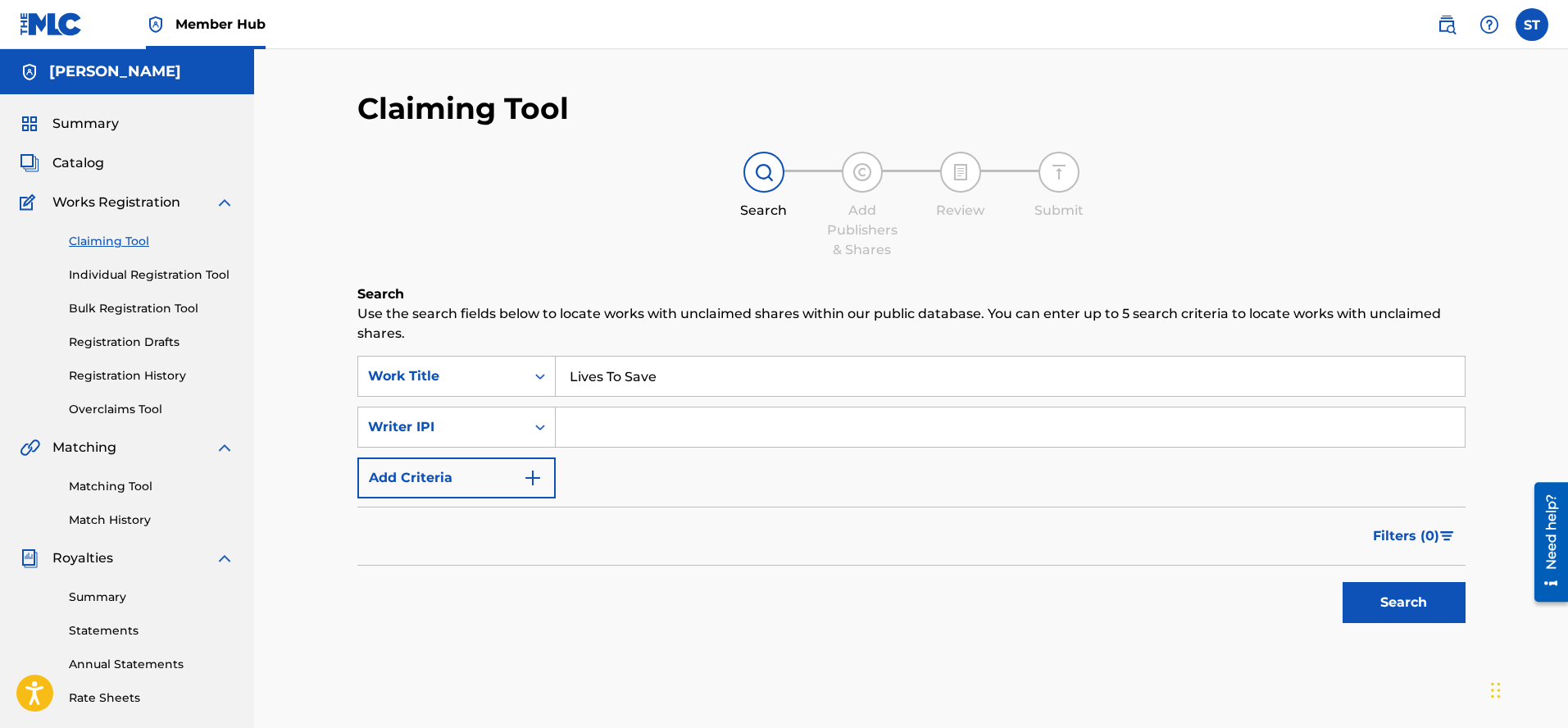
click at [581, 423] on input "Search Form" at bounding box center [1010, 427] width 909 height 39
type input "[PERSON_NAME]"
click at [529, 476] on img "Search Form" at bounding box center [533, 478] width 19 height 19
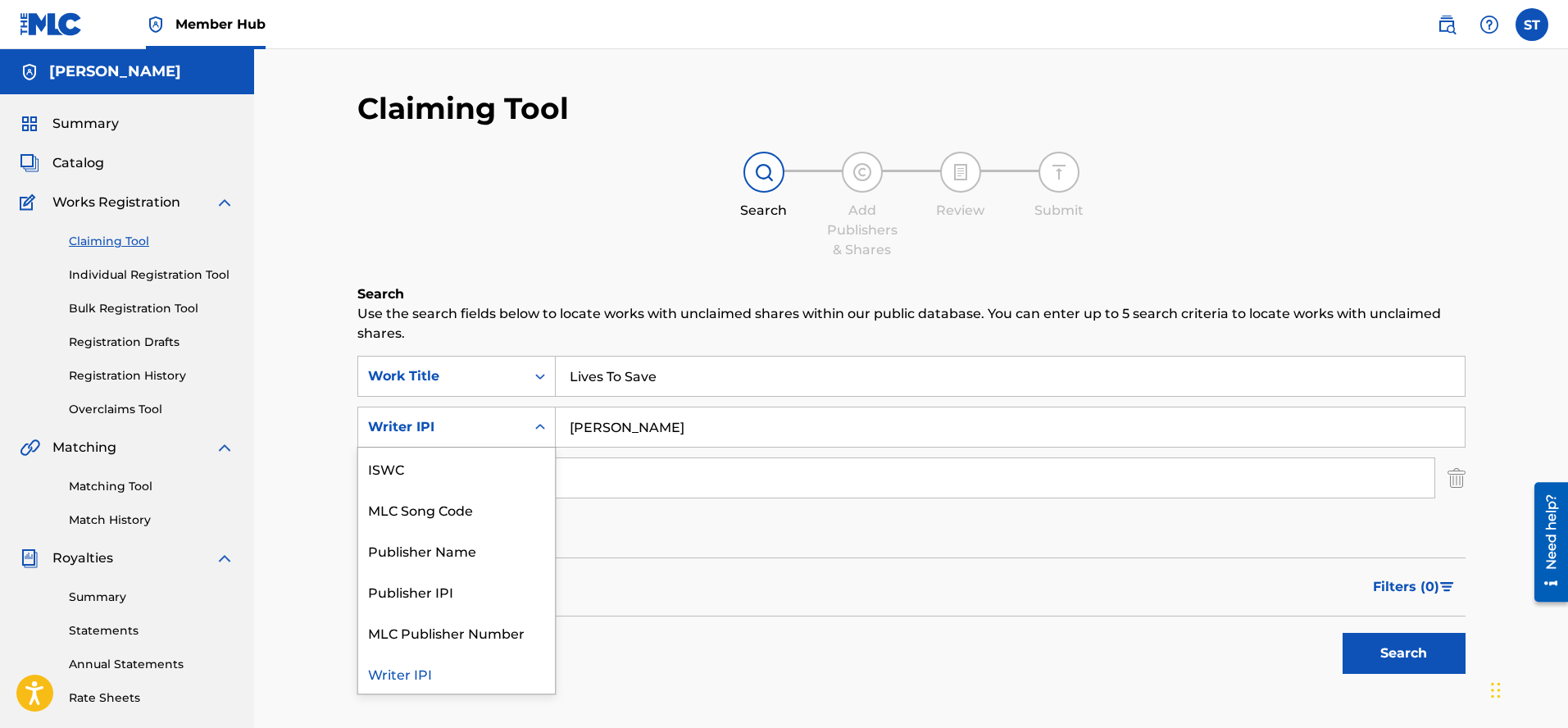
click at [546, 428] on icon "Search Form" at bounding box center [540, 427] width 17 height 17
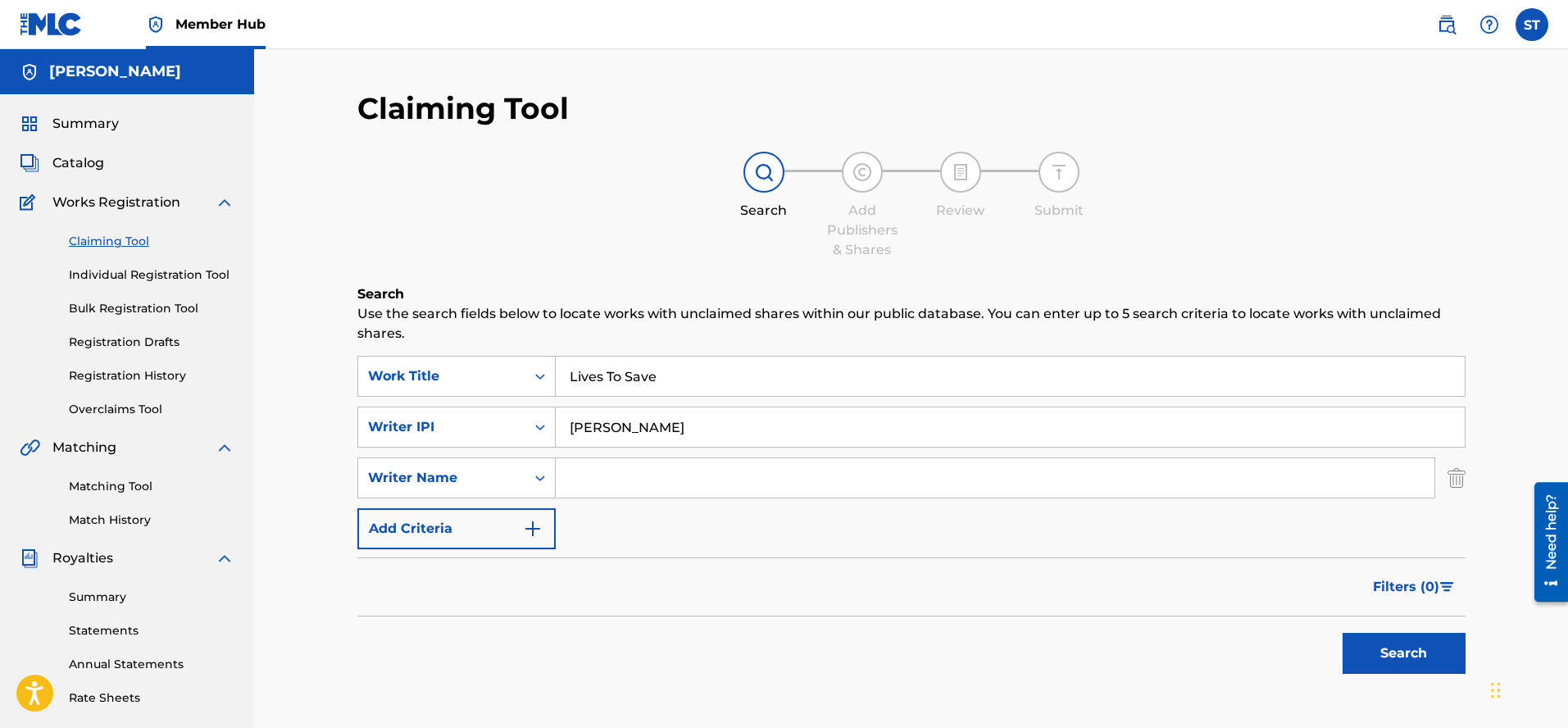
click at [540, 425] on icon "Search Form" at bounding box center [540, 427] width 17 height 17
drag, startPoint x: 570, startPoint y: 426, endPoint x: 701, endPoint y: 427, distance: 131.0
click at [712, 427] on input "[PERSON_NAME]" at bounding box center [1010, 427] width 909 height 39
click at [566, 478] on input "Search Form" at bounding box center [994, 478] width 878 height 39
paste input "[PERSON_NAME]"
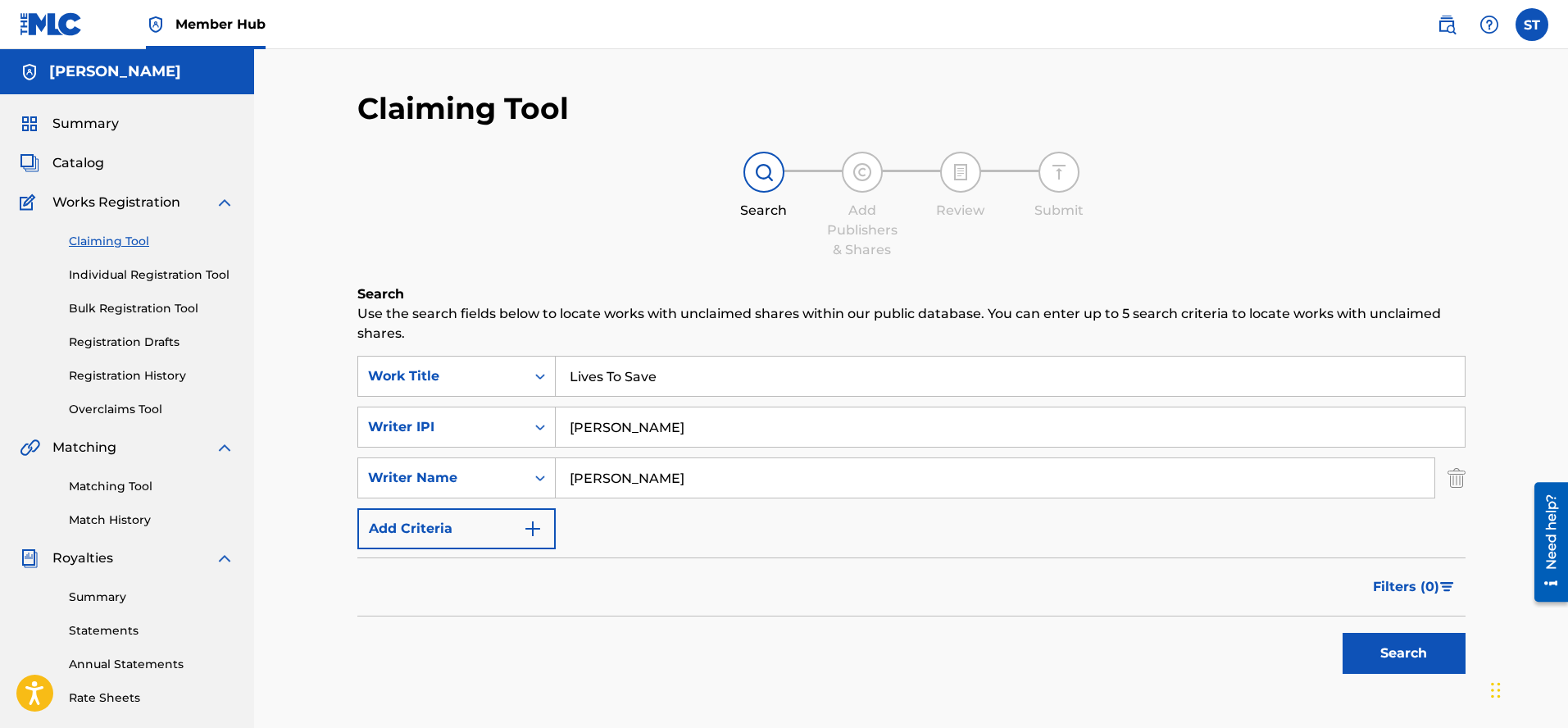
type input "[PERSON_NAME]"
drag, startPoint x: 568, startPoint y: 426, endPoint x: 711, endPoint y: 431, distance: 143.1
click at [711, 431] on input "[PERSON_NAME]" at bounding box center [1010, 427] width 909 height 39
type input "6"
click at [1410, 658] on button "Search" at bounding box center [1404, 654] width 123 height 41
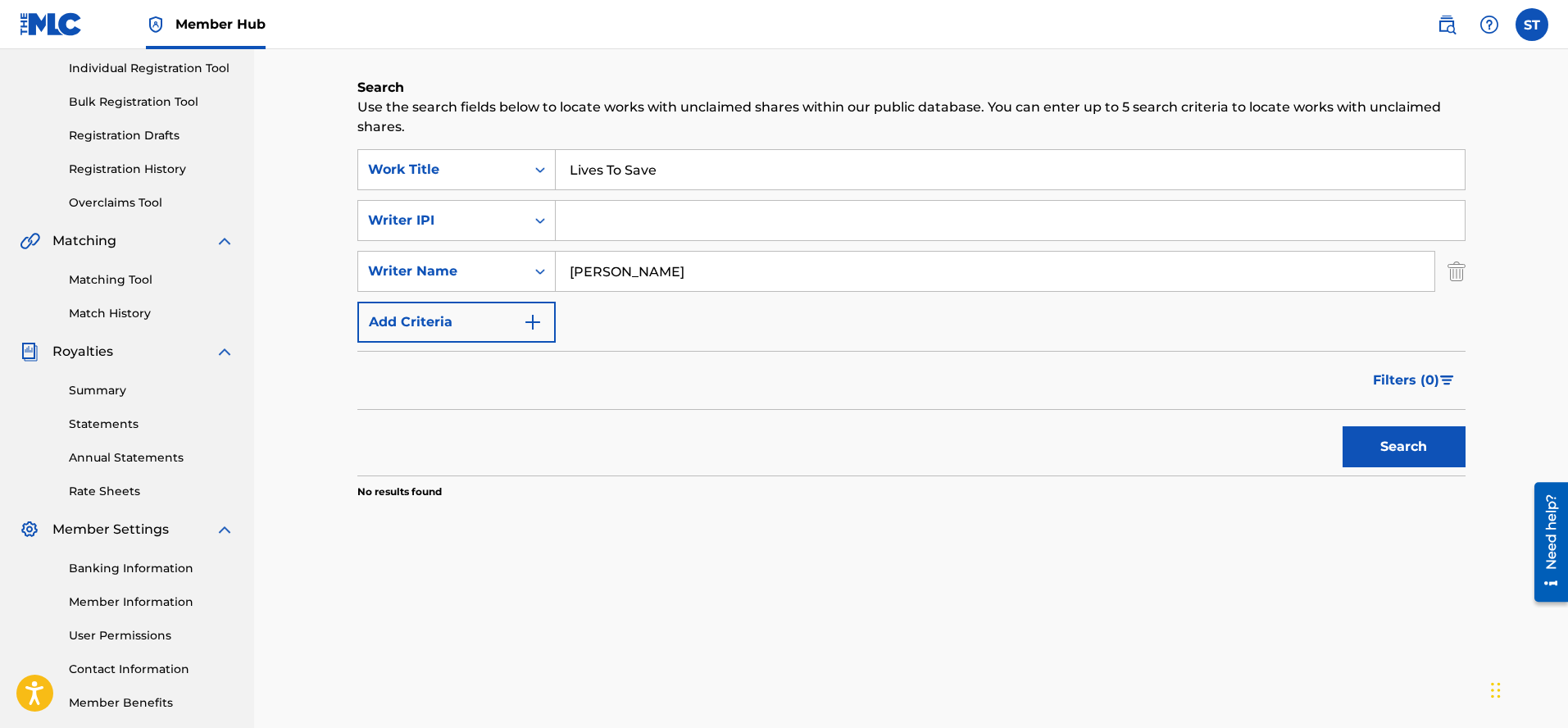
scroll to position [201, 0]
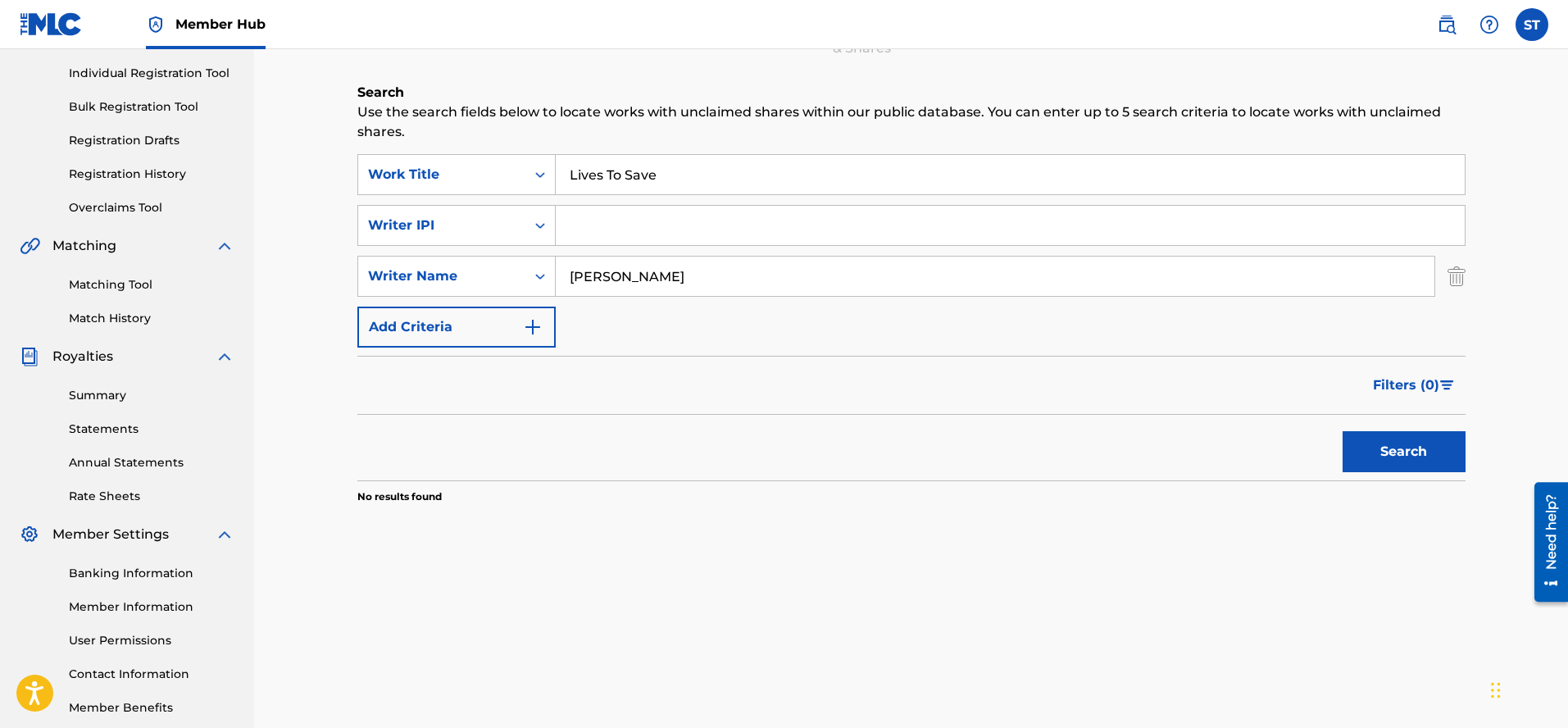
drag, startPoint x: 610, startPoint y: 273, endPoint x: 738, endPoint y: 273, distance: 128.0
click at [738, 273] on input "[PERSON_NAME]" at bounding box center [994, 276] width 878 height 39
click at [565, 227] on input "Search Form" at bounding box center [1010, 226] width 909 height 39
type input "66361604"
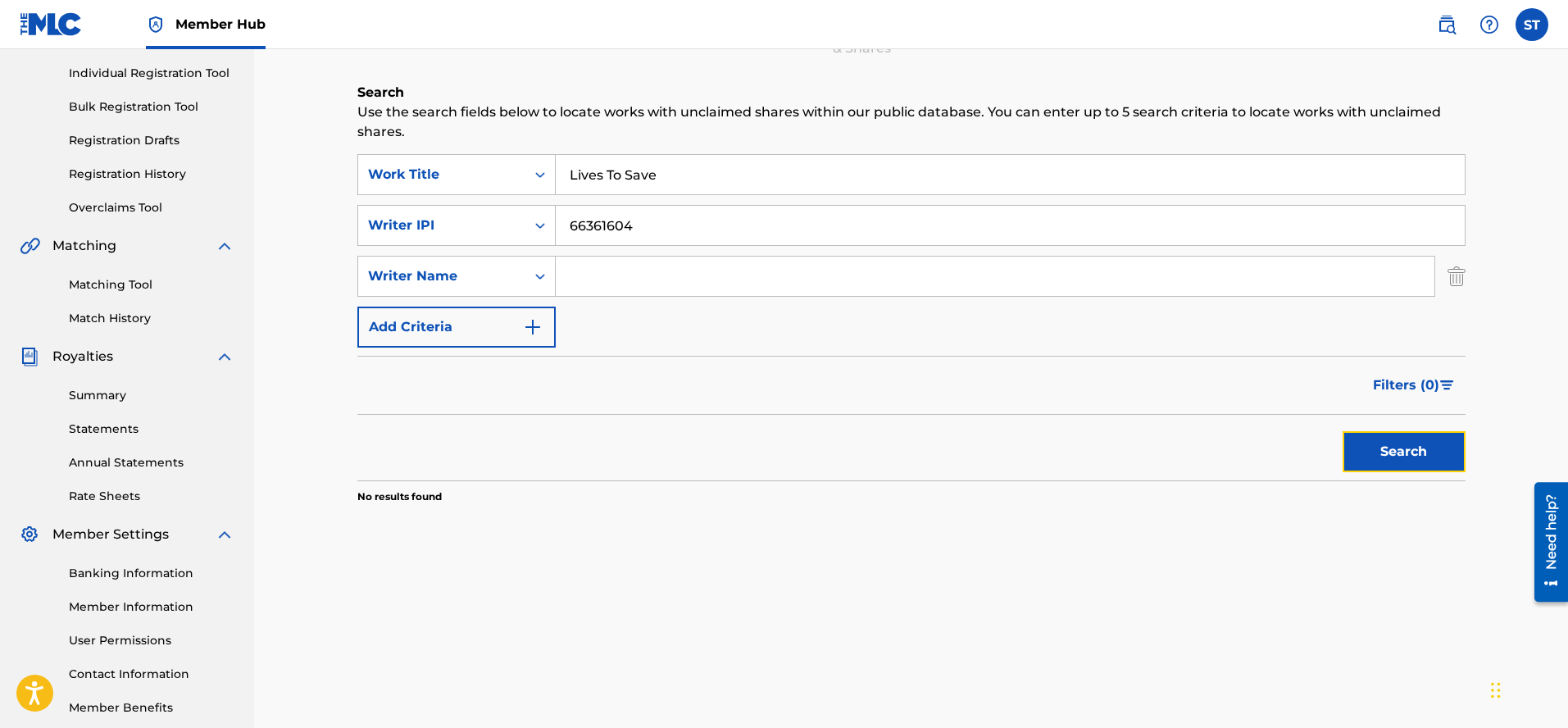
click at [1402, 456] on button "Search" at bounding box center [1404, 452] width 123 height 41
click at [580, 280] on input "Search Form" at bounding box center [994, 276] width 878 height 39
type input "S"
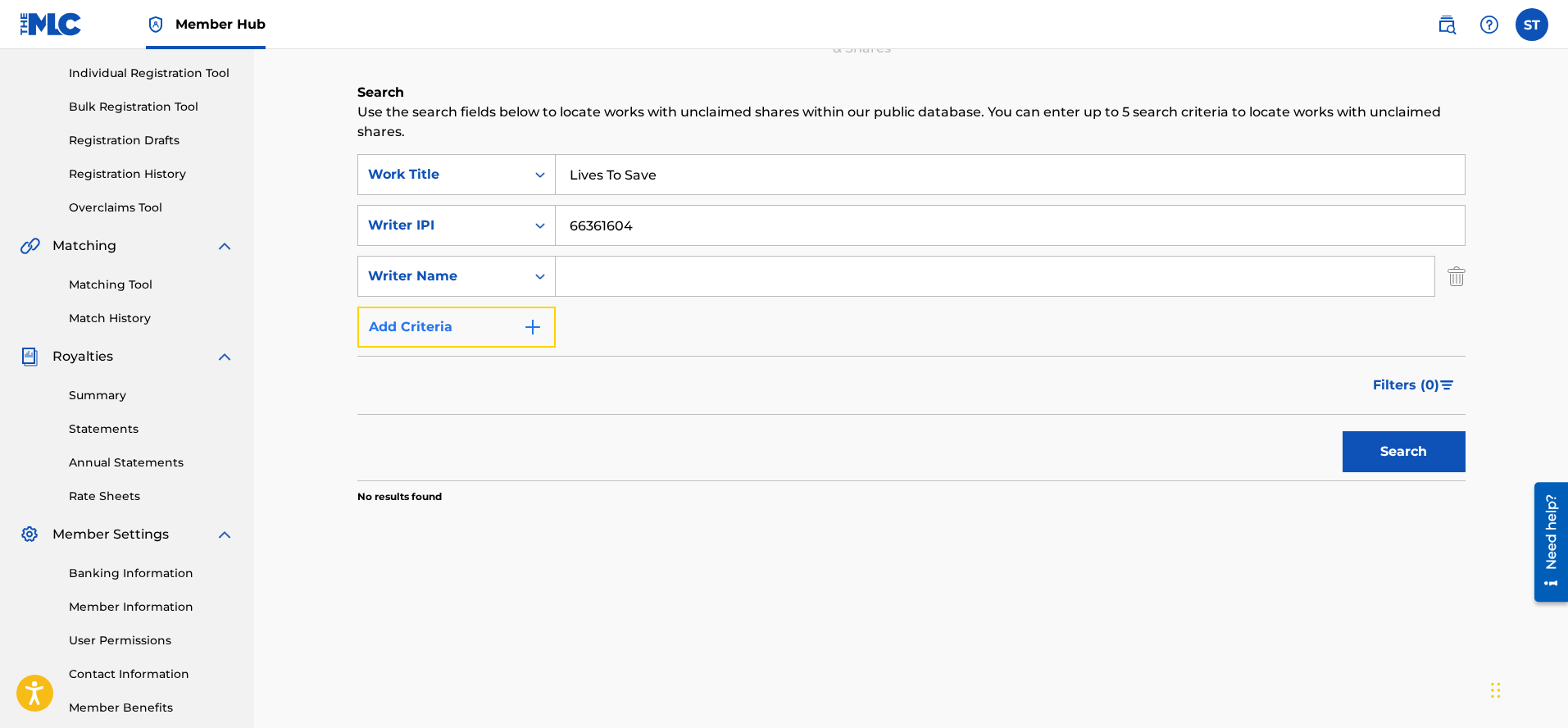
click at [530, 322] on img "Search Form" at bounding box center [533, 327] width 19 height 19
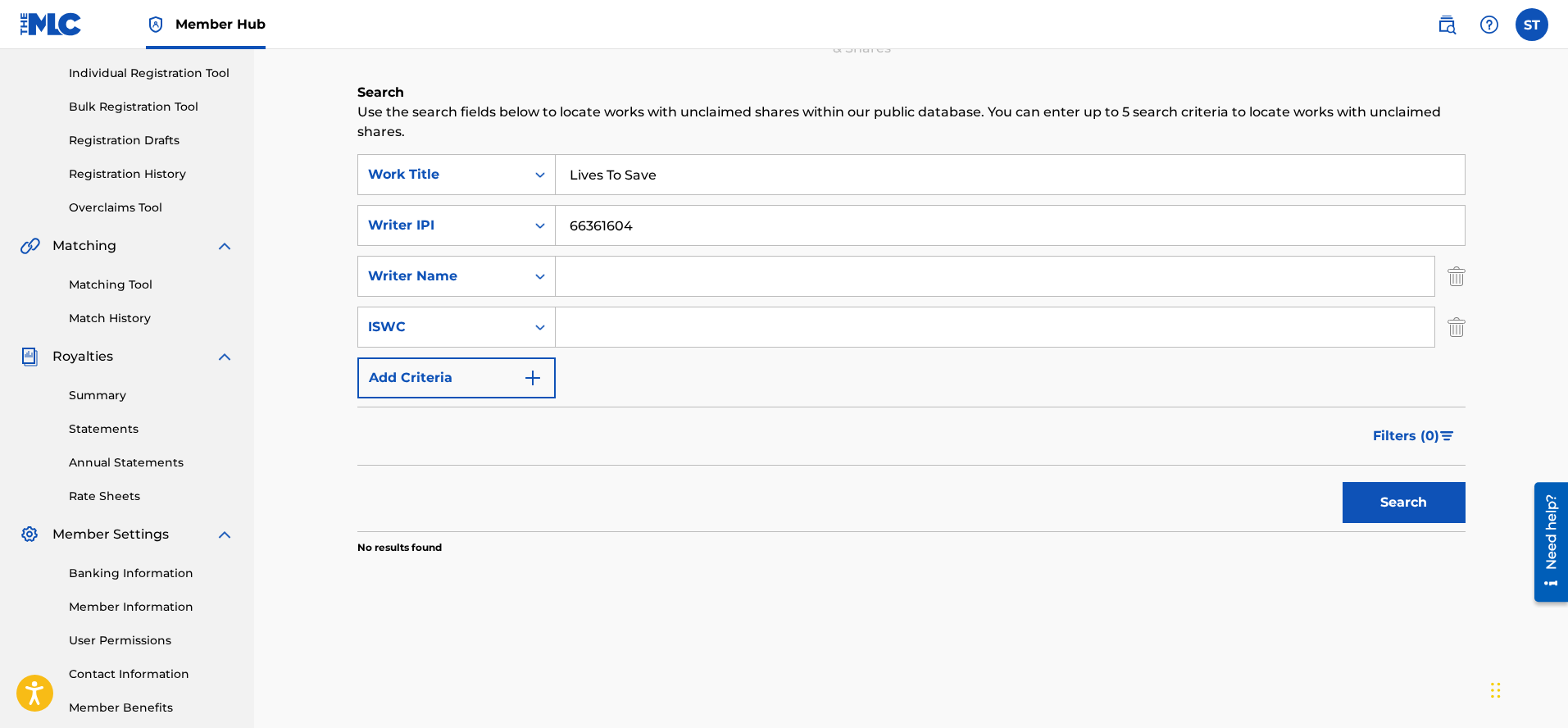
click at [586, 325] on input "Search Form" at bounding box center [994, 327] width 878 height 39
click at [571, 330] on input "Search Form" at bounding box center [994, 327] width 878 height 39
paste input "T9117022818"
type input "T9117022818"
click at [1434, 492] on button "Search" at bounding box center [1404, 503] width 123 height 41
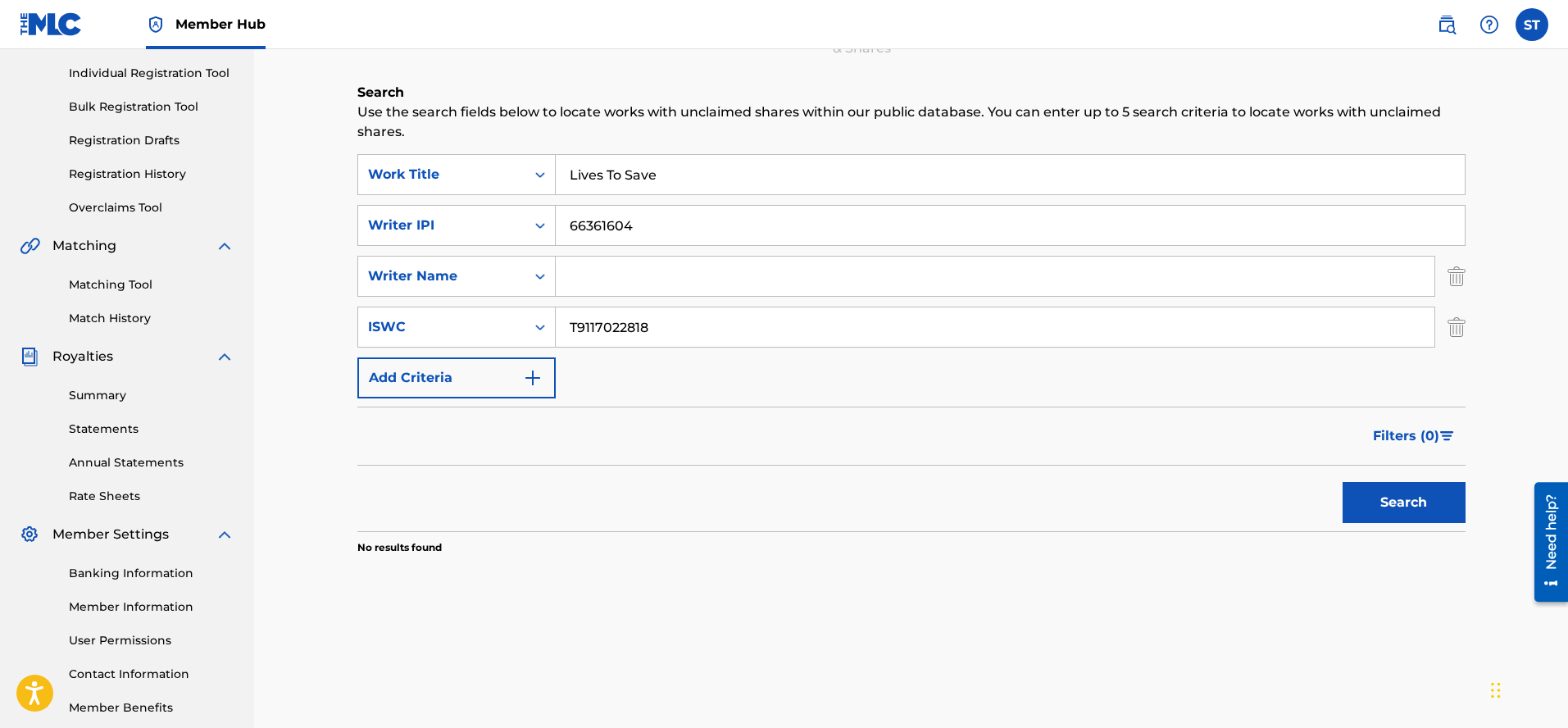
drag, startPoint x: 568, startPoint y: 225, endPoint x: 651, endPoint y: 230, distance: 83.2
click at [651, 230] on input "66361604" at bounding box center [1010, 226] width 909 height 39
click at [1422, 499] on button "Search" at bounding box center [1404, 503] width 123 height 41
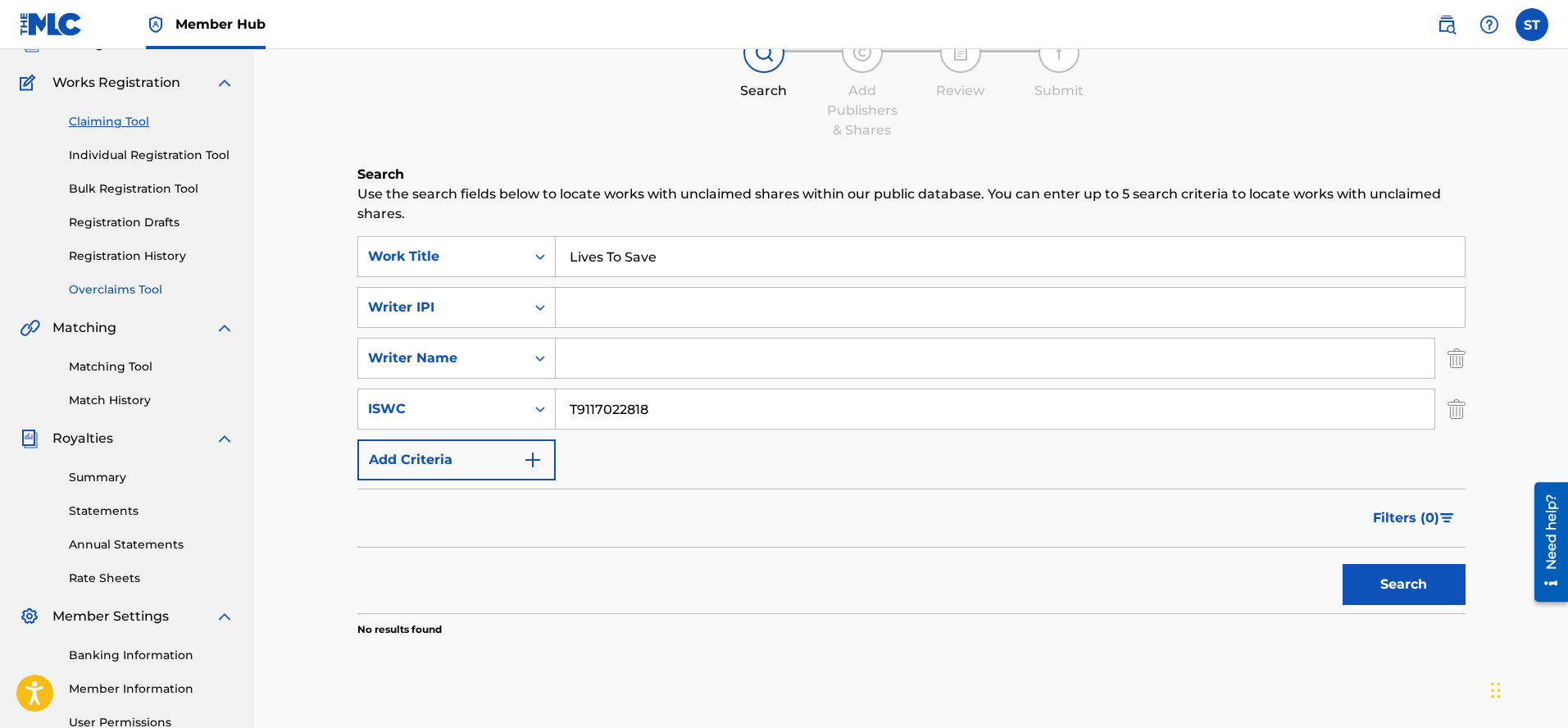
scroll to position [118, 0]
click at [858, 685] on div "Search Use the search fields below to locate works with unclaimed shares within…" at bounding box center [910, 445] width 1108 height 555
click at [1412, 581] on button "Search" at bounding box center [1404, 587] width 123 height 41
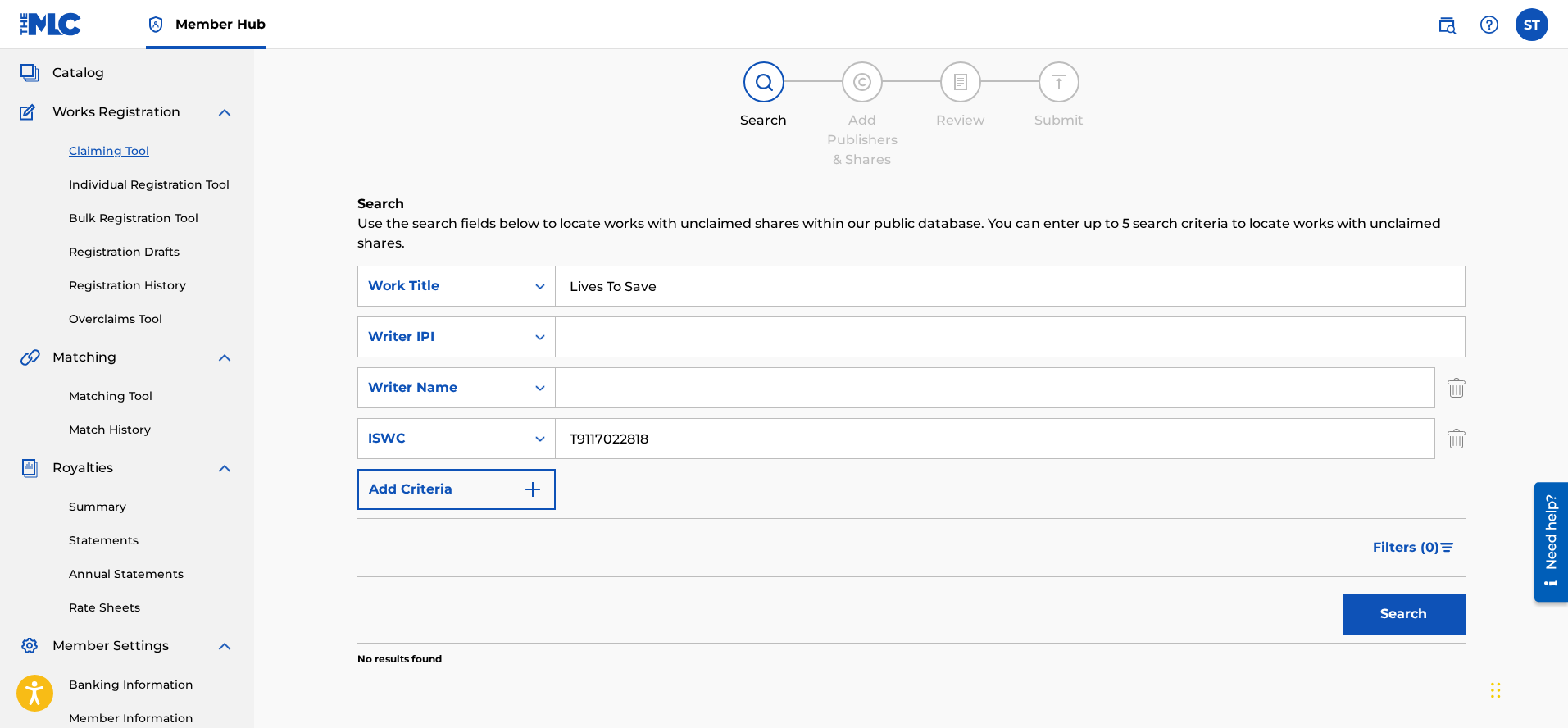
scroll to position [89, 0]
click at [162, 188] on link "Individual Registration Tool" at bounding box center [152, 187] width 165 height 18
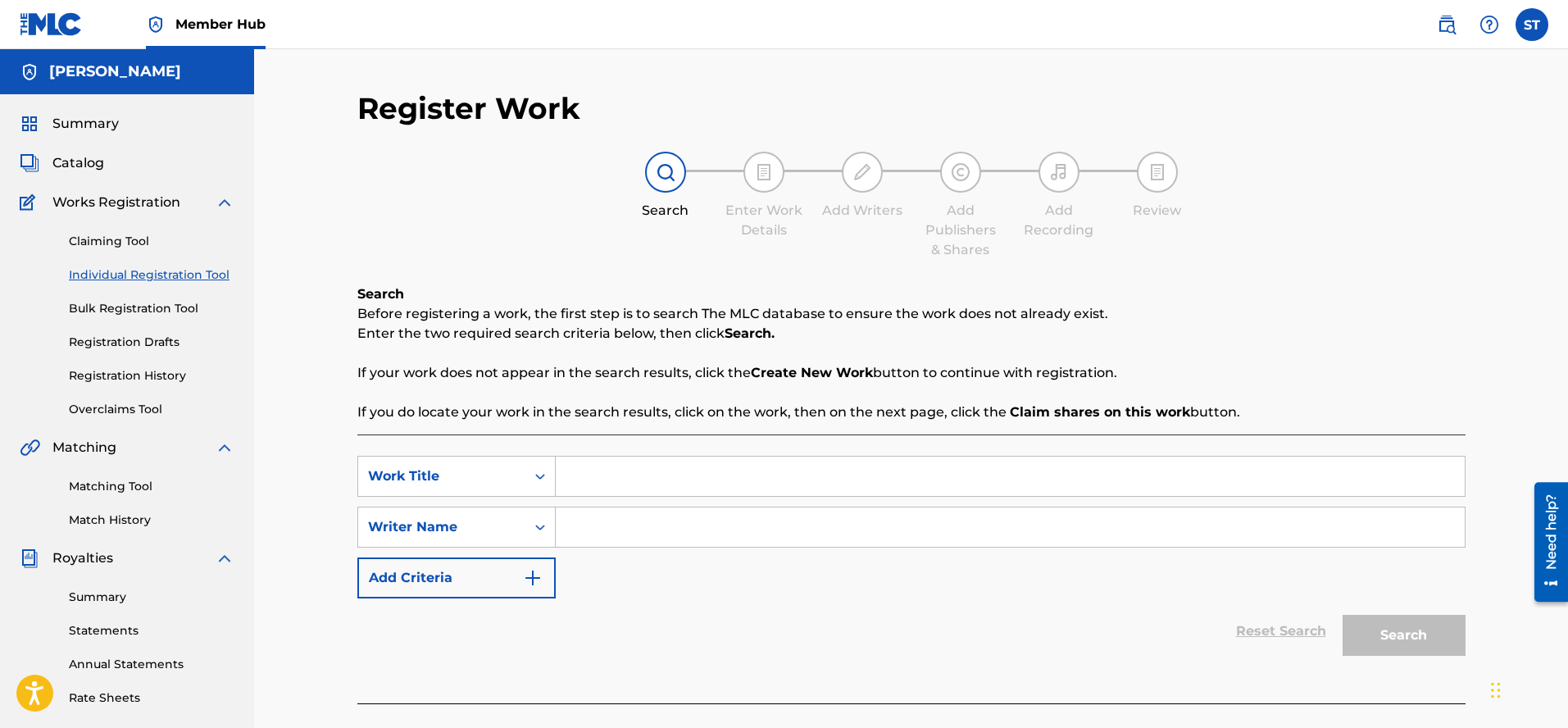
click at [581, 478] on input "Search Form" at bounding box center [1010, 476] width 909 height 39
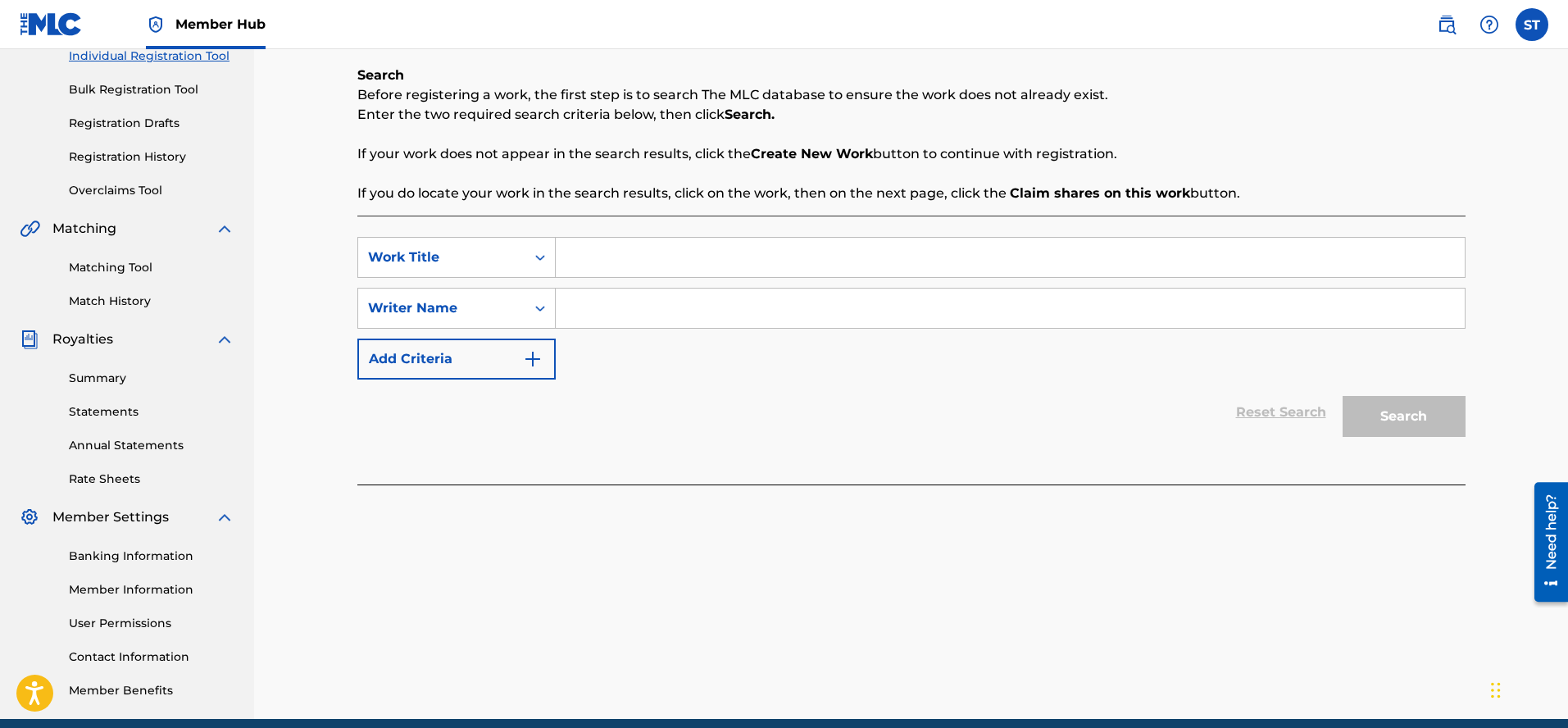
scroll to position [190, 0]
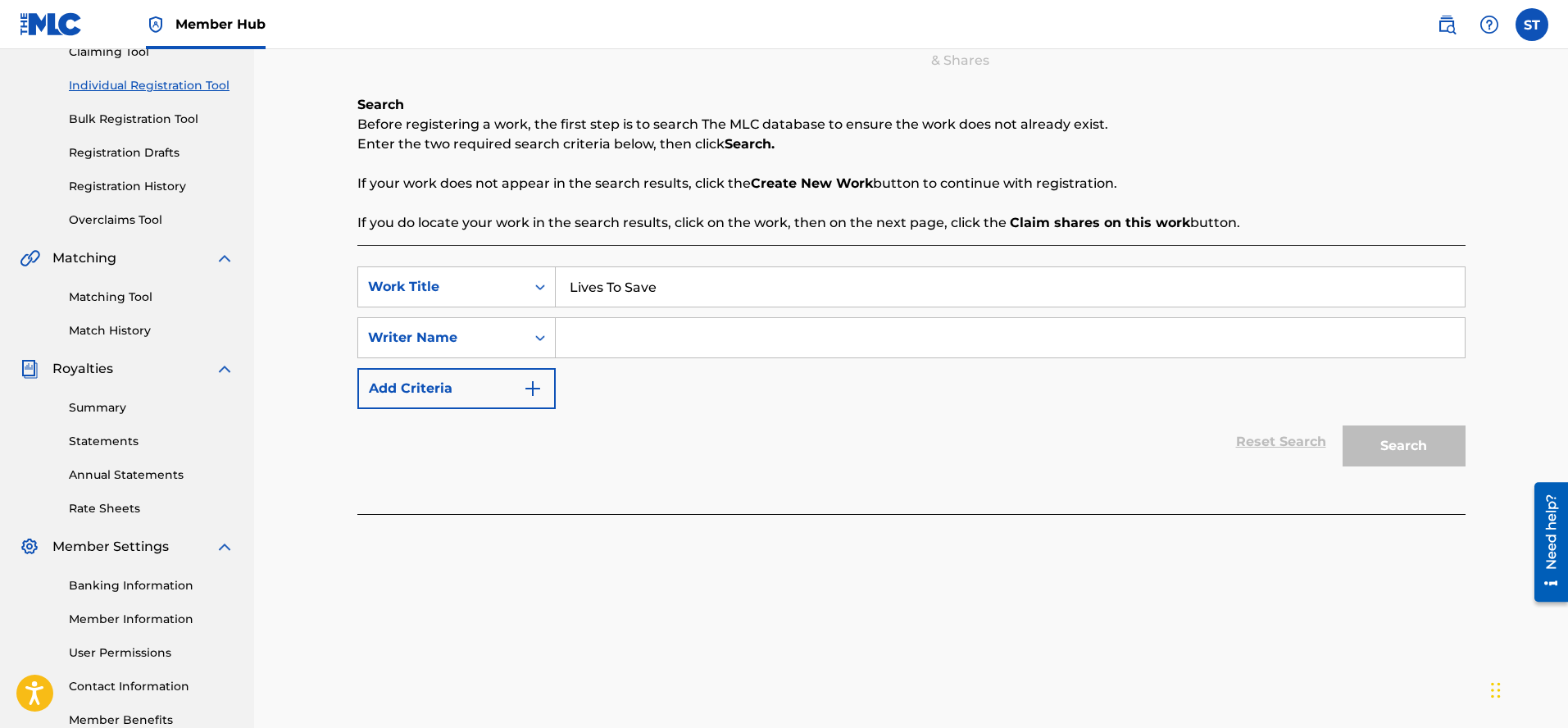
type input "Lives To Save"
click at [565, 339] on input "Search Form" at bounding box center [1010, 338] width 909 height 39
type input "[PERSON_NAME]"
click at [1375, 449] on button "Search" at bounding box center [1404, 446] width 123 height 41
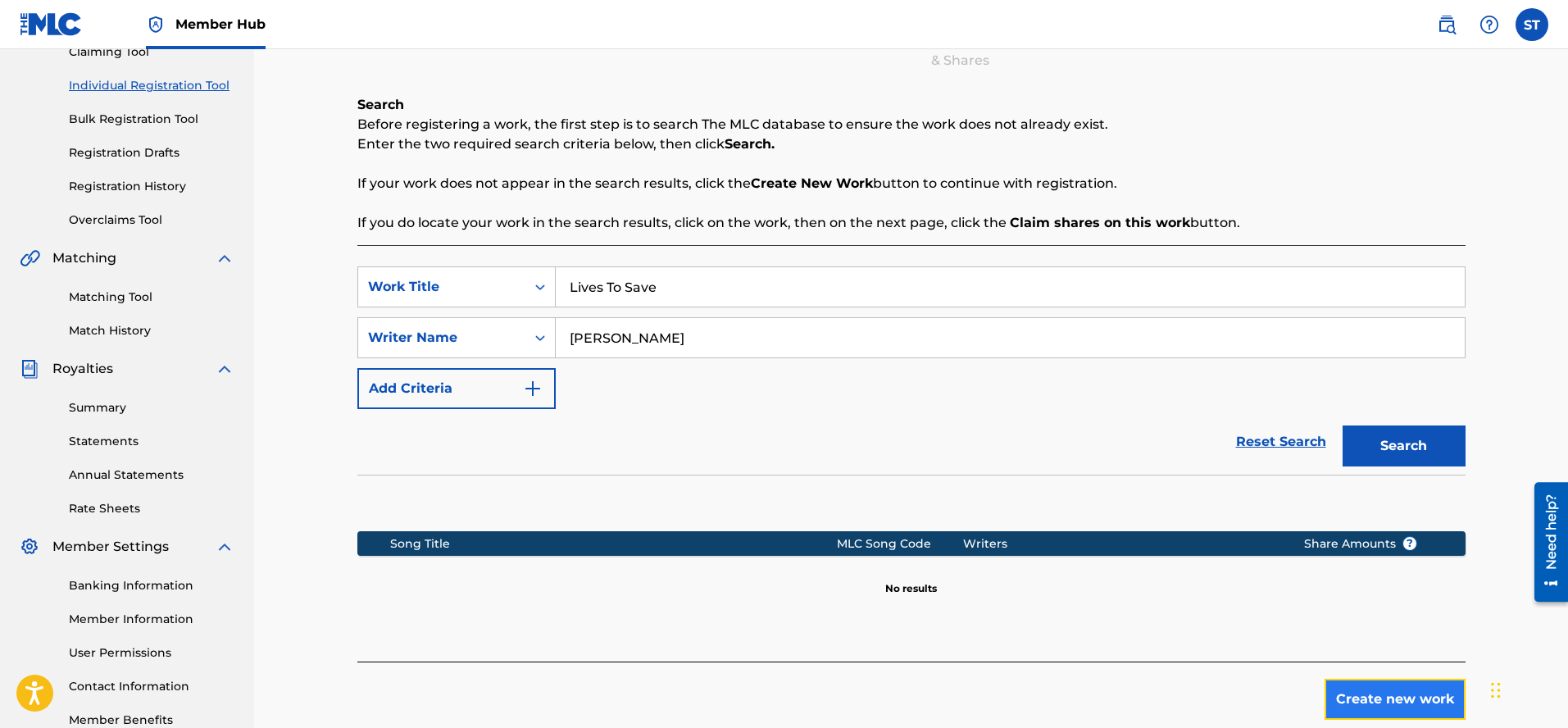
click at [1393, 685] on button "Create new work" at bounding box center [1395, 700] width 141 height 41
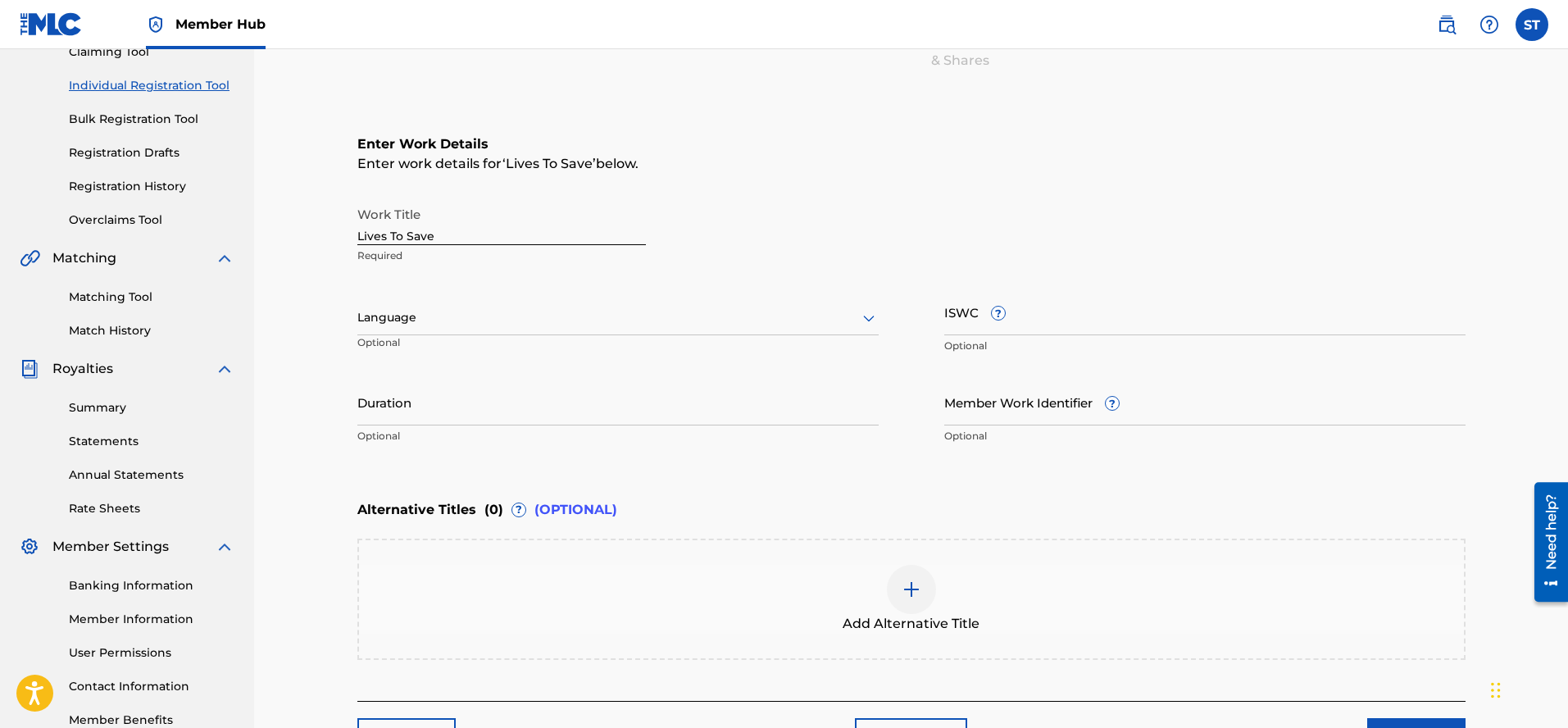
scroll to position [185, 0]
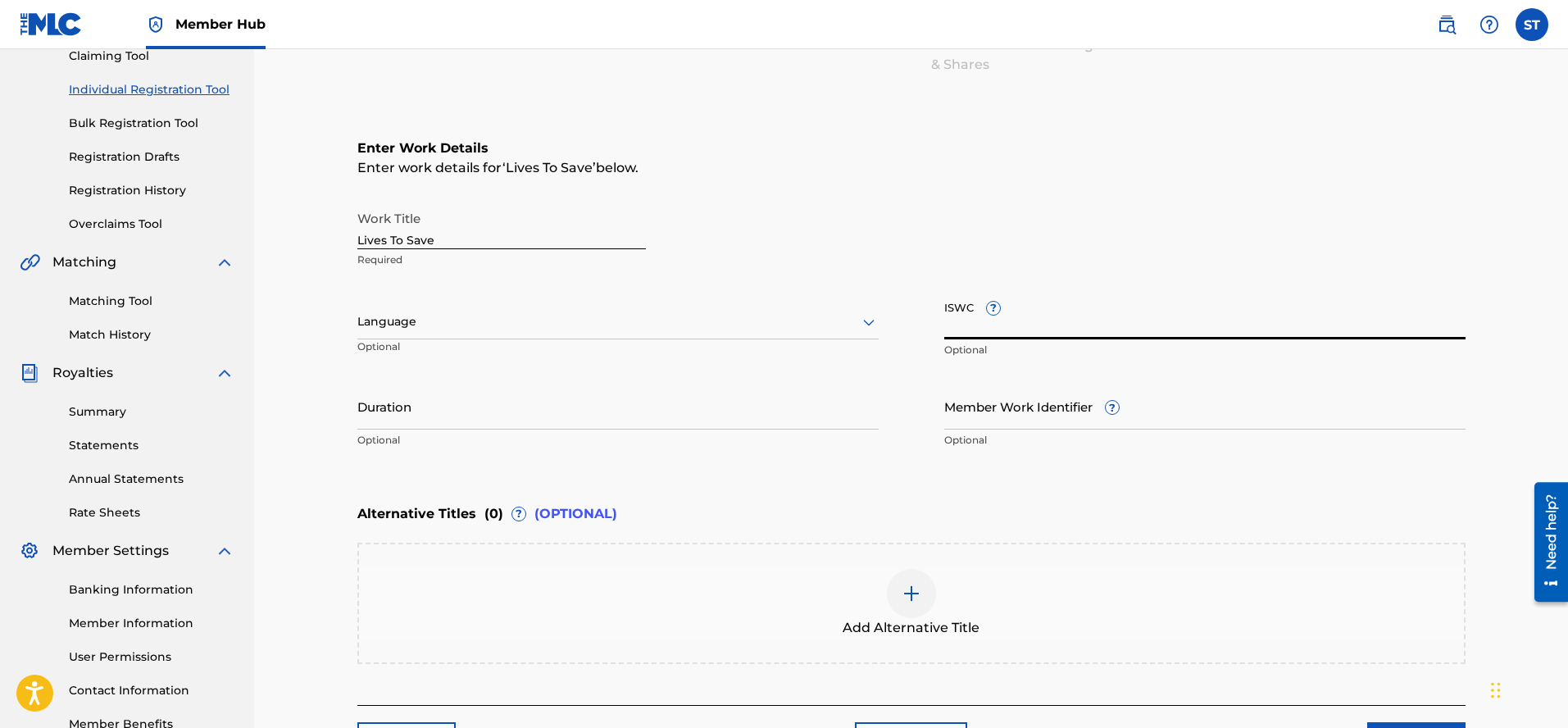
click at [1024, 315] on input "ISWC ?" at bounding box center [1205, 316] width 521 height 47
paste input "T9117022818"
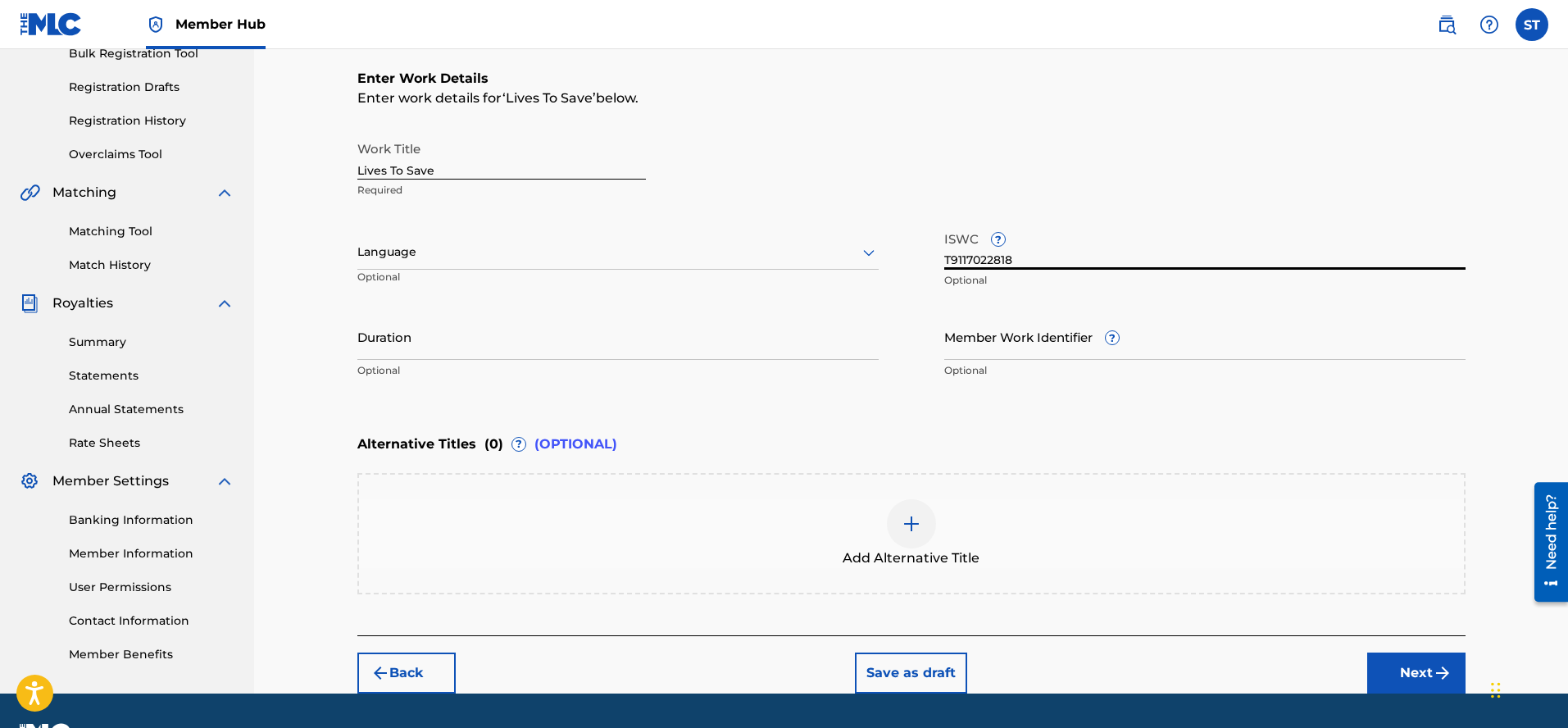
scroll to position [300, 0]
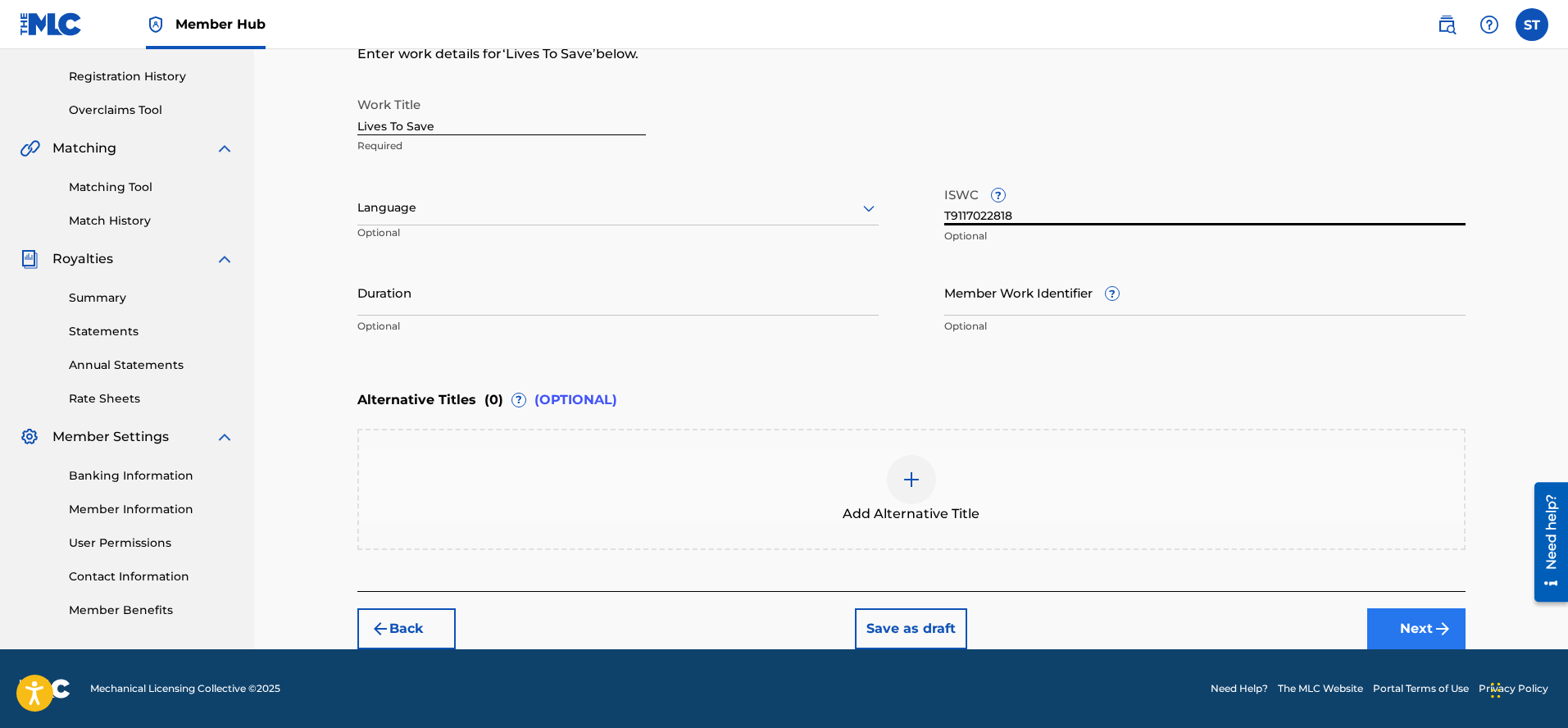
type input "T9117022818"
click at [1415, 627] on button "Next" at bounding box center [1416, 629] width 98 height 41
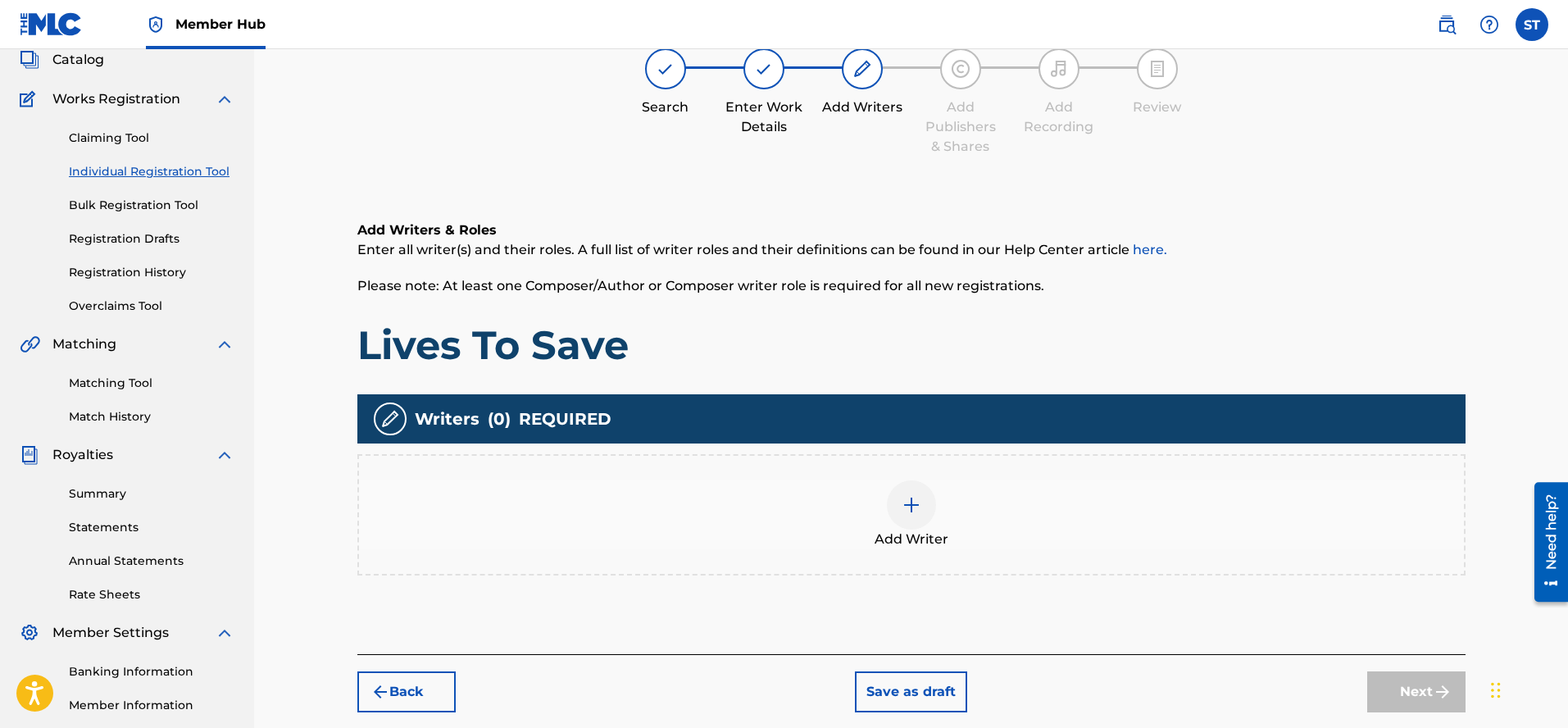
scroll to position [74, 0]
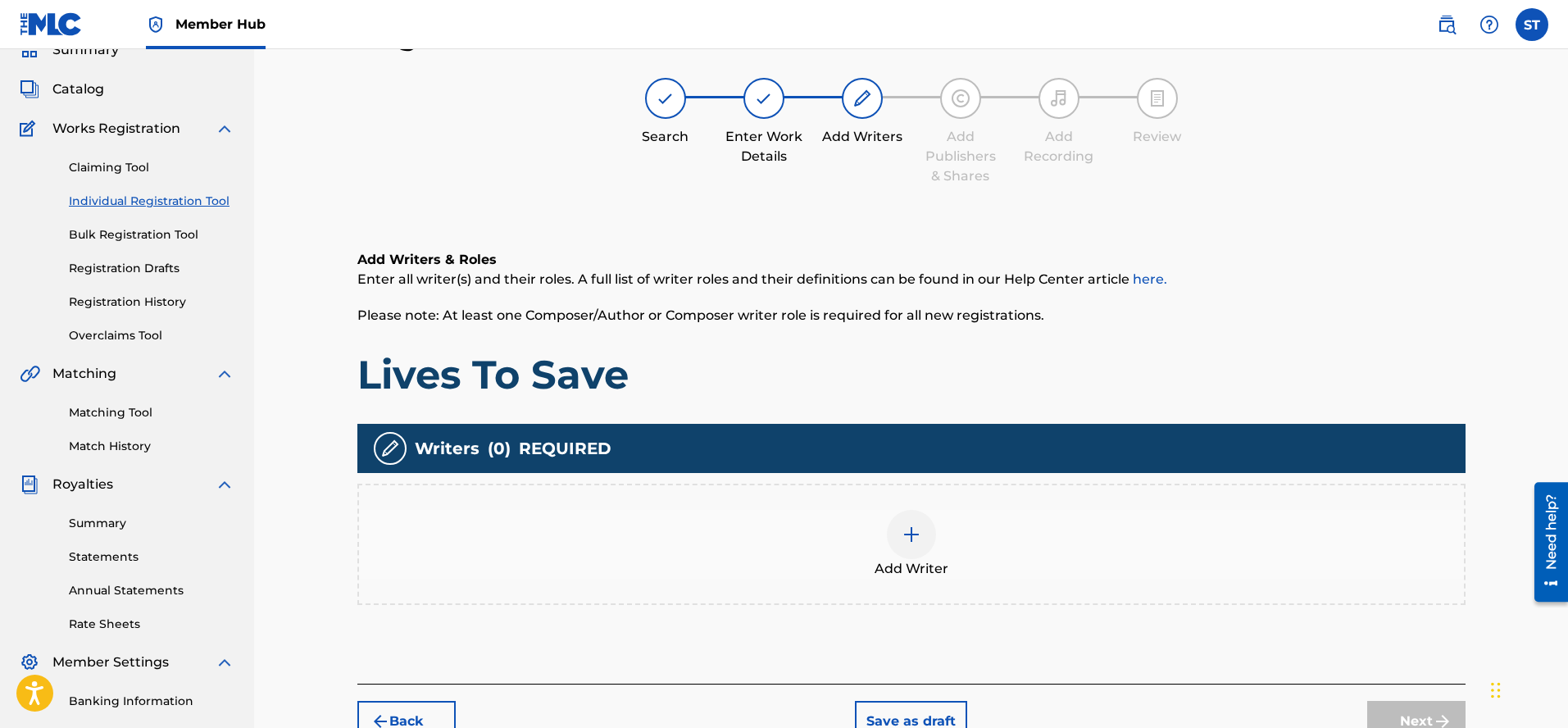
click at [909, 527] on img at bounding box center [911, 534] width 19 height 19
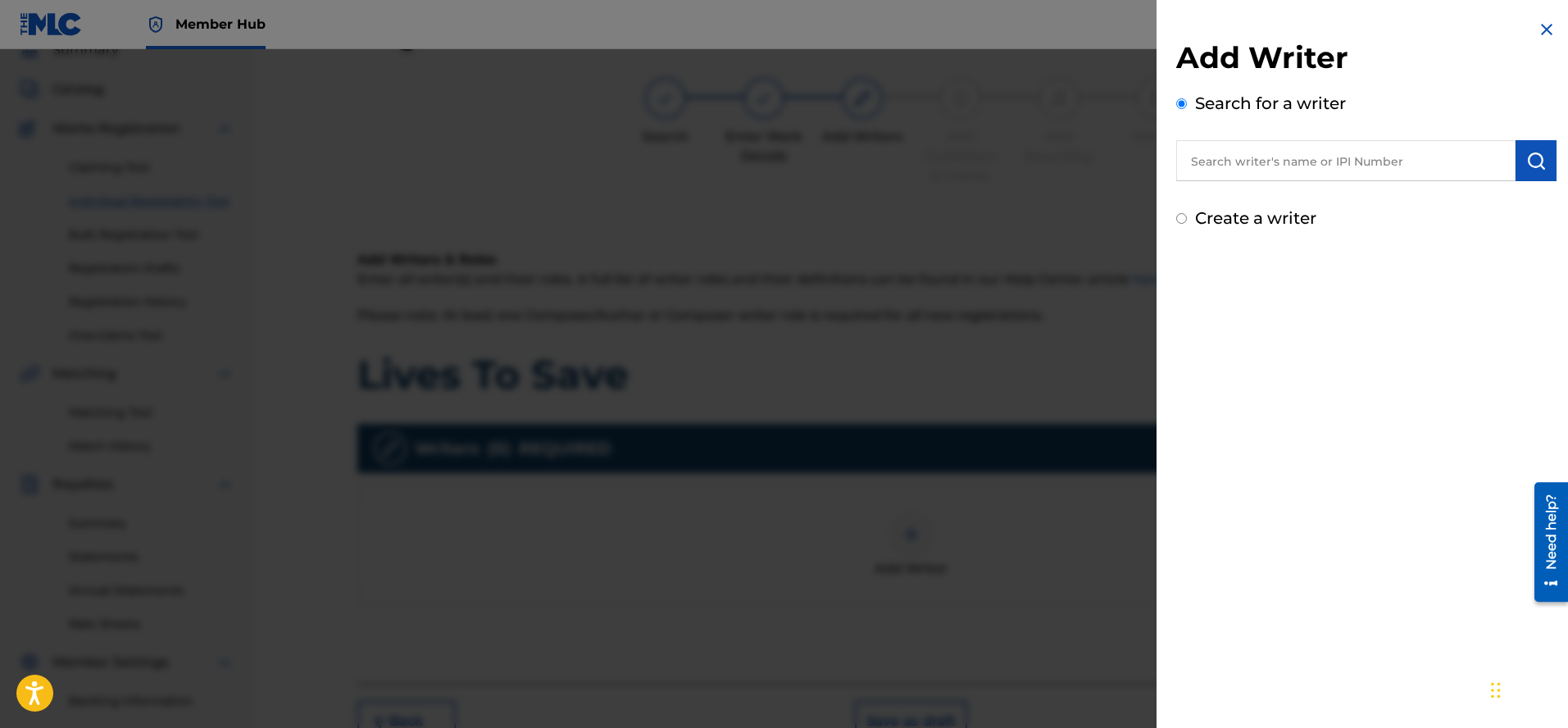
click at [1193, 164] on input "text" at bounding box center [1345, 161] width 339 height 41
click at [1538, 165] on img "submit" at bounding box center [1536, 161] width 19 height 19
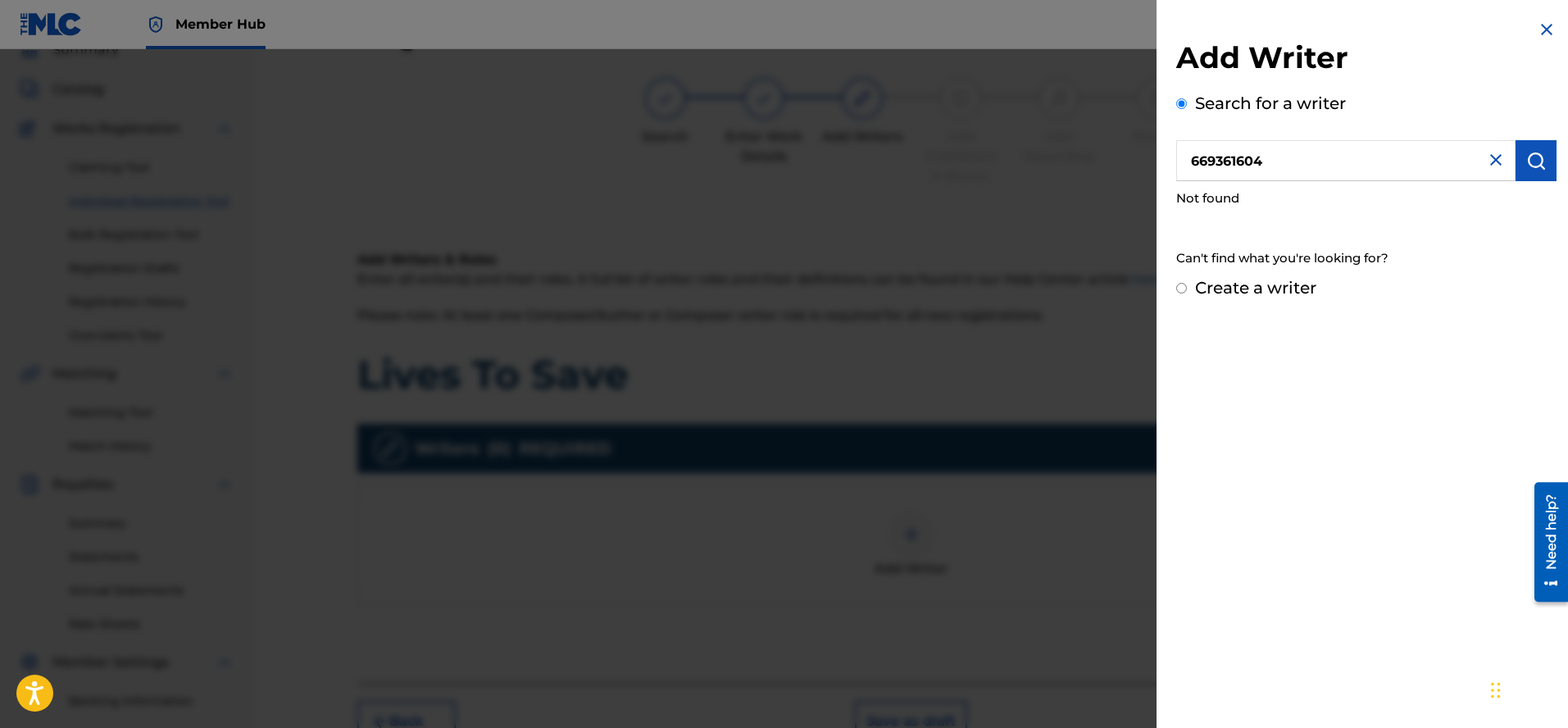
drag, startPoint x: 1191, startPoint y: 161, endPoint x: 1264, endPoint y: 163, distance: 73.0
click at [1264, 163] on input "669361604" at bounding box center [1345, 161] width 339 height 41
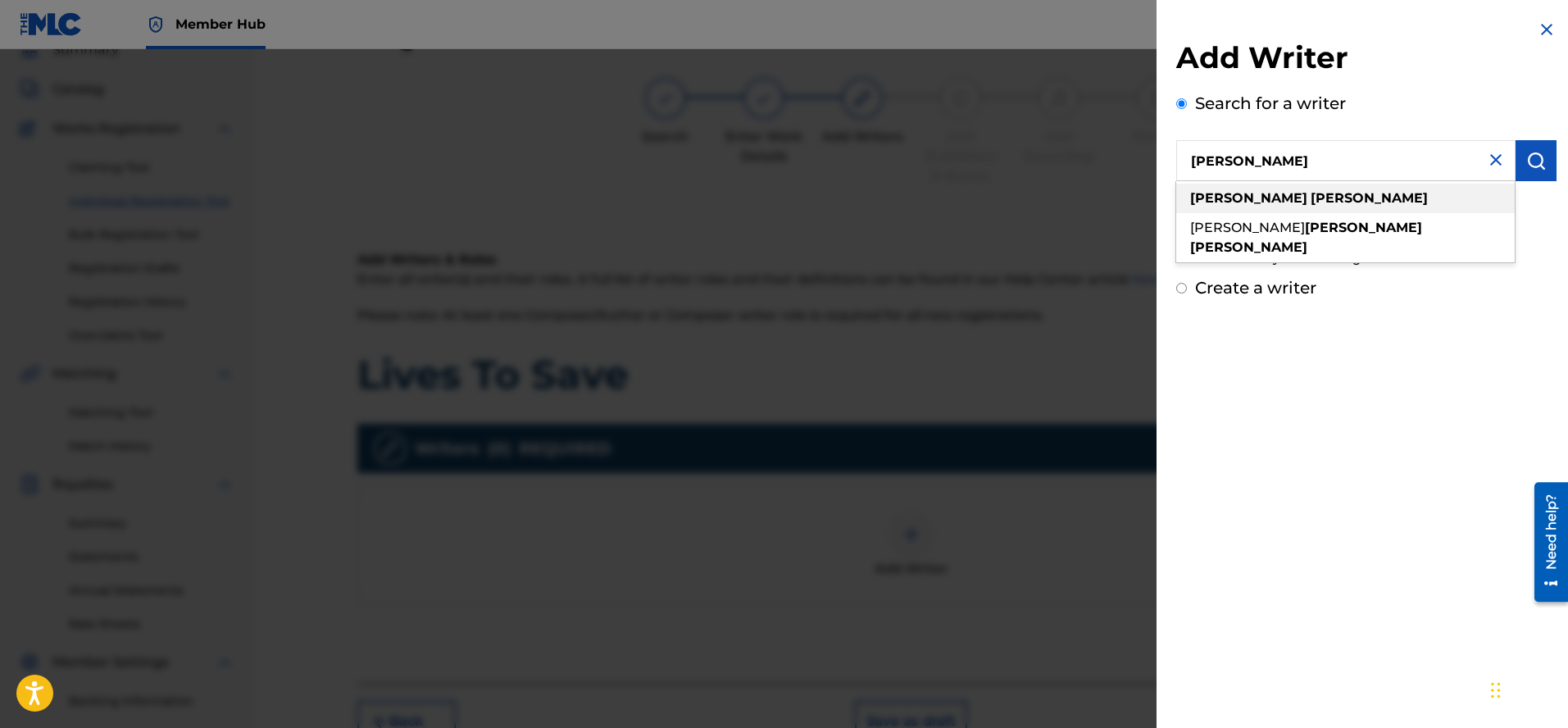
click at [1217, 198] on strong "[PERSON_NAME]" at bounding box center [1249, 199] width 118 height 16
type input "[PERSON_NAME]"
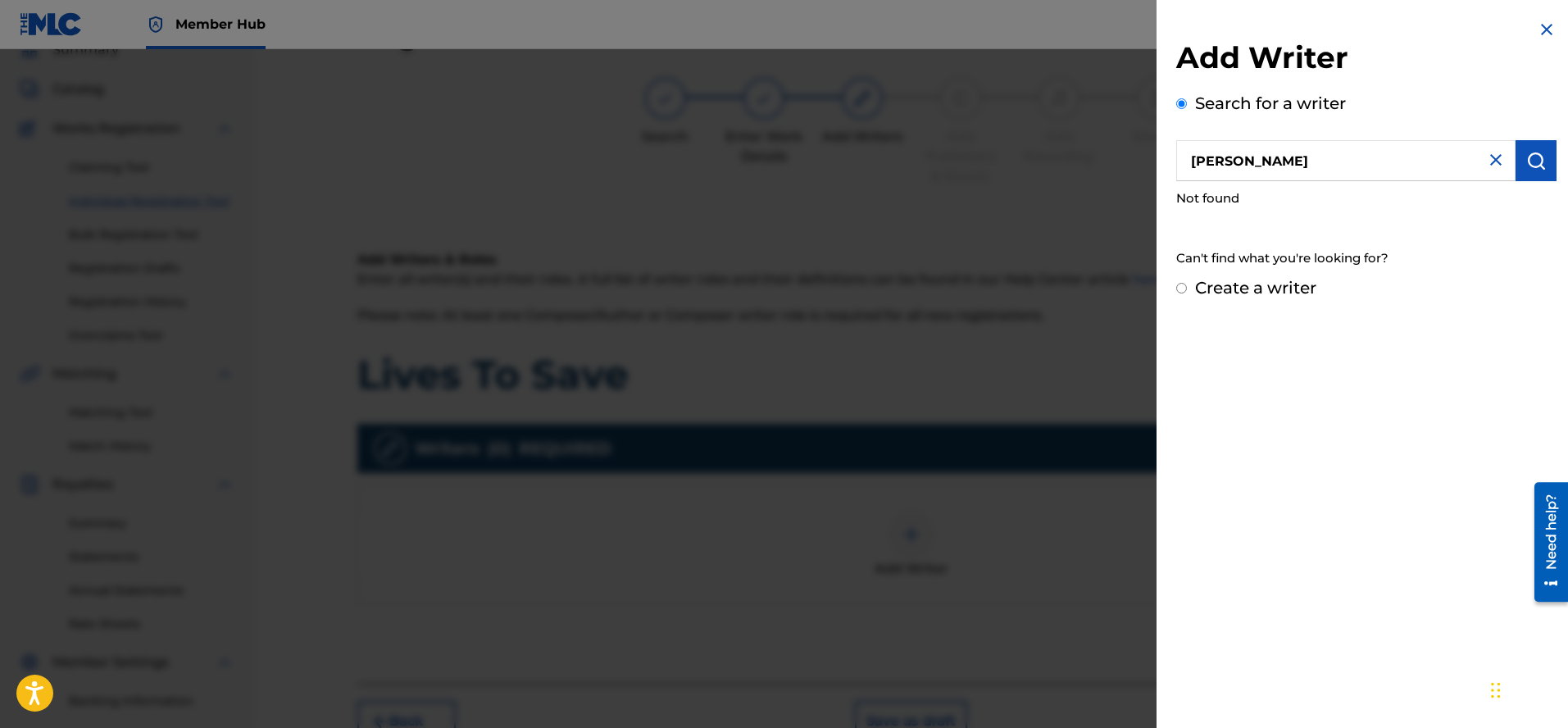
click at [1450, 223] on div "Search for a writer [PERSON_NAME] Not found Can't find what you're looking for?" at bounding box center [1366, 184] width 380 height 185
click at [1540, 28] on img at bounding box center [1547, 29] width 19 height 19
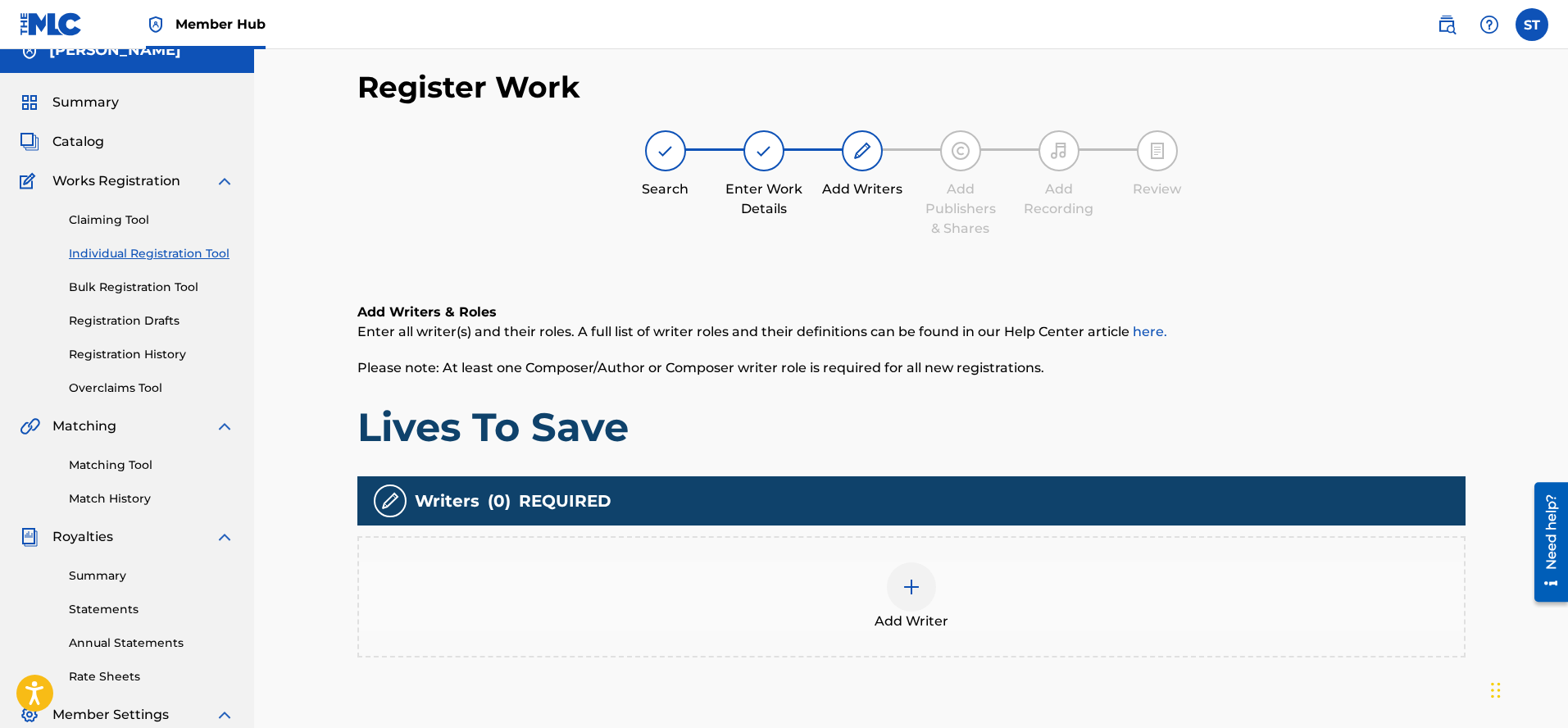
scroll to position [0, 0]
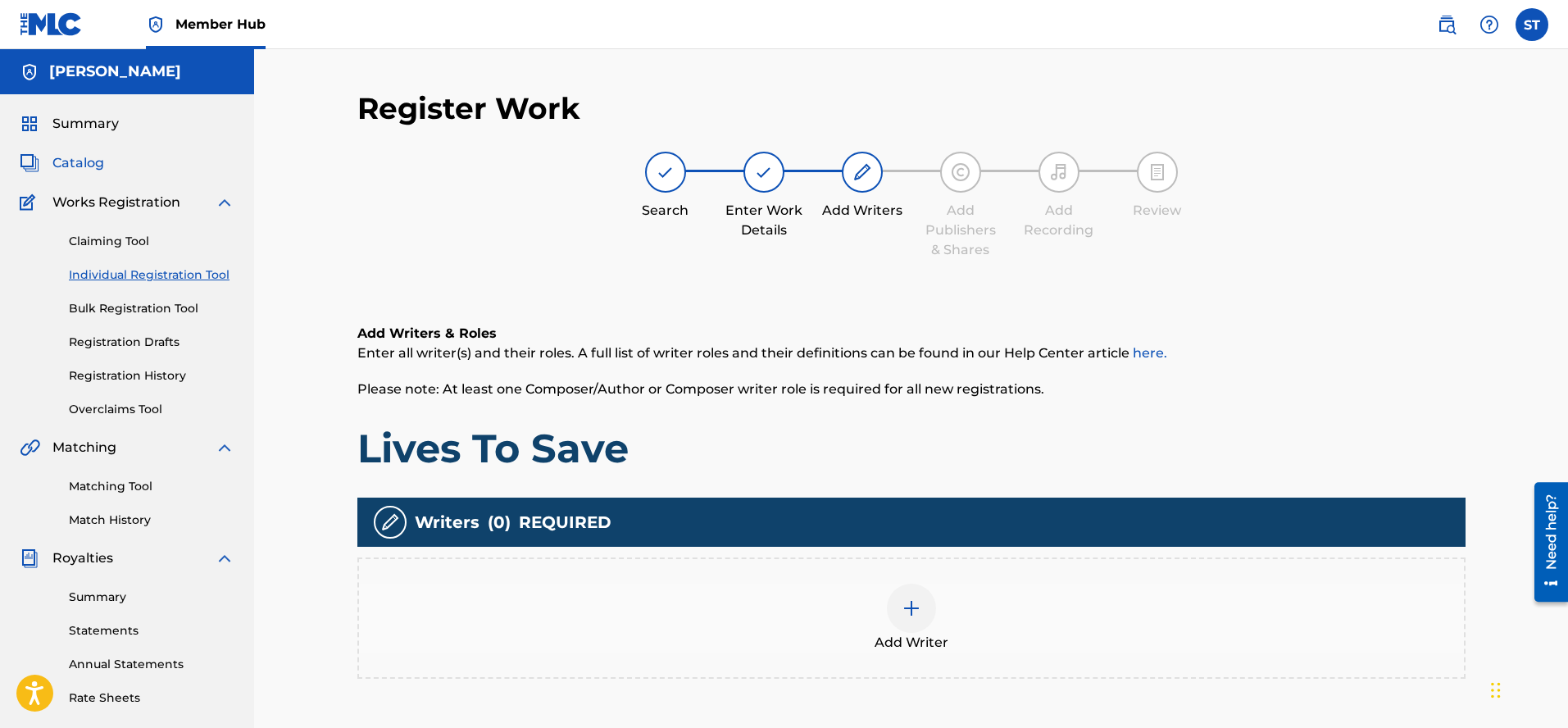
click at [60, 159] on span "Catalog" at bounding box center [78, 164] width 52 height 19
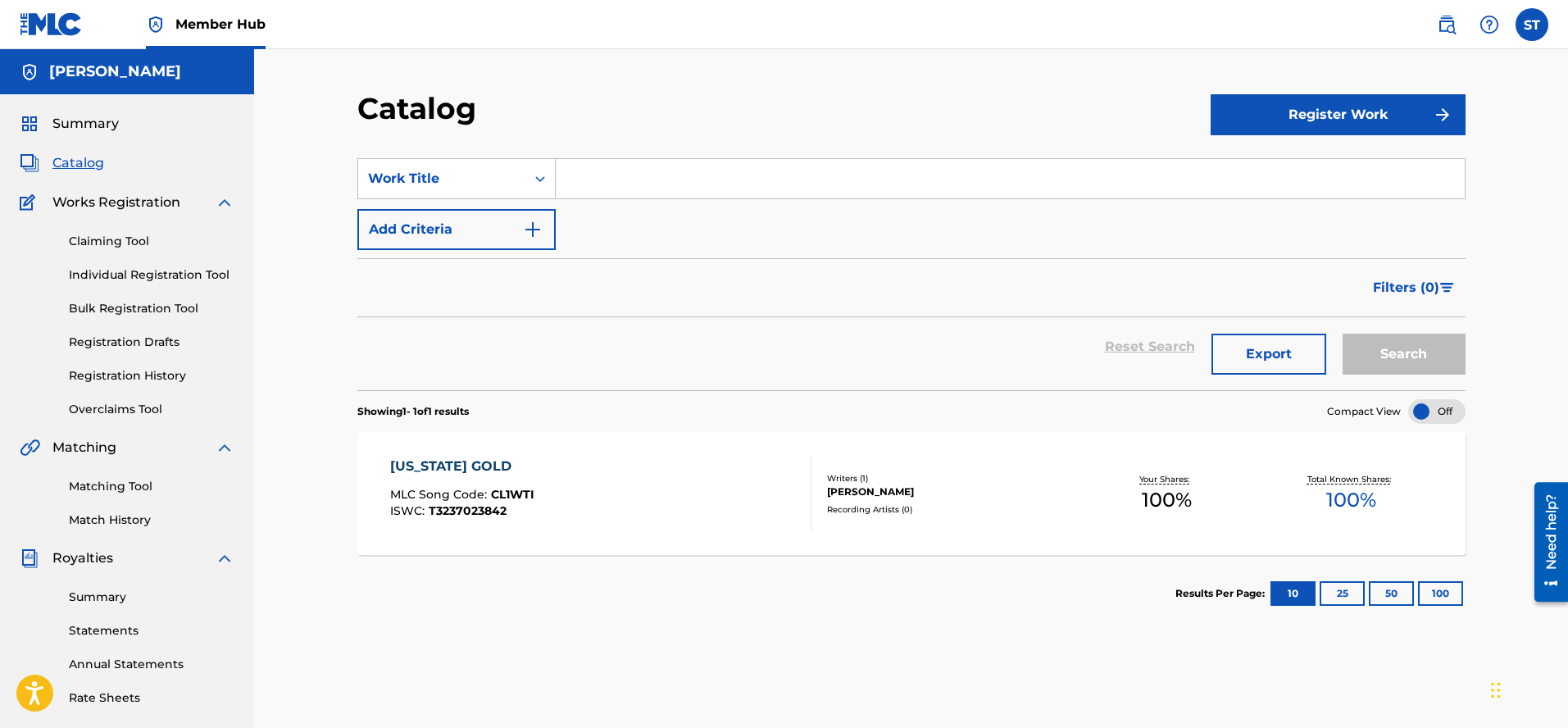
click at [445, 461] on div "[US_STATE] GOLD" at bounding box center [462, 466] width 144 height 19
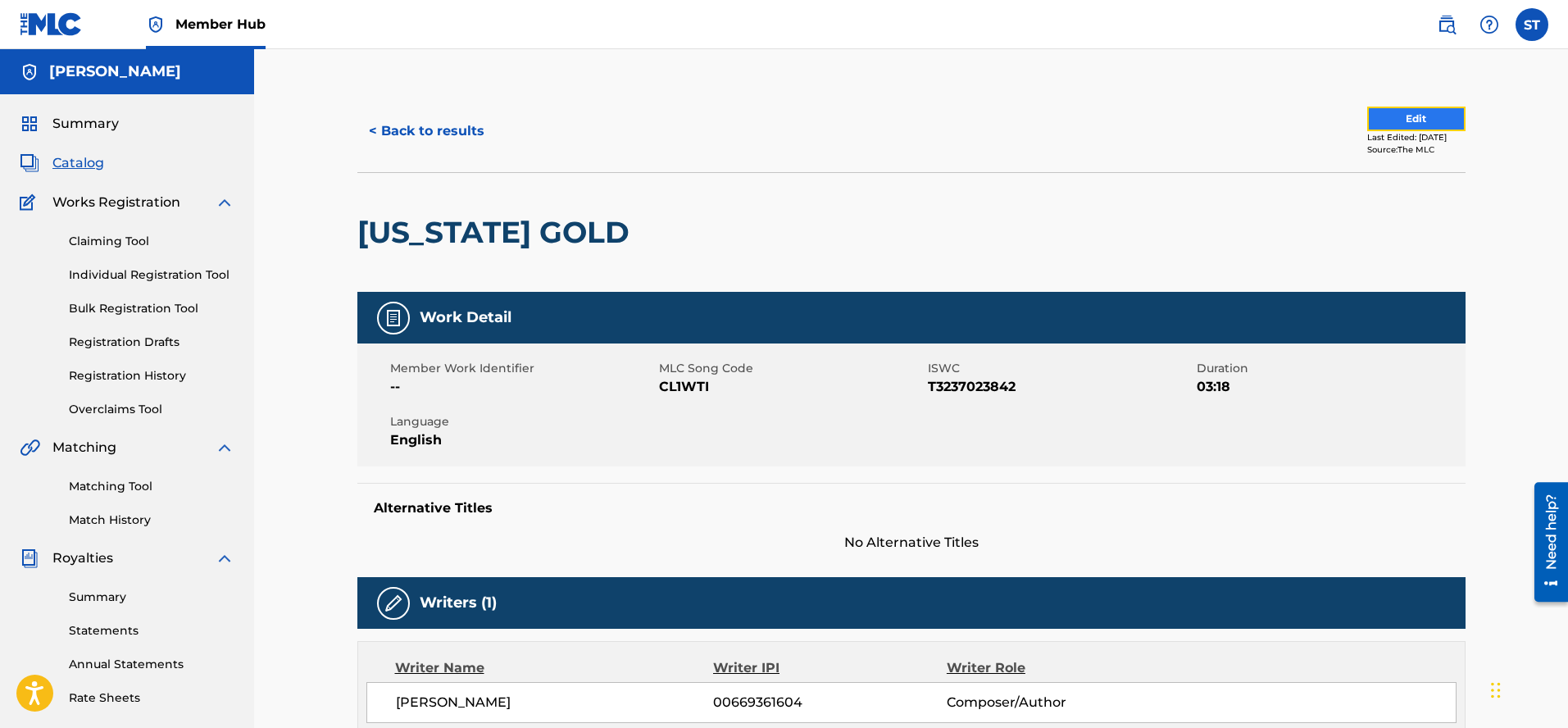
click at [1410, 118] on button "Edit" at bounding box center [1416, 119] width 98 height 24
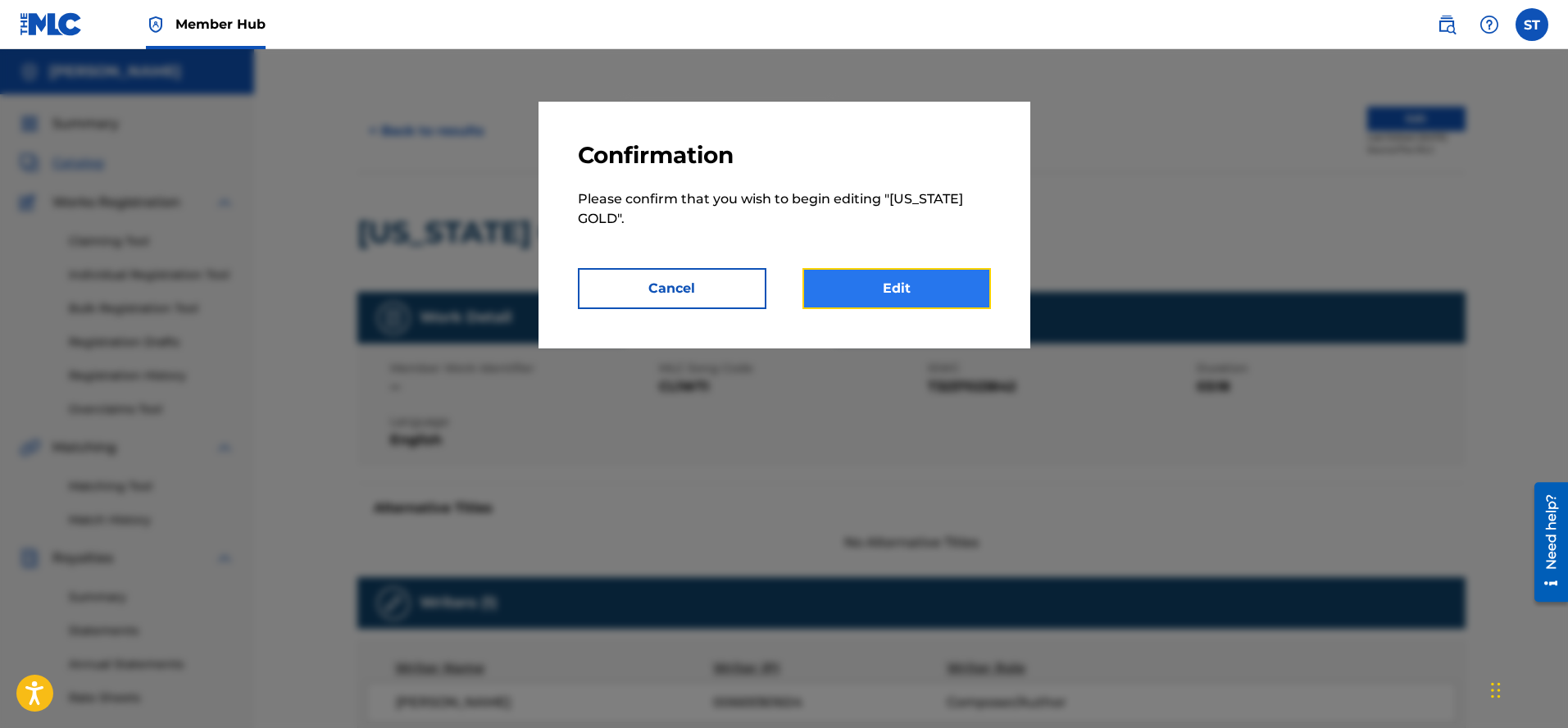
click at [905, 288] on link "Edit" at bounding box center [897, 289] width 189 height 41
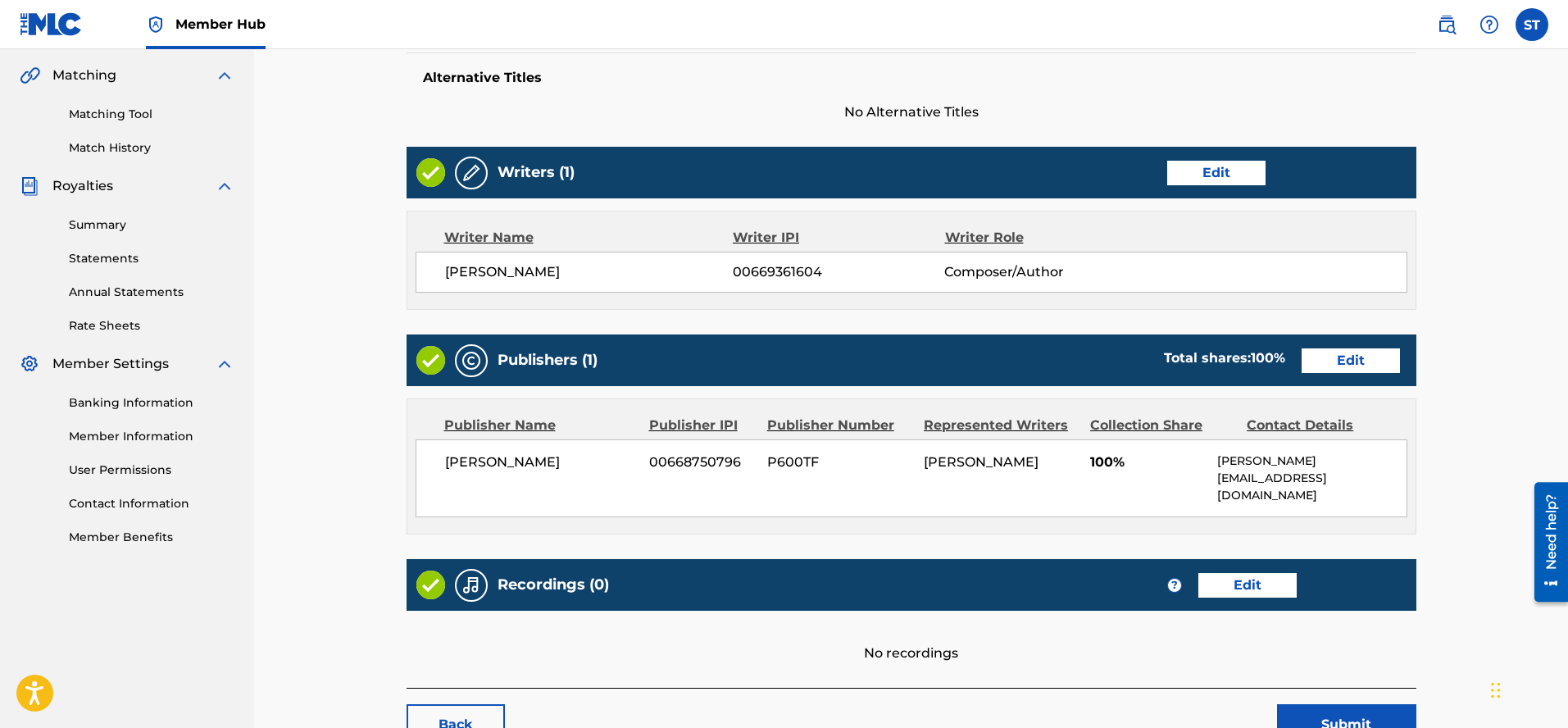
scroll to position [374, 0]
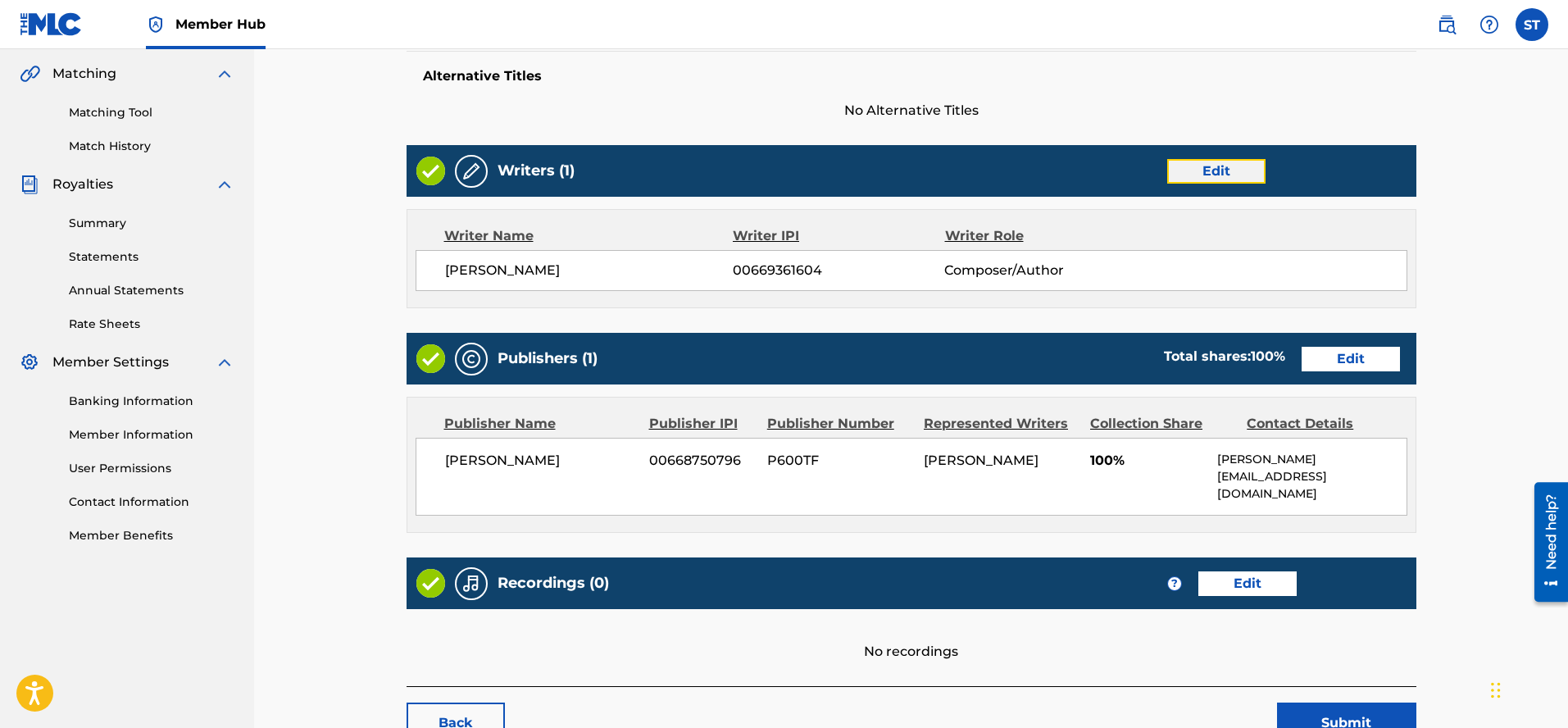
click at [1239, 169] on link "Edit" at bounding box center [1216, 170] width 98 height 24
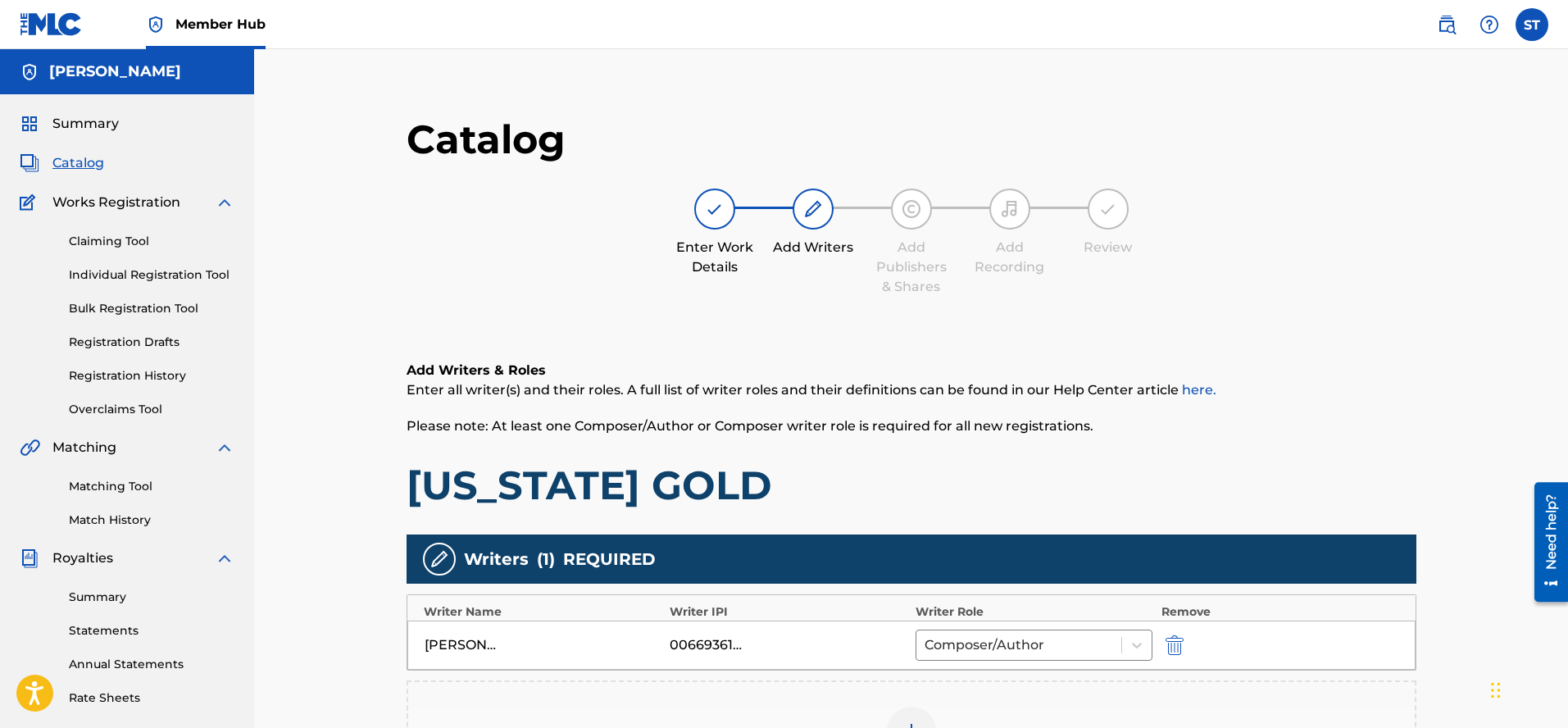
click at [686, 646] on div "00669361604" at bounding box center [706, 645] width 74 height 19
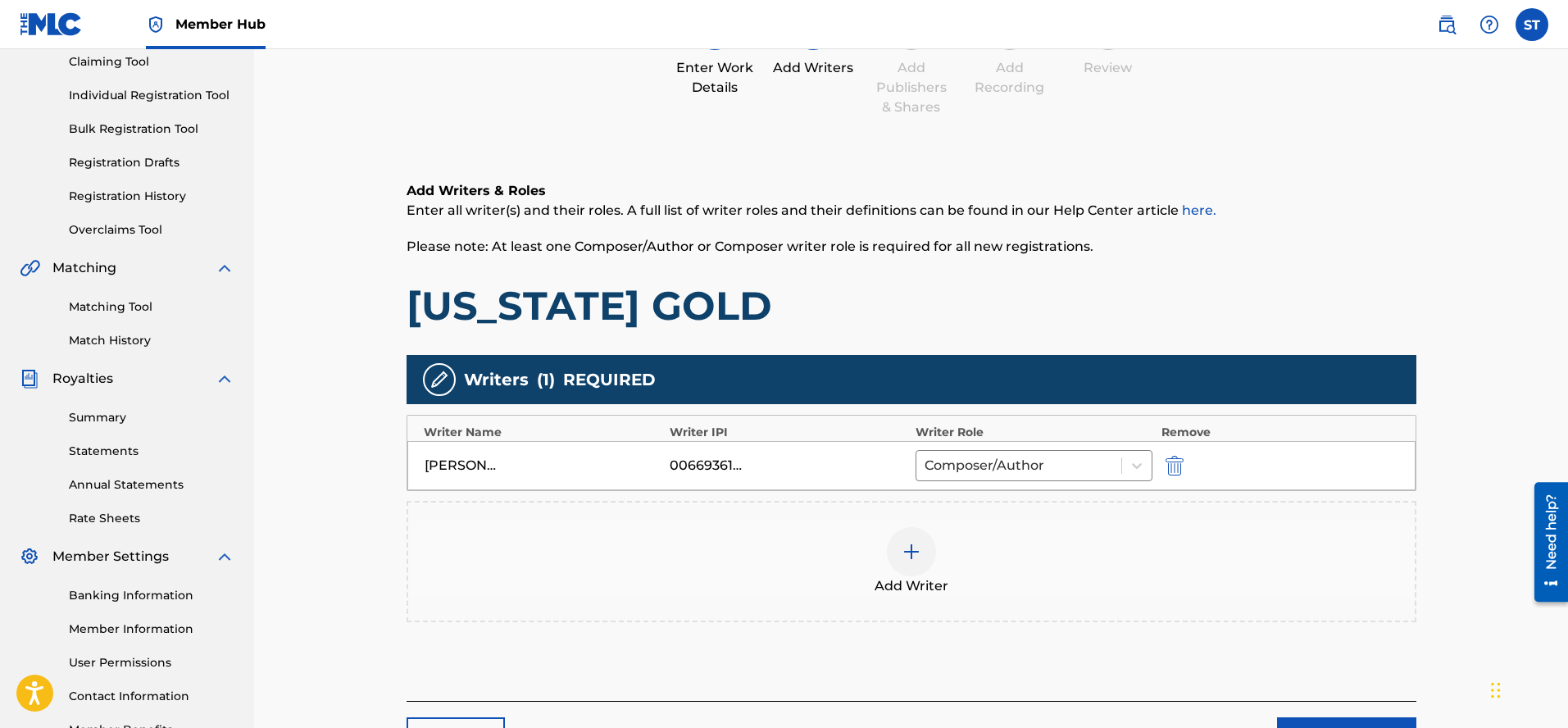
scroll to position [178, 0]
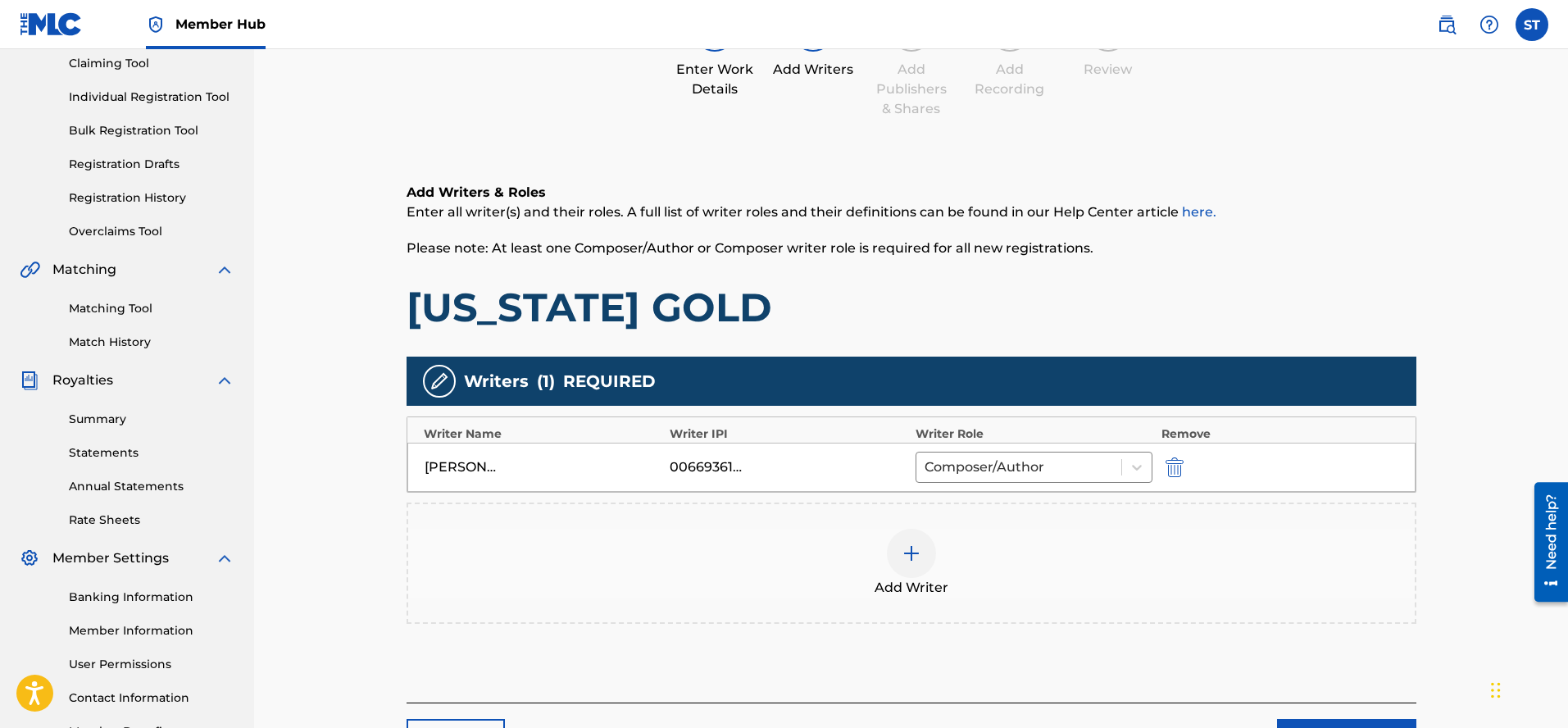
click at [702, 467] on div "00669361604" at bounding box center [706, 467] width 74 height 19
click at [686, 467] on div "00669361604" at bounding box center [706, 467] width 74 height 19
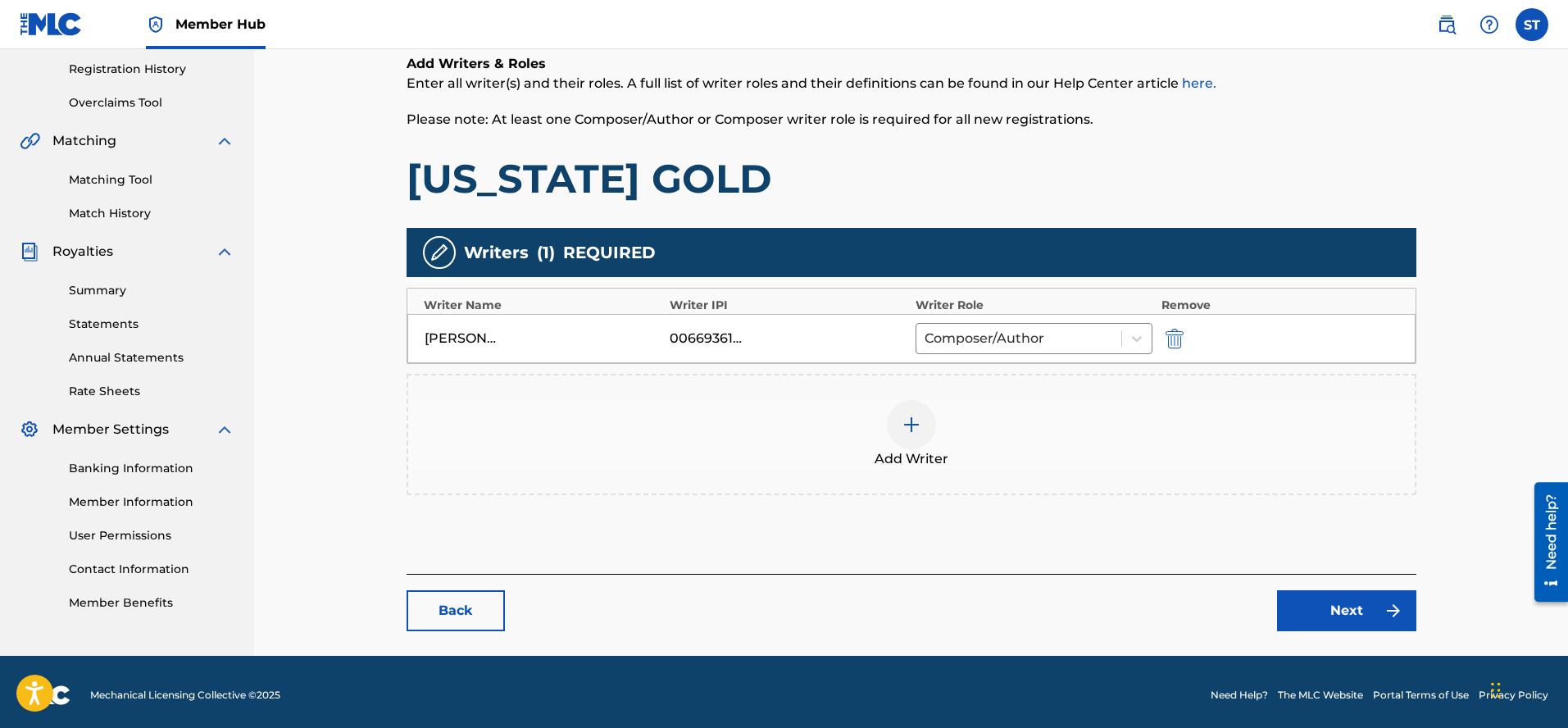
scroll to position [313, 0]
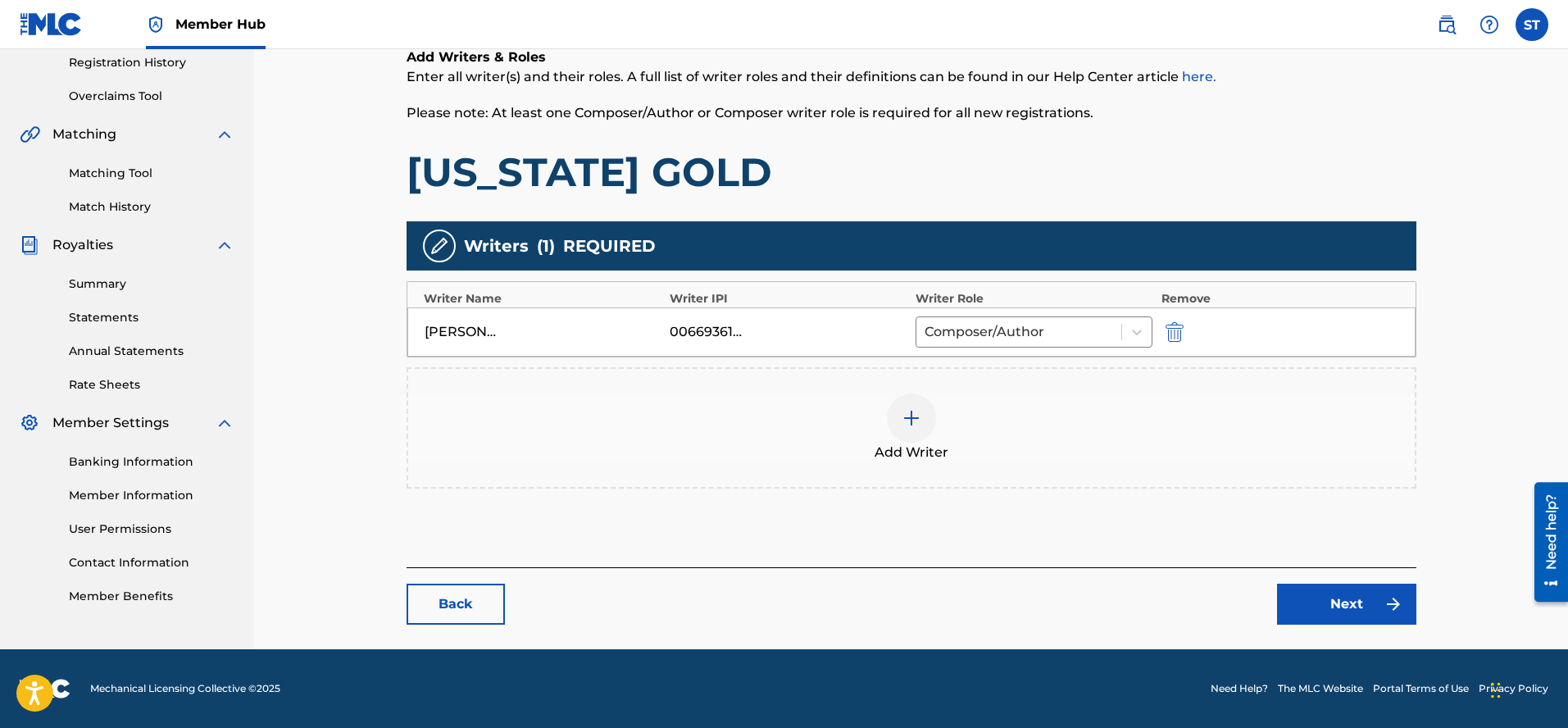
click at [712, 332] on div "00669361604" at bounding box center [706, 332] width 74 height 19
click at [701, 334] on div "00669361604" at bounding box center [706, 332] width 74 height 19
click at [710, 331] on div "00669361604" at bounding box center [706, 332] width 74 height 19
click at [849, 338] on div "00669361604" at bounding box center [788, 332] width 237 height 19
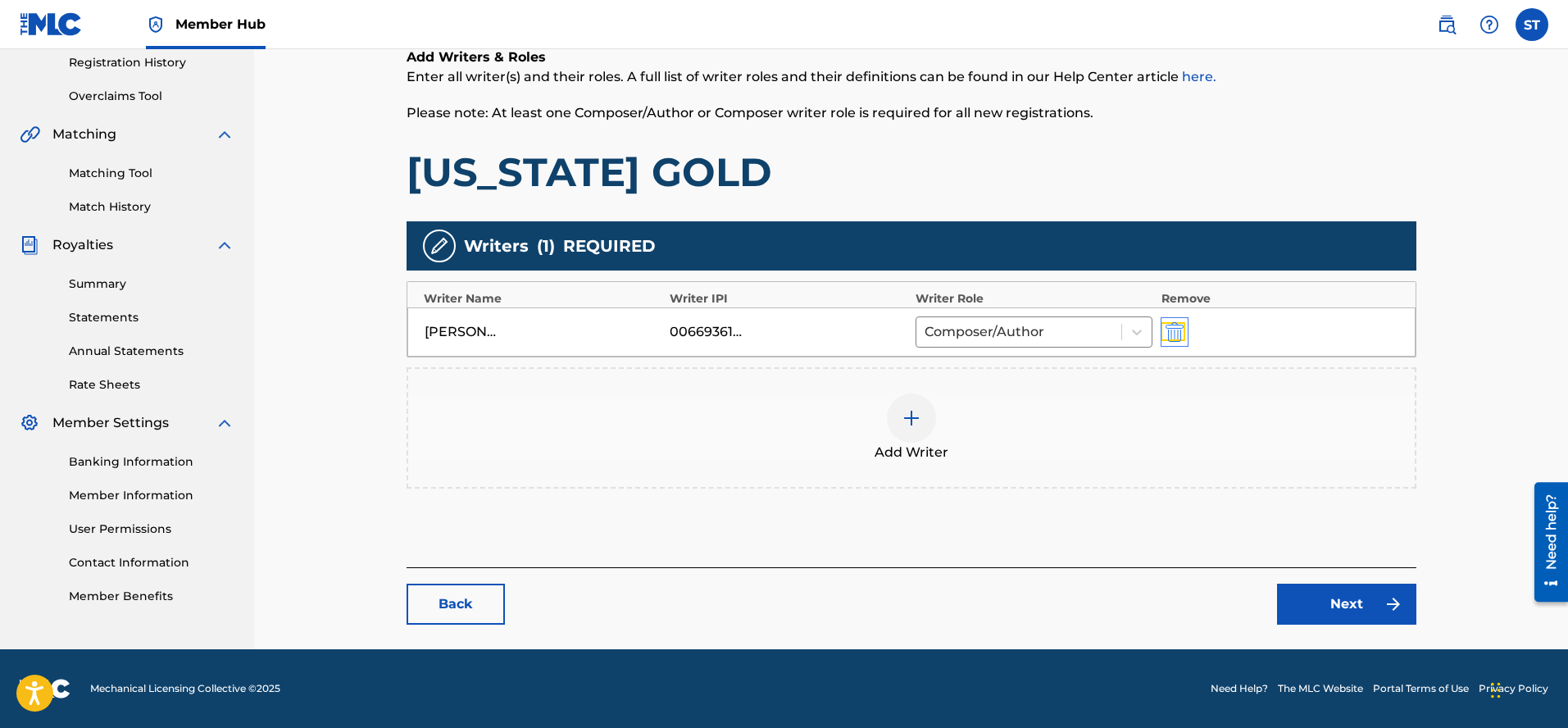
click at [1178, 333] on img "submit" at bounding box center [1174, 332] width 18 height 19
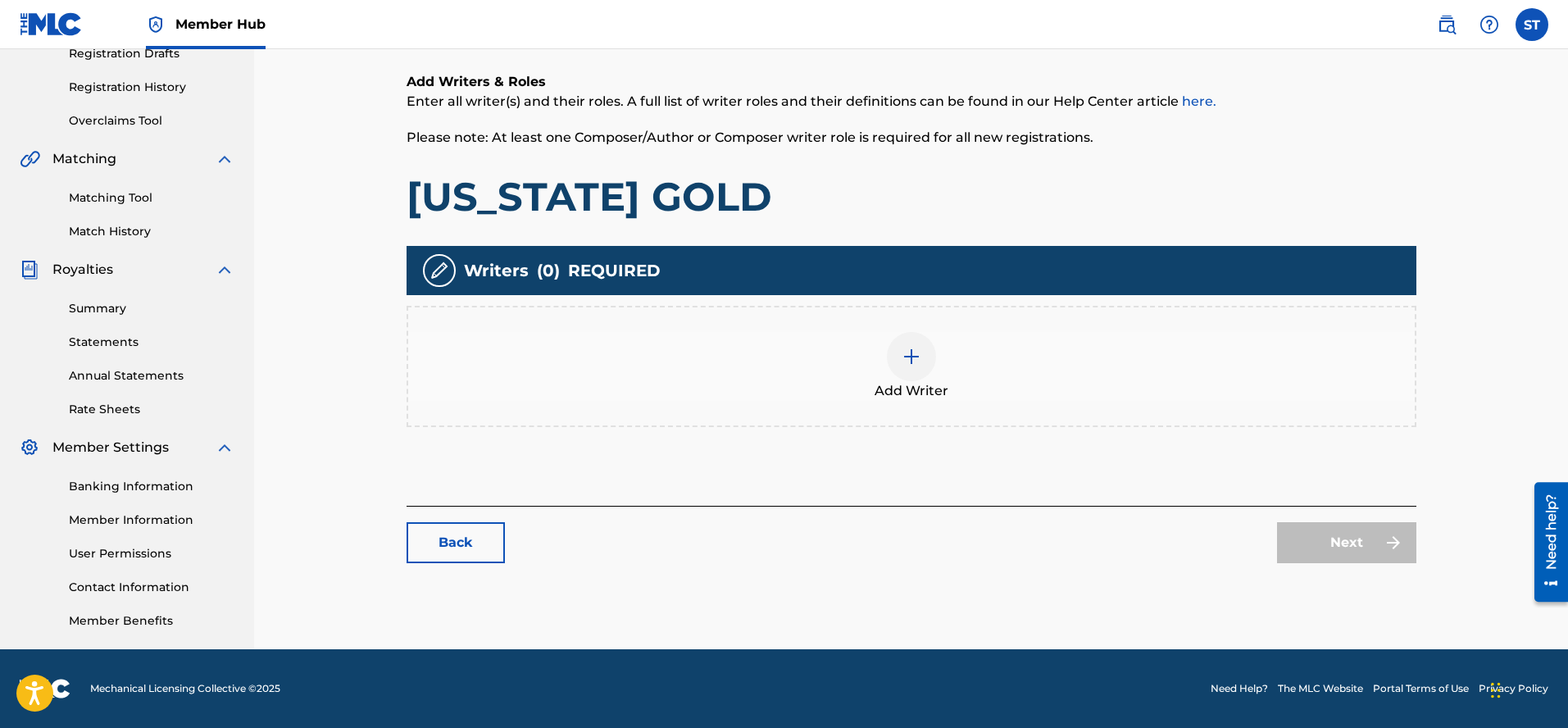
click at [910, 357] on img at bounding box center [911, 356] width 19 height 19
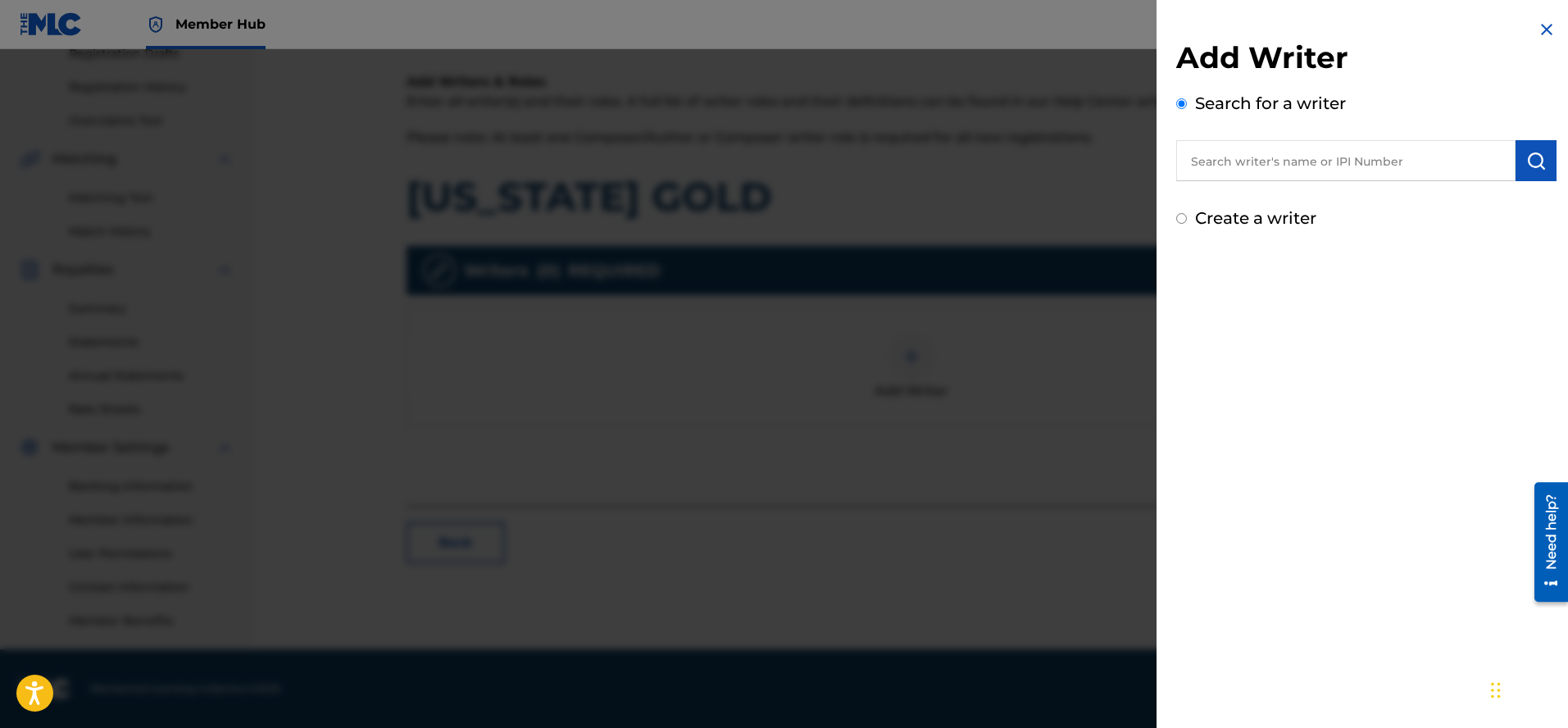
click at [1193, 164] on input "text" at bounding box center [1345, 161] width 339 height 41
type input "669361604"
click at [1533, 161] on img "submit" at bounding box center [1536, 161] width 19 height 19
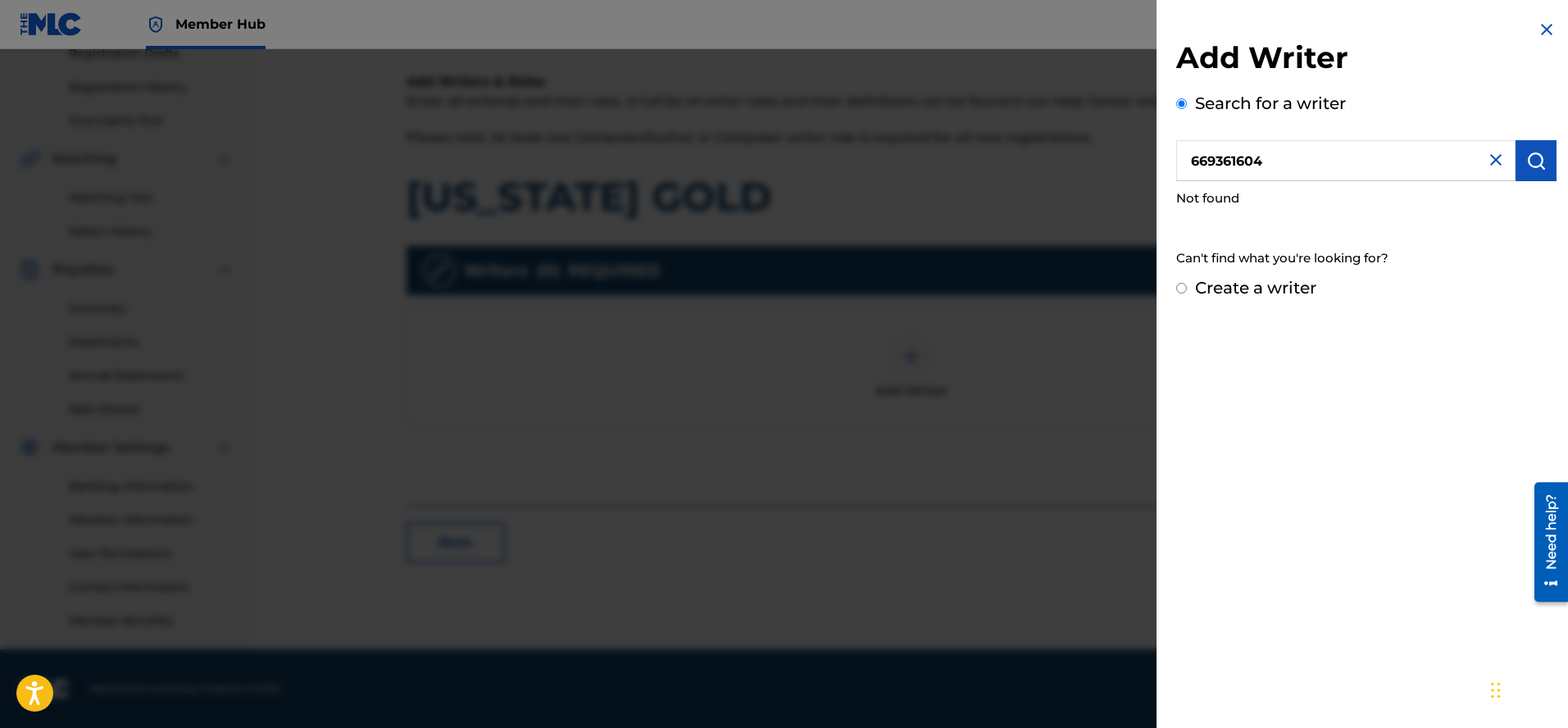
click at [1181, 290] on input "Create a writer" at bounding box center [1181, 288] width 11 height 11
radio input "false"
radio input "true"
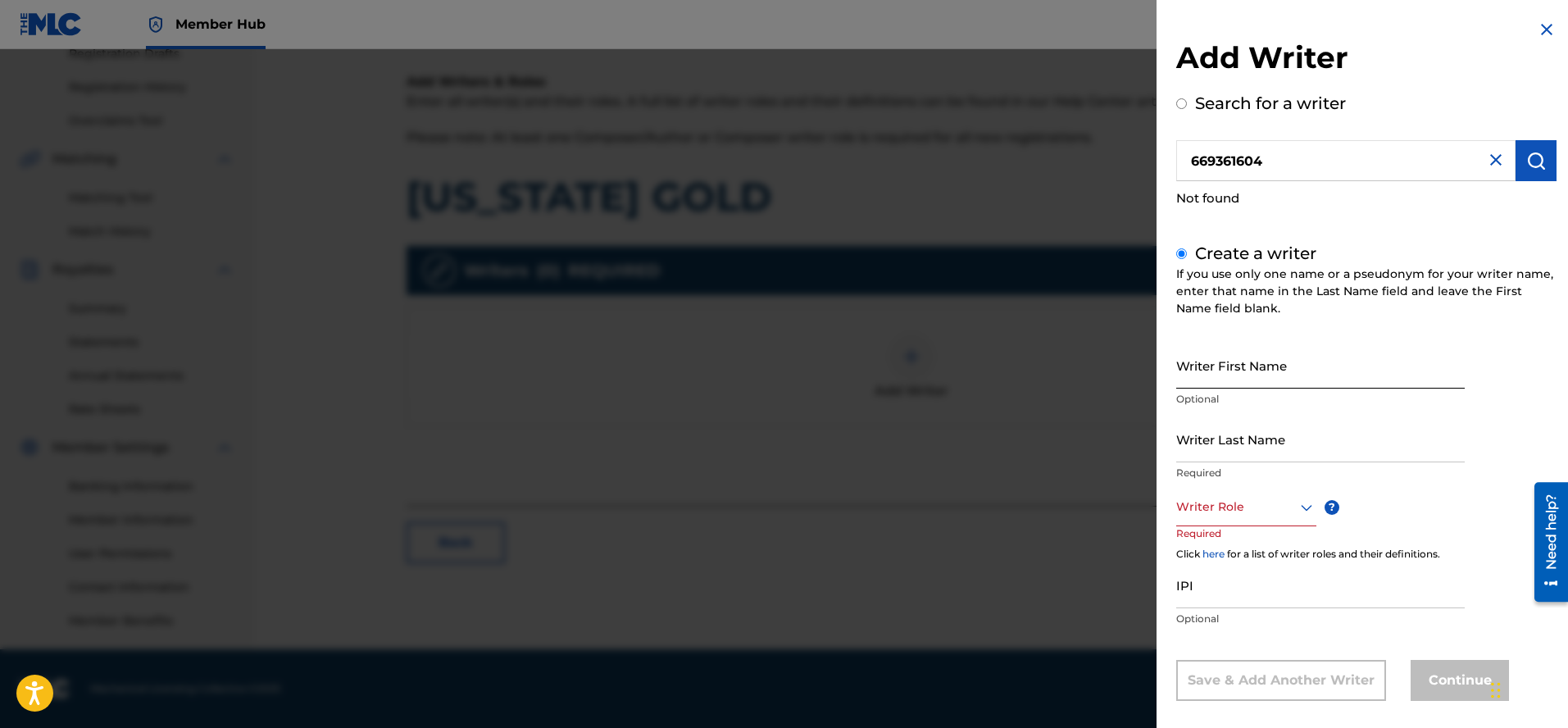
click at [1180, 371] on input "Writer First Name" at bounding box center [1320, 365] width 289 height 47
type input "[PERSON_NAME] [PERSON_NAME]"
click at [1181, 455] on input "Writer Last Name" at bounding box center [1320, 439] width 289 height 47
type input "[PERSON_NAME]"
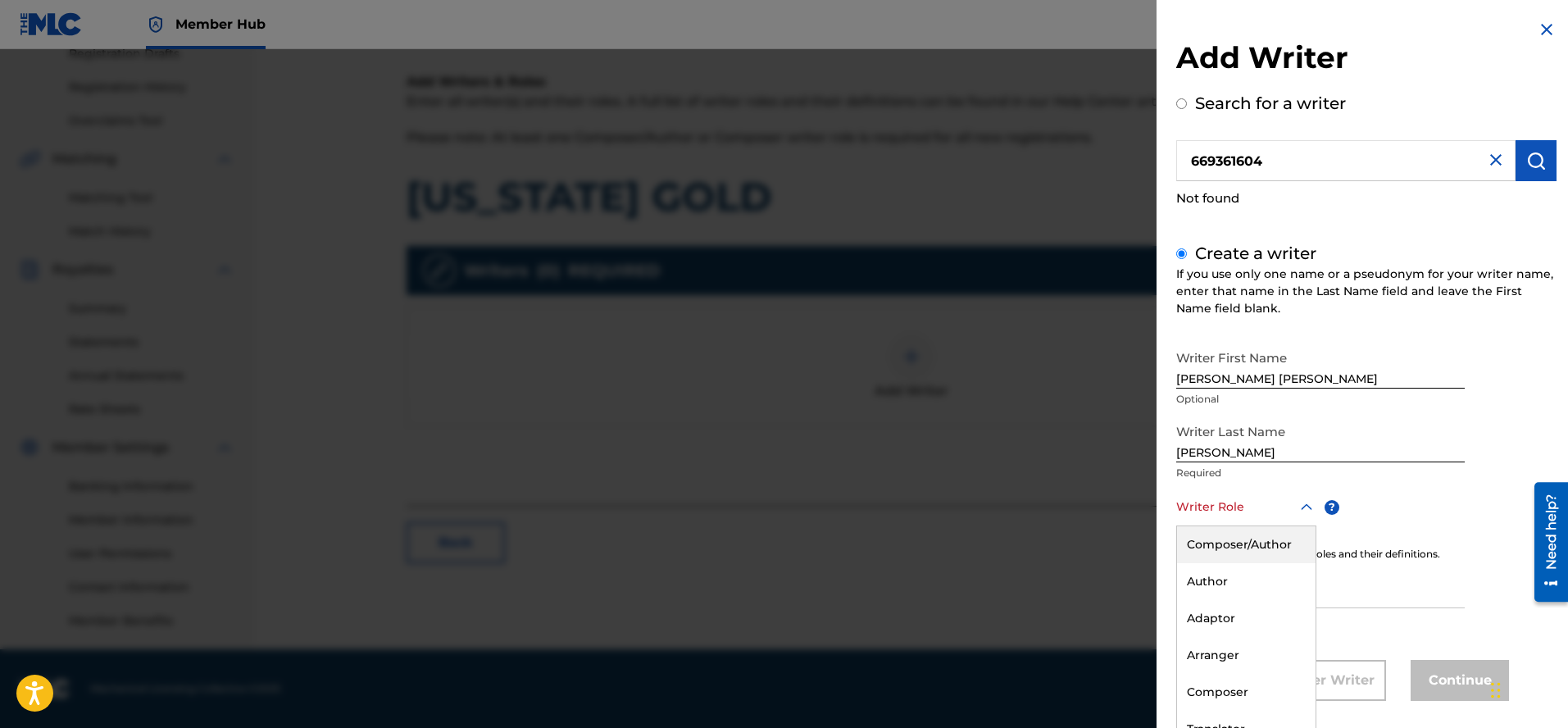
scroll to position [18, 0]
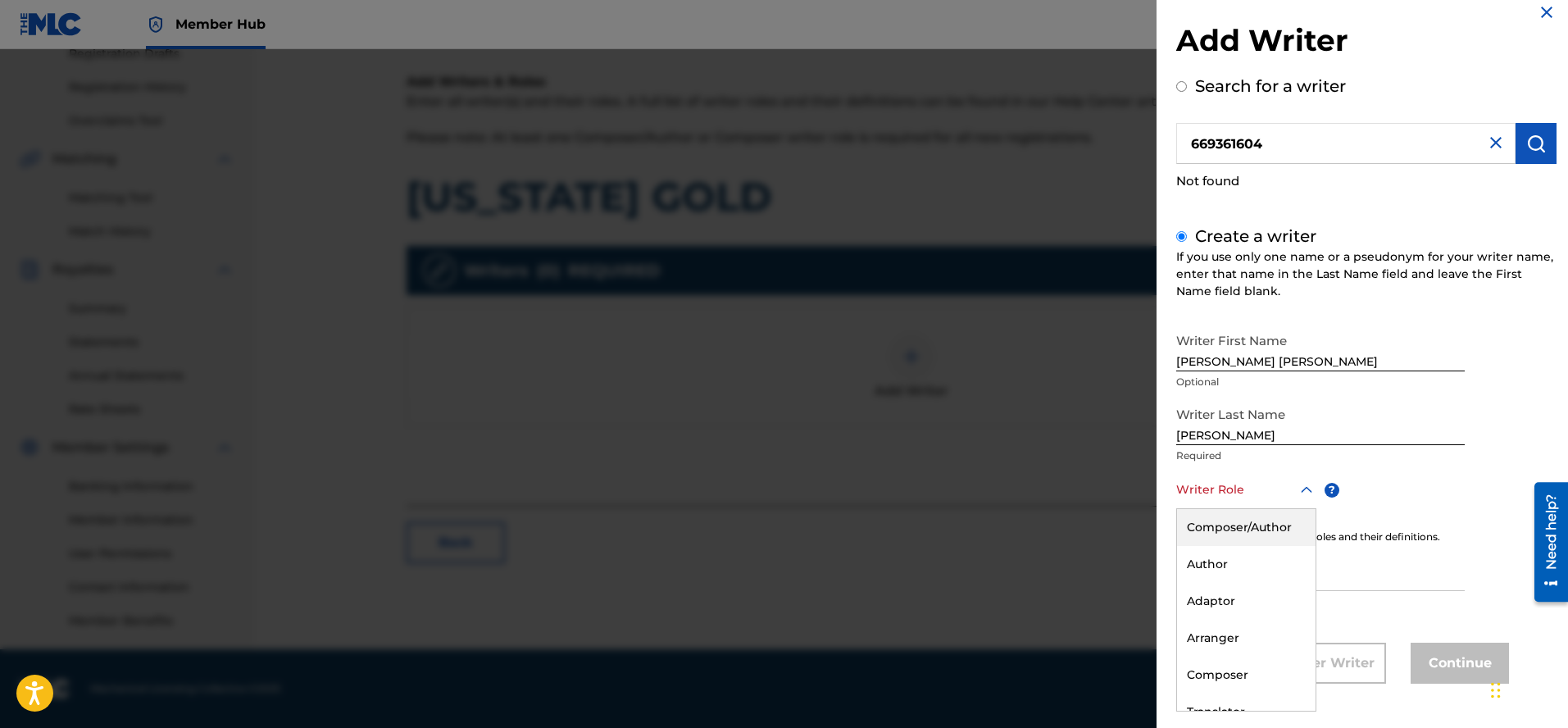
click at [1305, 506] on div "Writer Role" at bounding box center [1246, 491] width 140 height 37
click at [1281, 528] on div "Composer/Author" at bounding box center [1246, 528] width 138 height 37
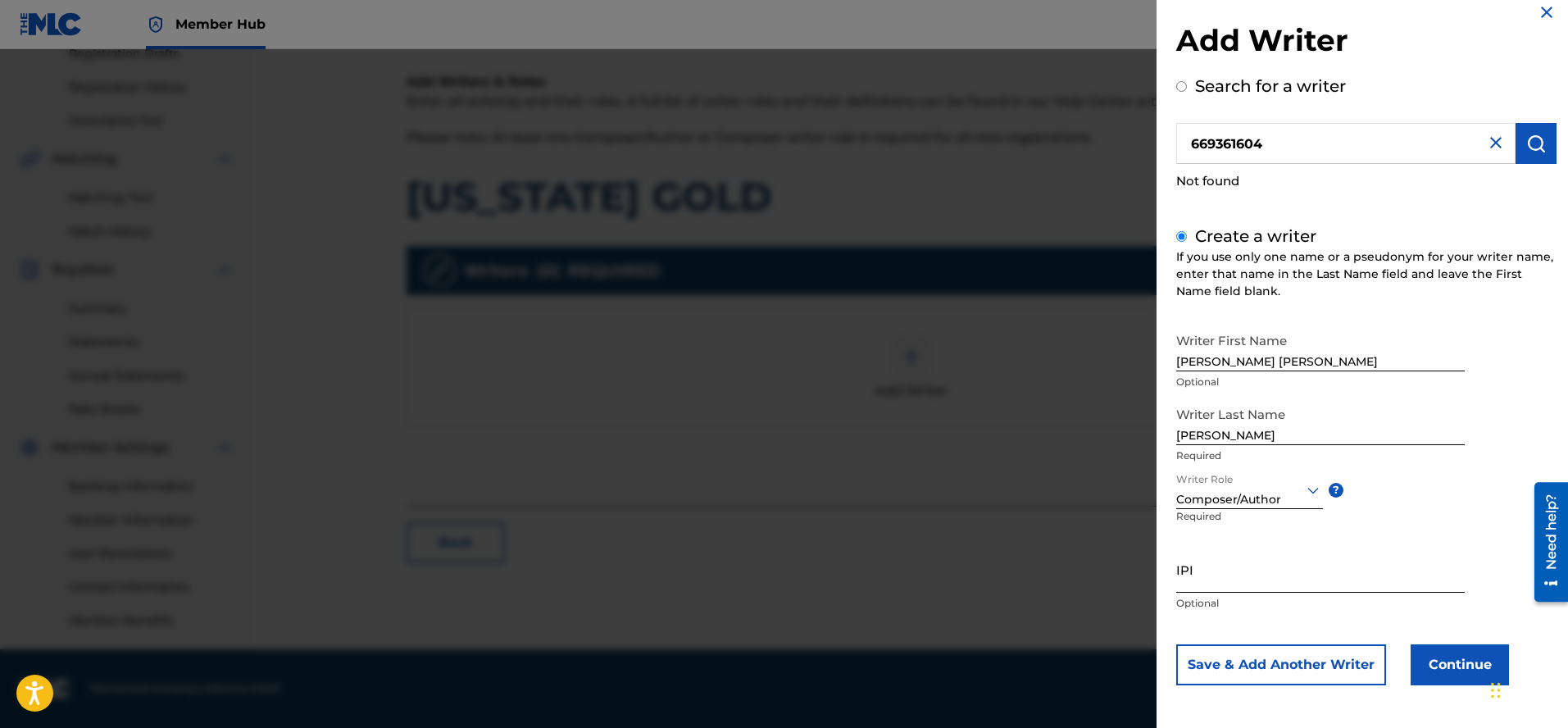
click at [1228, 566] on input "IPI" at bounding box center [1320, 569] width 289 height 47
type input "669361604"
click at [1478, 670] on button "Continue" at bounding box center [1459, 665] width 98 height 41
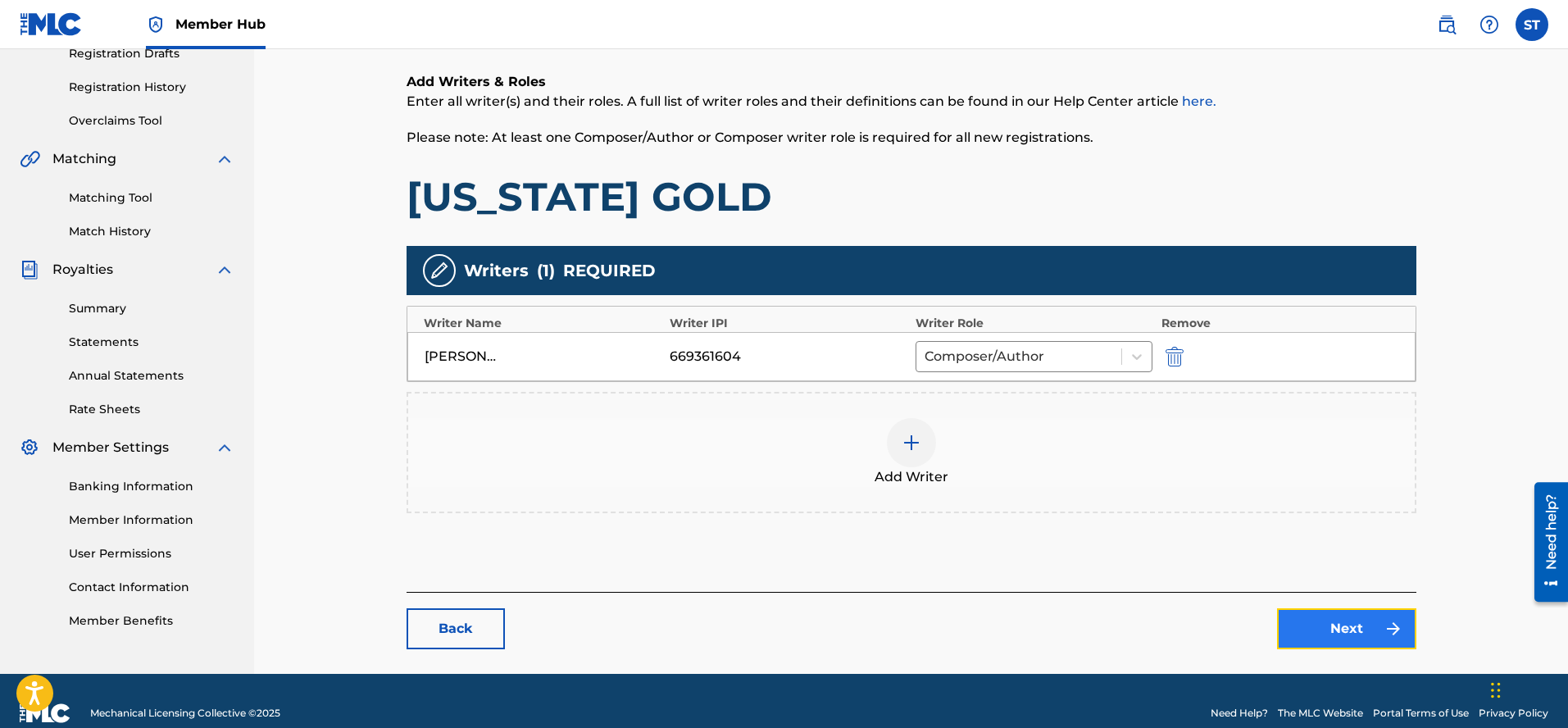
click at [1346, 623] on link "Next" at bounding box center [1346, 629] width 139 height 41
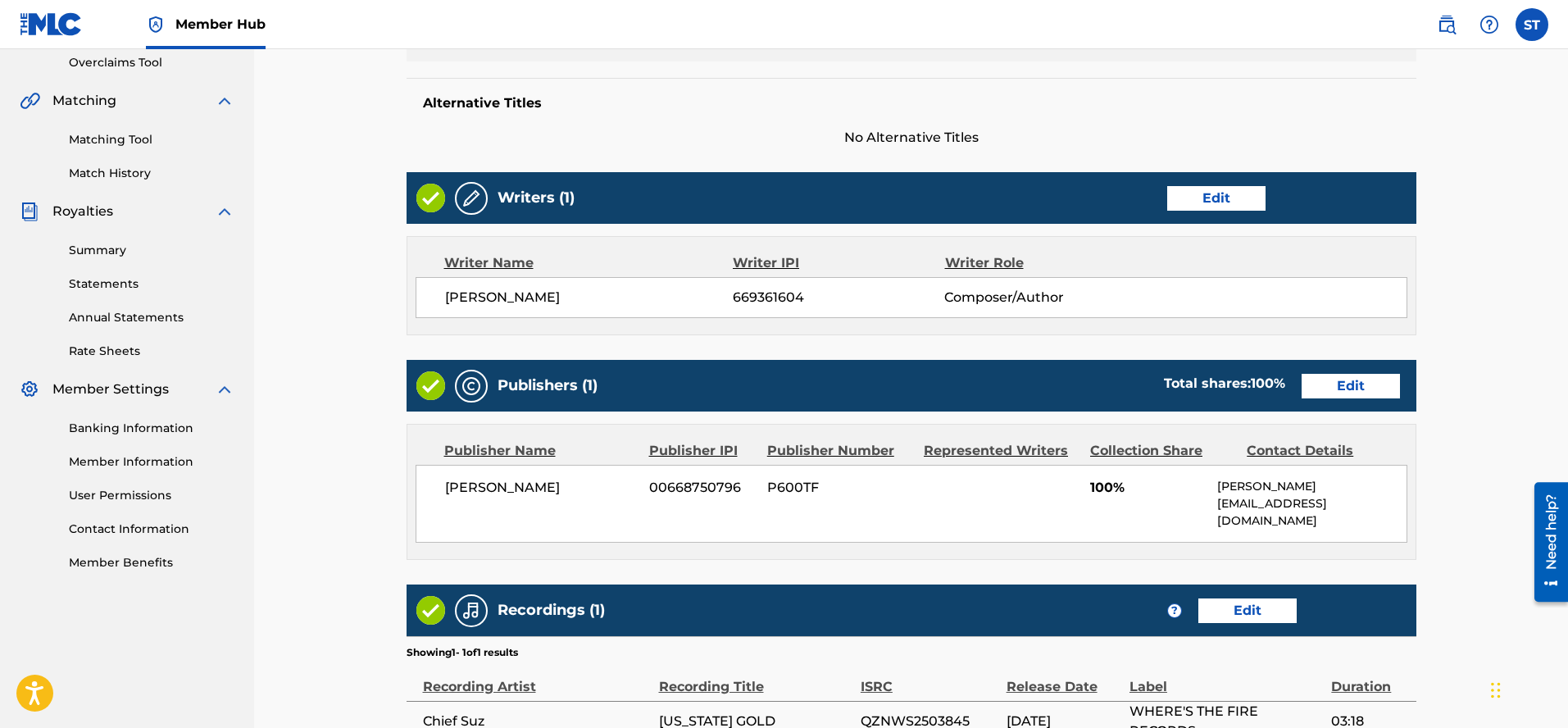
scroll to position [350, 0]
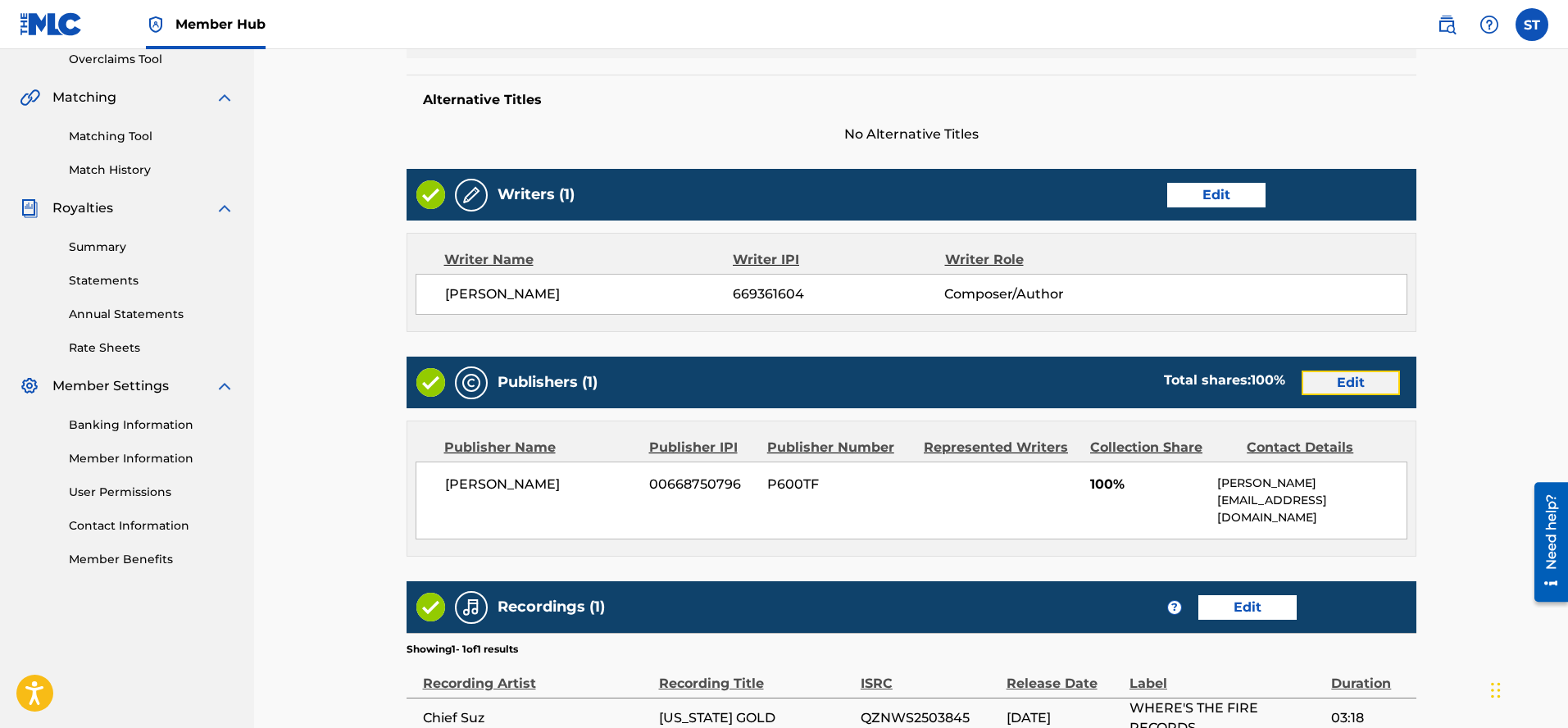
click at [1357, 383] on link "Edit" at bounding box center [1350, 382] width 98 height 24
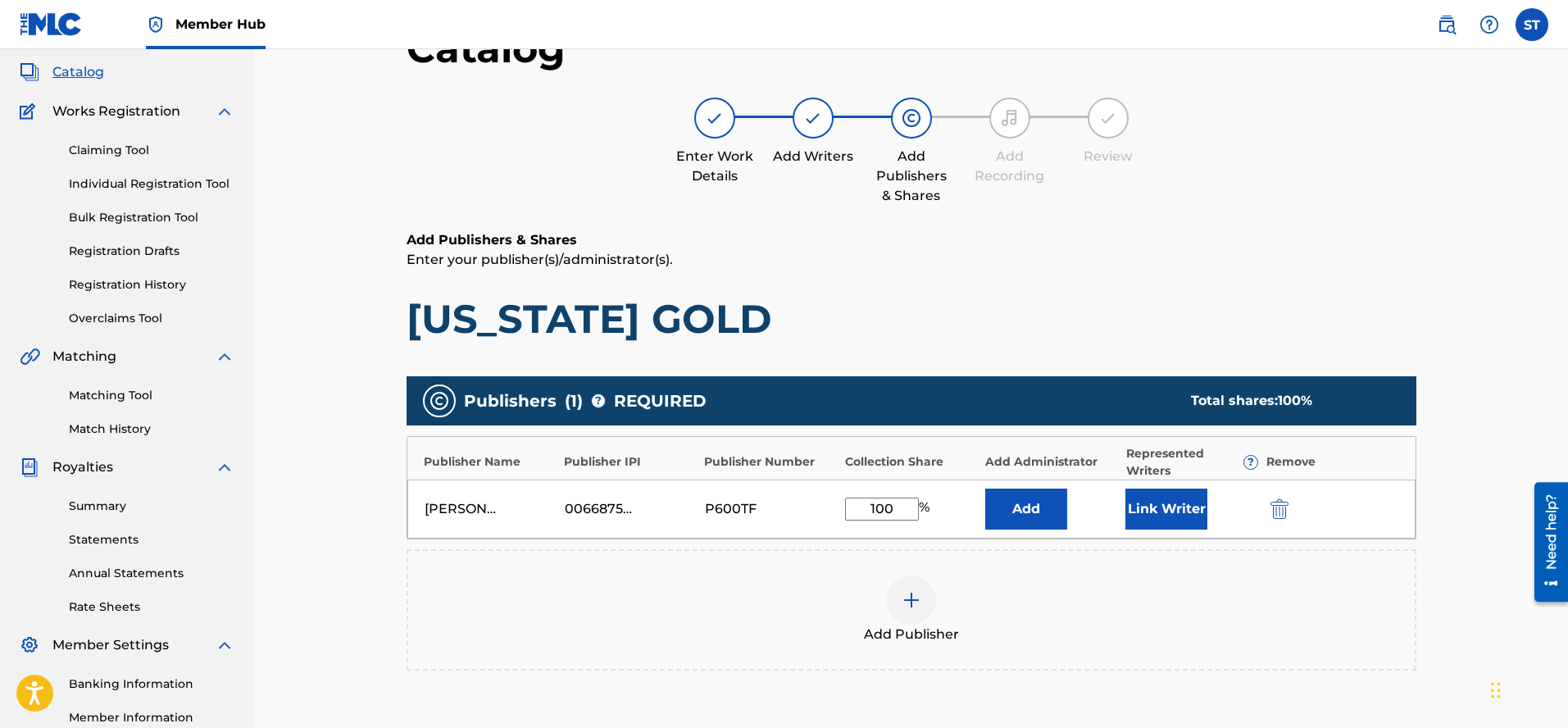
scroll to position [93, 0]
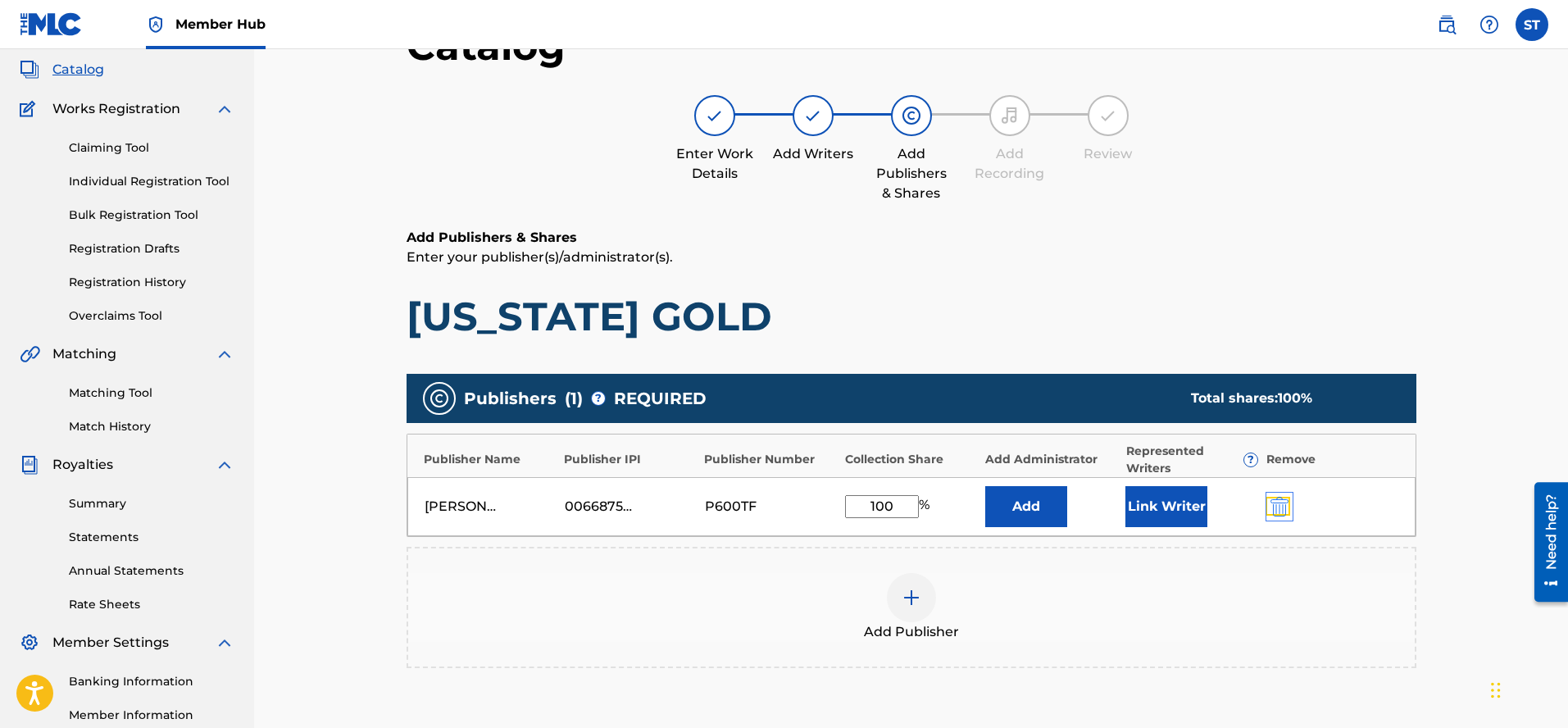
click at [1279, 507] on img "submit" at bounding box center [1279, 507] width 18 height 19
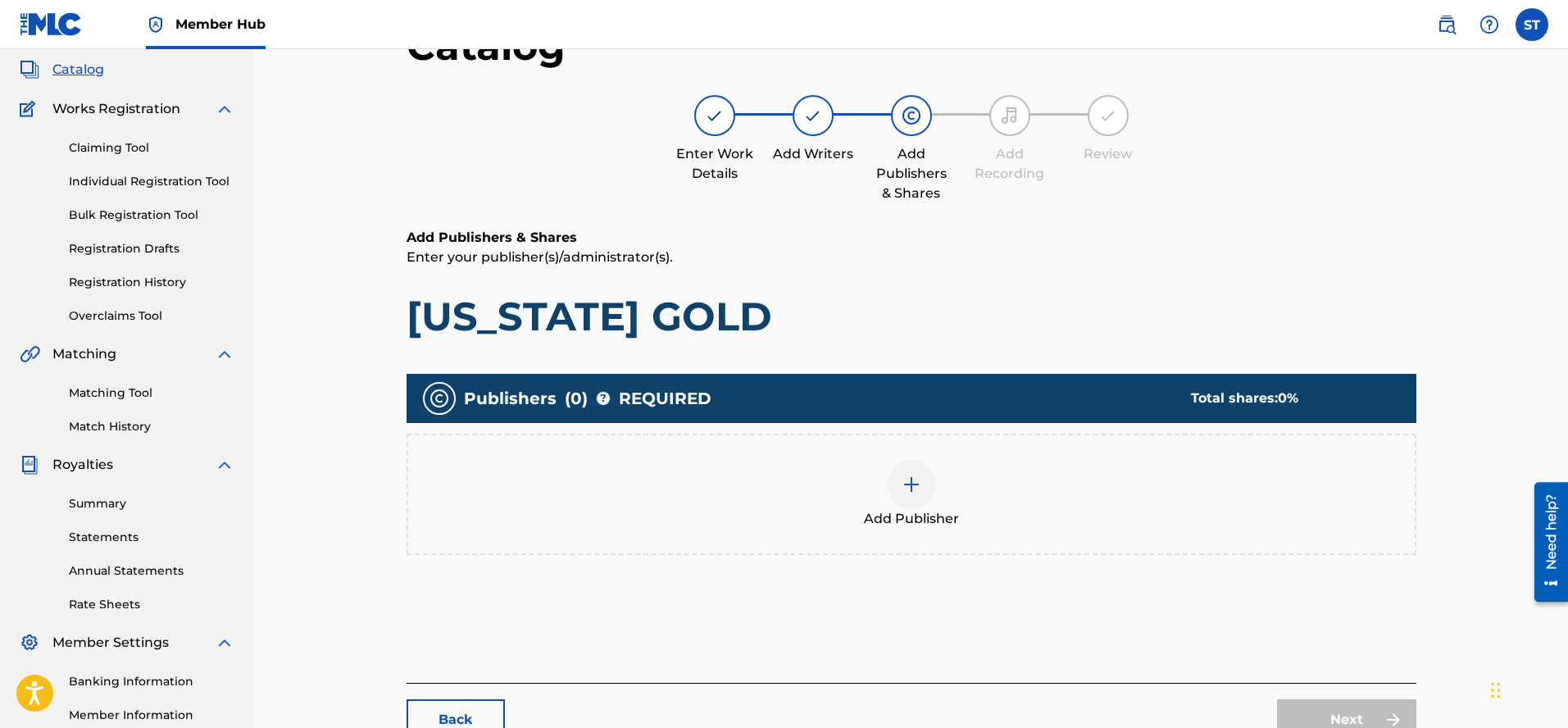
click at [912, 483] on img at bounding box center [911, 485] width 19 height 19
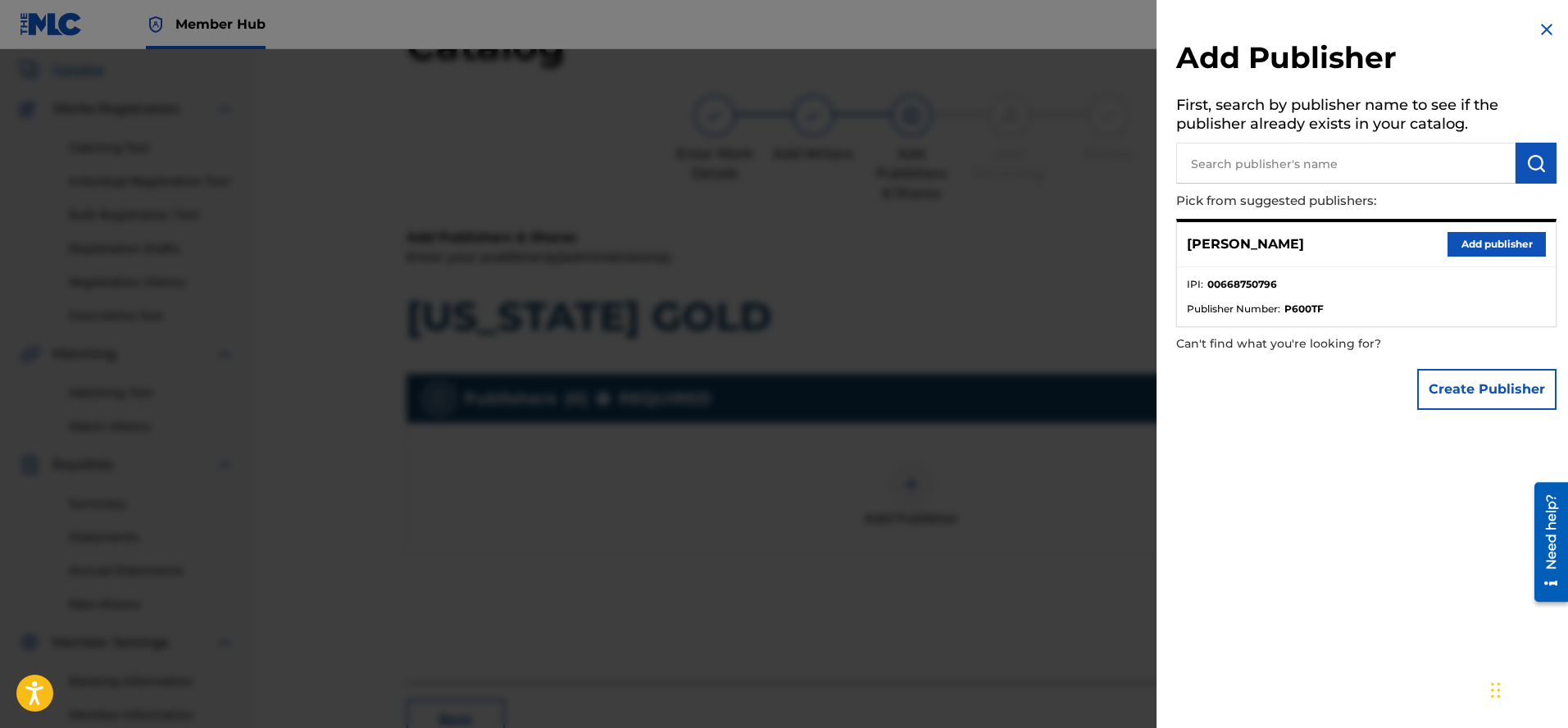
click at [1194, 164] on input "text" at bounding box center [1345, 164] width 339 height 41
type input "Chief Suz Music"
click at [1540, 23] on img at bounding box center [1547, 29] width 19 height 19
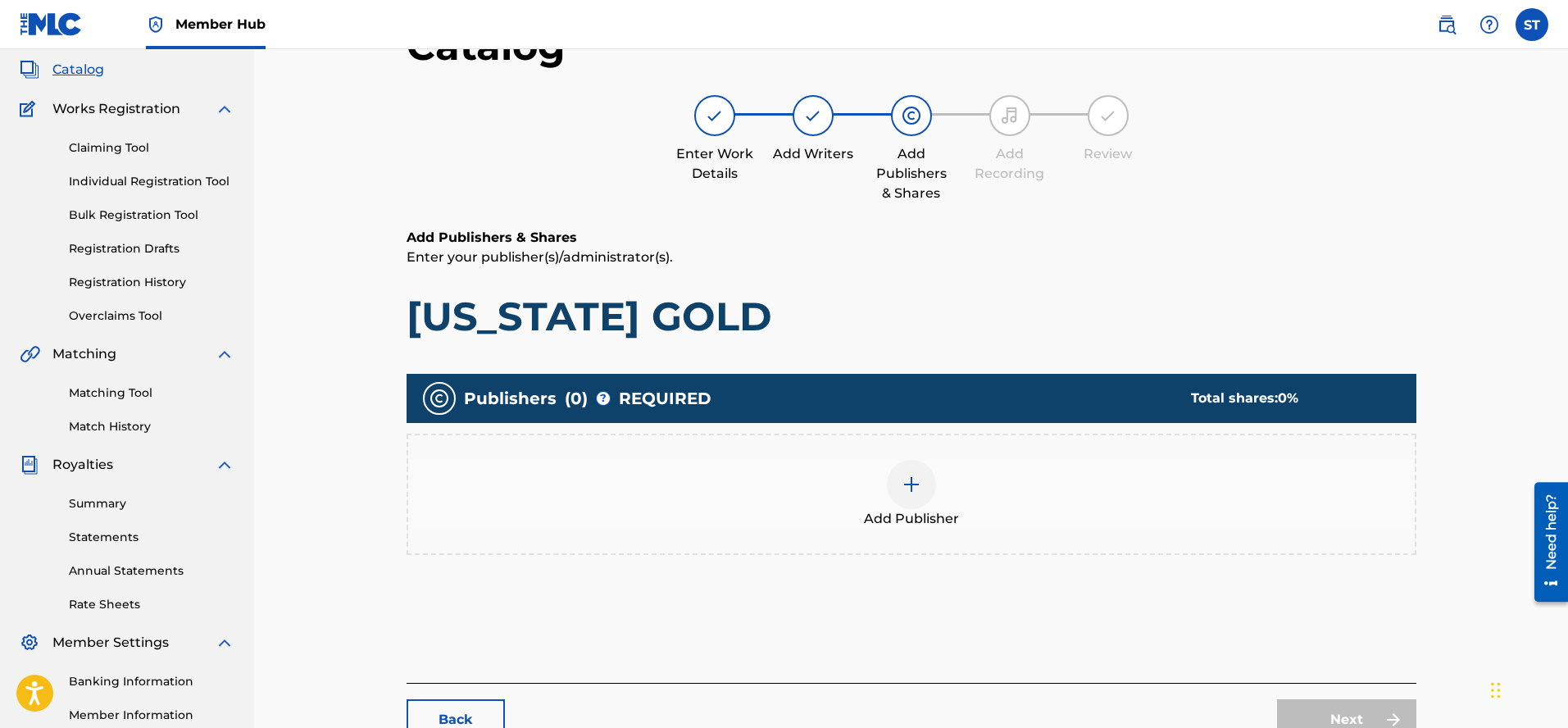
click at [907, 487] on img at bounding box center [911, 485] width 19 height 19
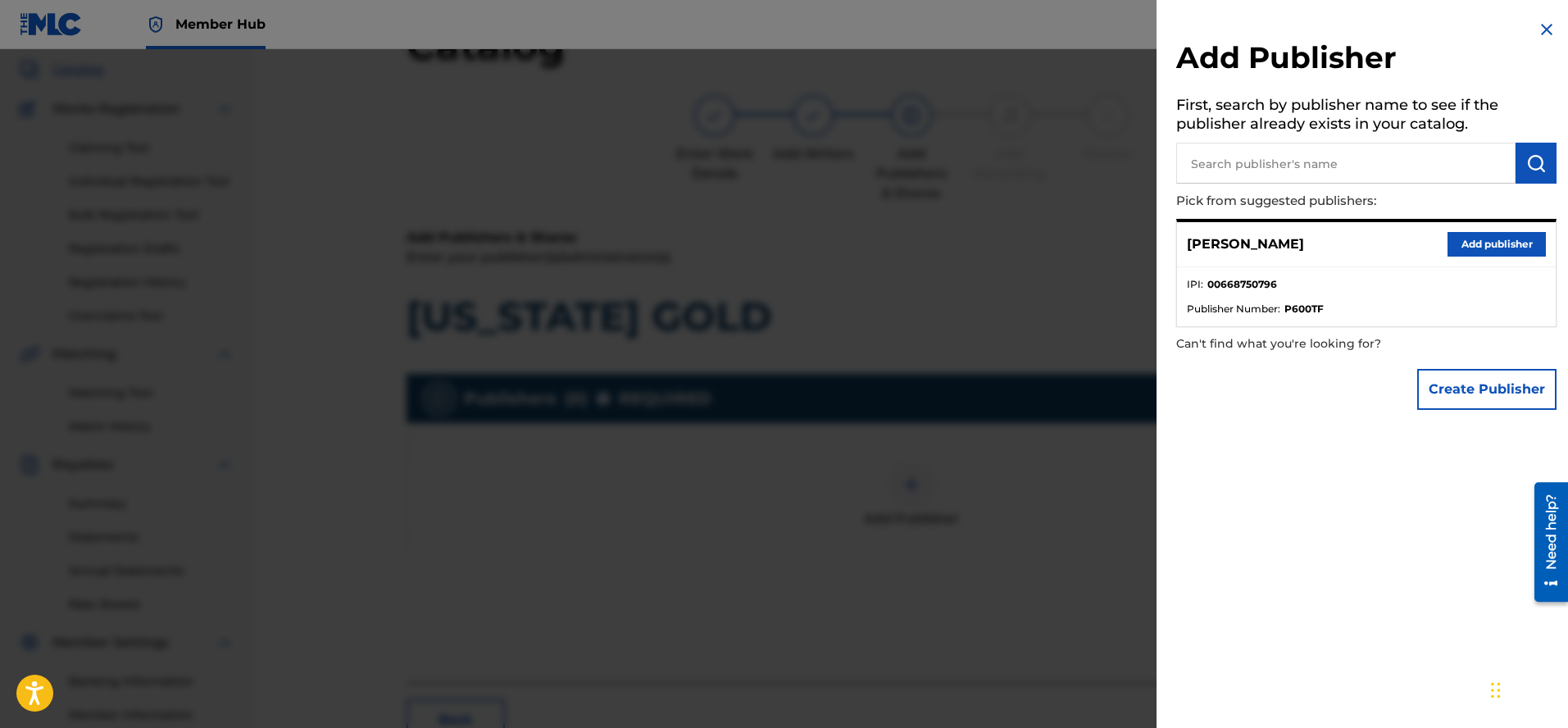
click at [1189, 163] on input "text" at bounding box center [1345, 164] width 339 height 41
type input "Chief Suz Music"
click at [1534, 158] on img "submit" at bounding box center [1536, 164] width 19 height 19
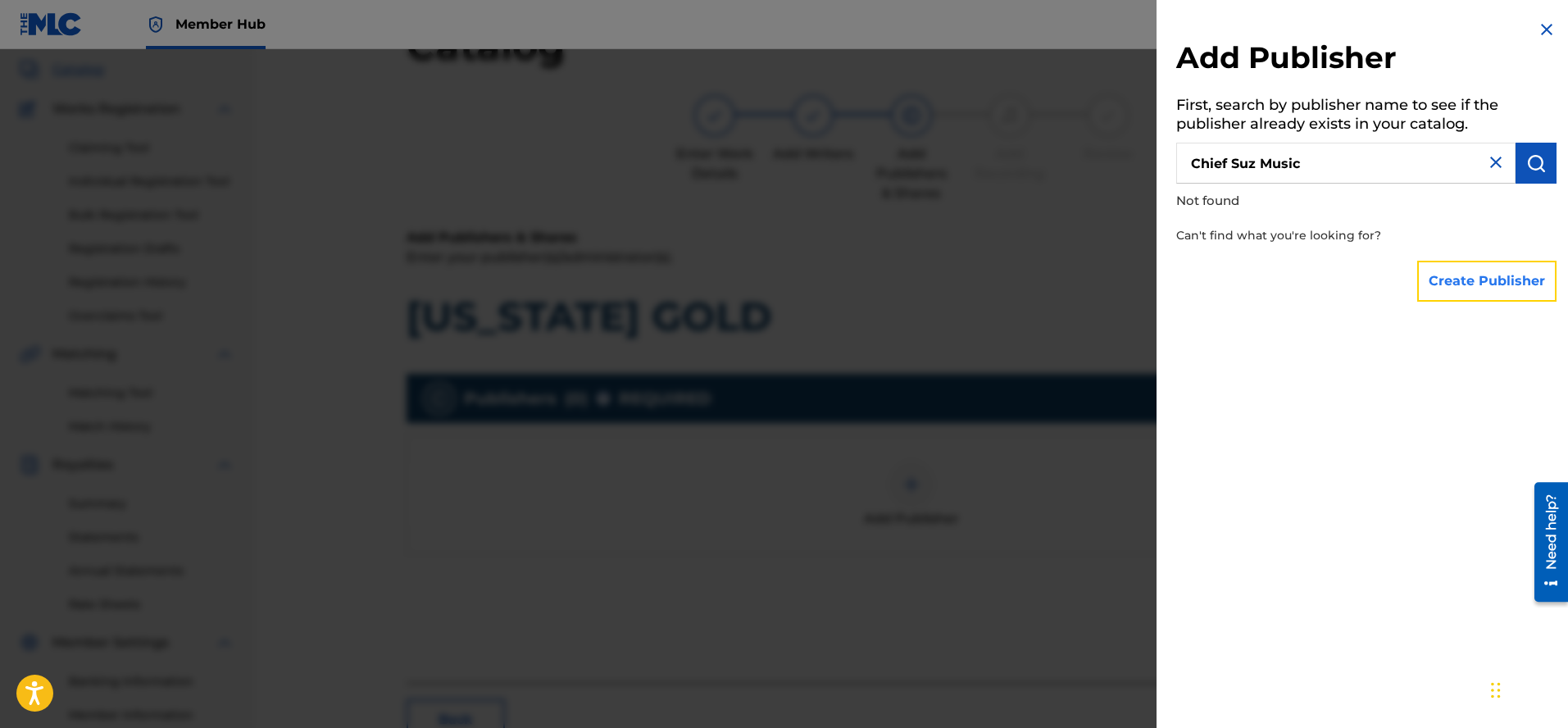
click at [1486, 282] on button "Create Publisher" at bounding box center [1486, 281] width 139 height 41
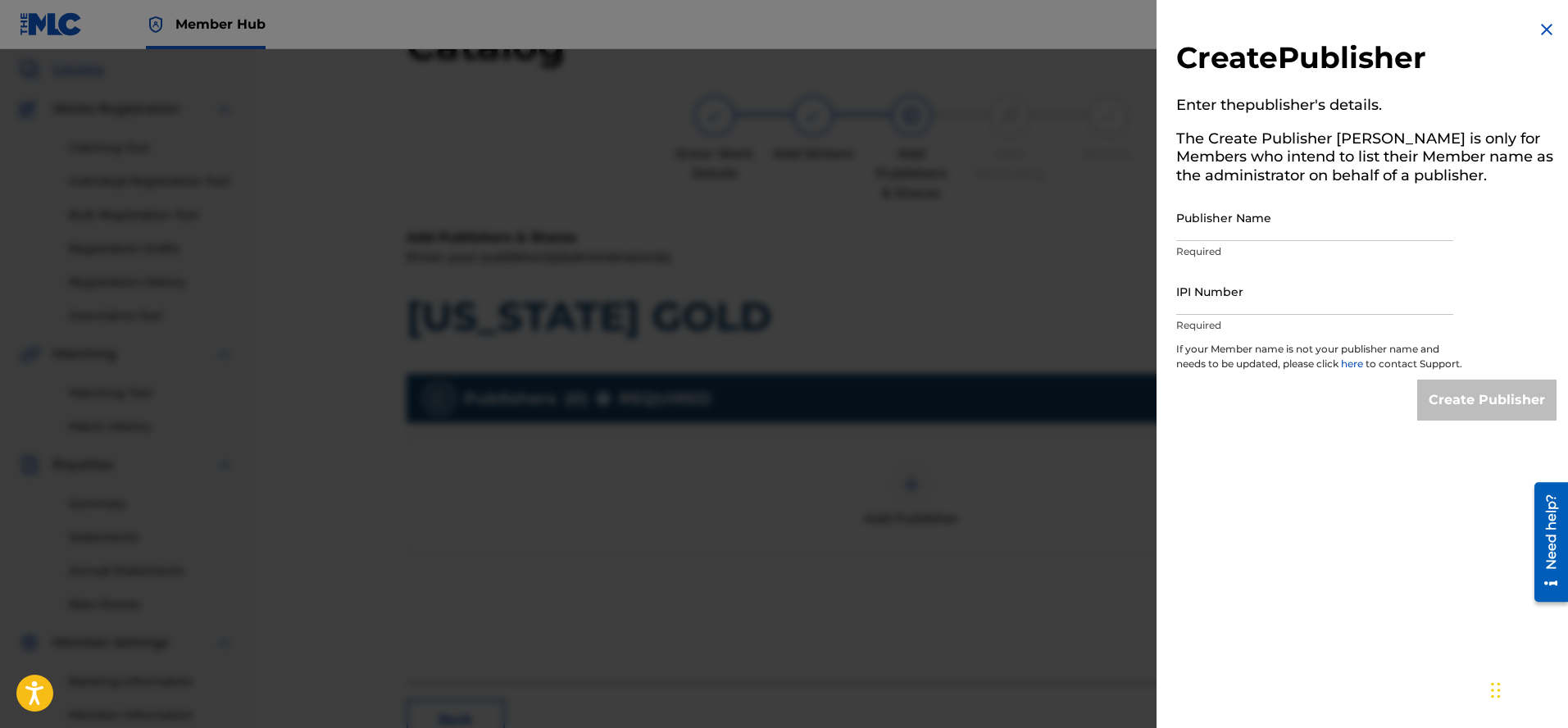
scroll to position [79, 0]
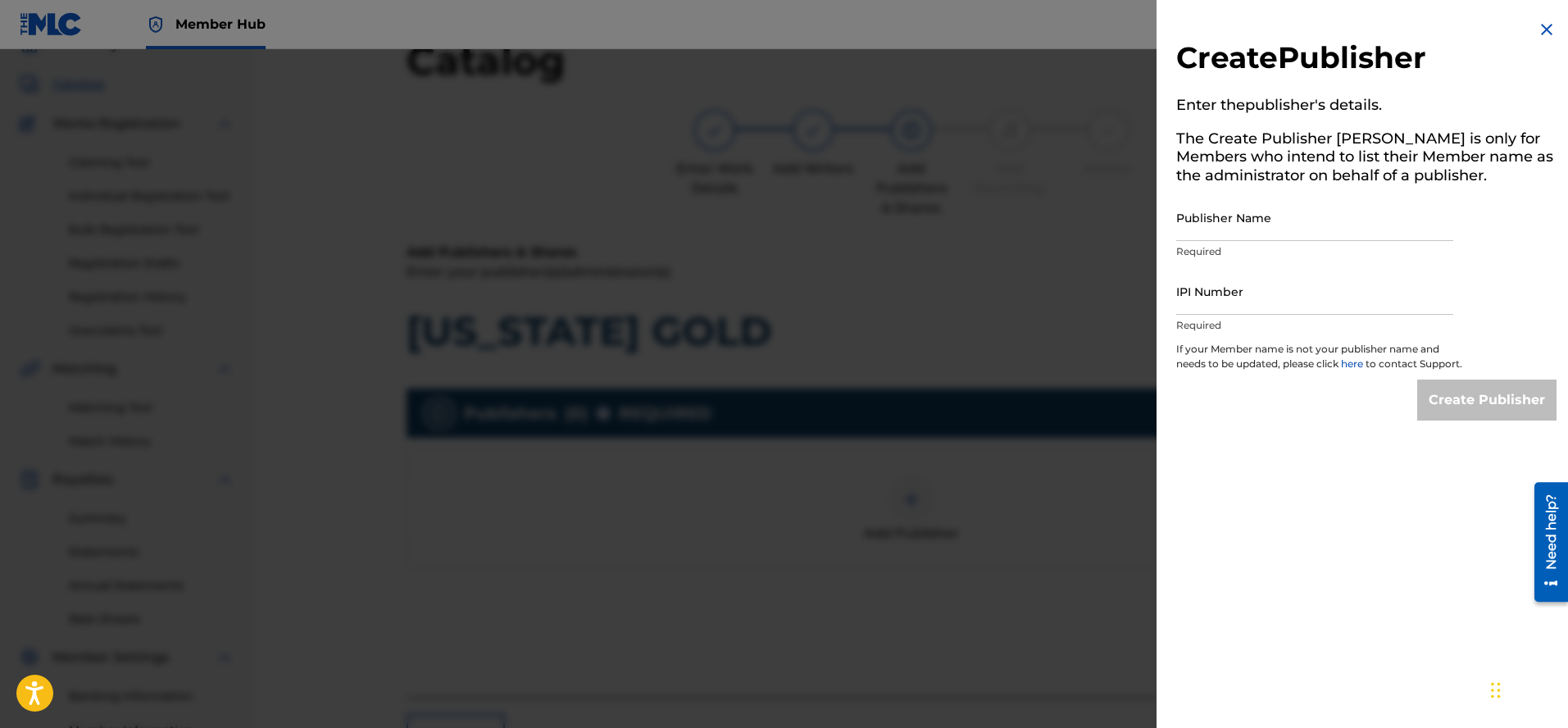
click at [1355, 360] on link "here" at bounding box center [1353, 363] width 24 height 13
